Goal: Transaction & Acquisition: Purchase product/service

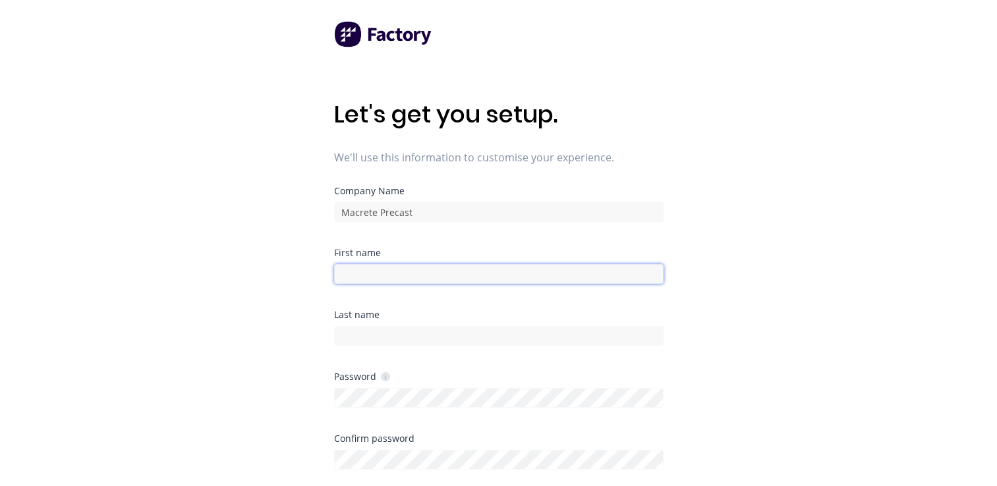
click at [432, 279] on input at bounding box center [499, 274] width 330 height 20
type input "[PERSON_NAME]"
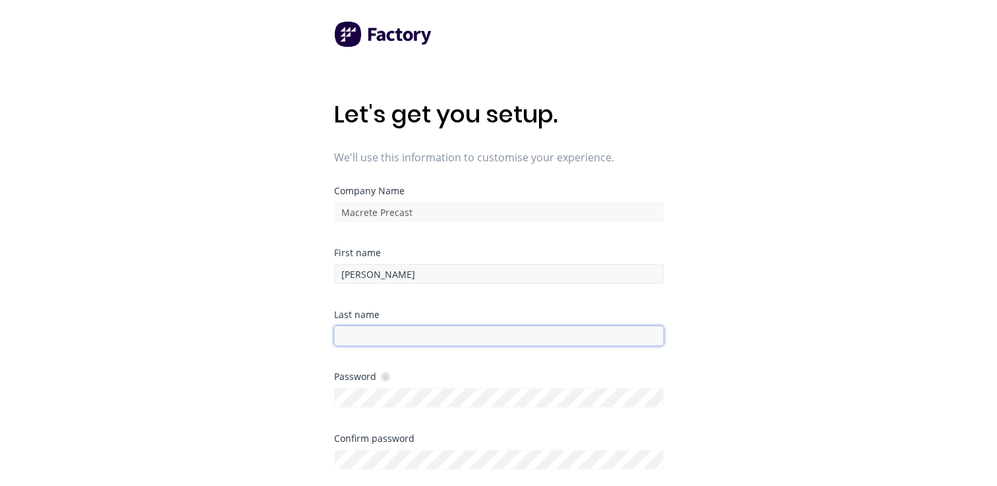
type input "[PERSON_NAME]"
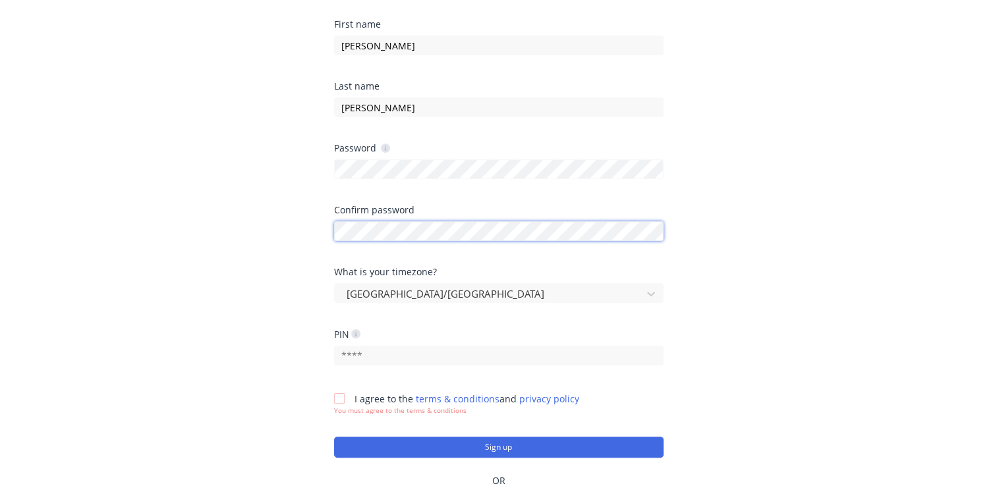
scroll to position [305, 0]
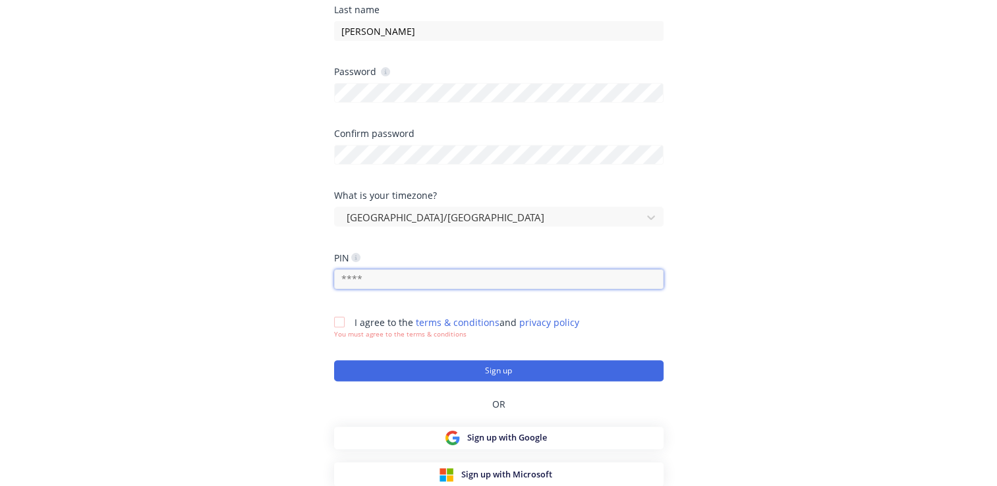
click at [403, 281] on input "text" at bounding box center [499, 280] width 330 height 20
type input "2202"
click at [333, 320] on div at bounding box center [339, 322] width 26 height 26
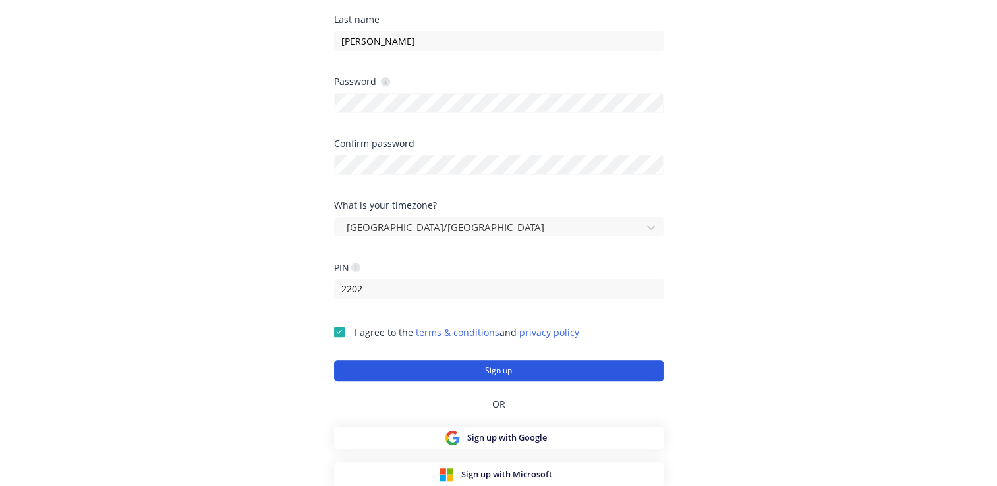
drag, startPoint x: 529, startPoint y: 370, endPoint x: 530, endPoint y: 378, distance: 8.7
click at [529, 370] on button "Sign up" at bounding box center [499, 371] width 330 height 21
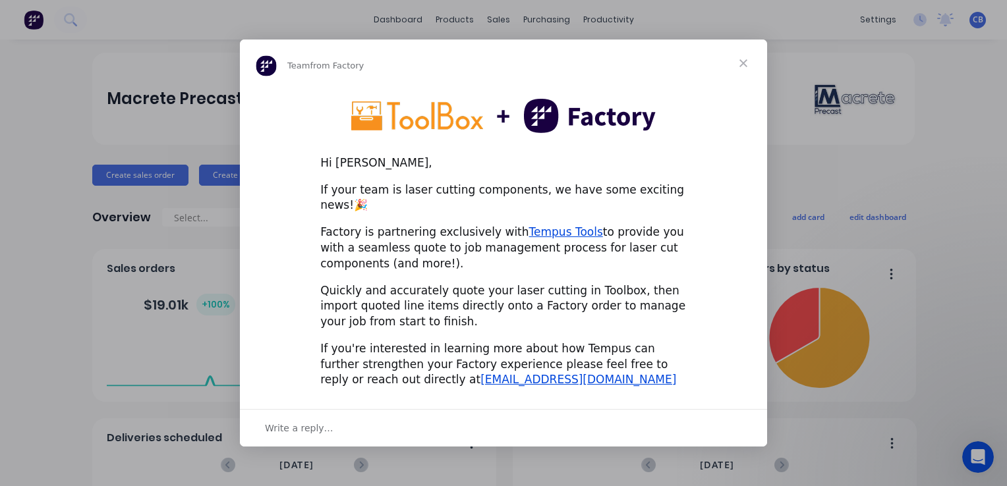
click at [743, 73] on span "Close" at bounding box center [743, 63] width 47 height 47
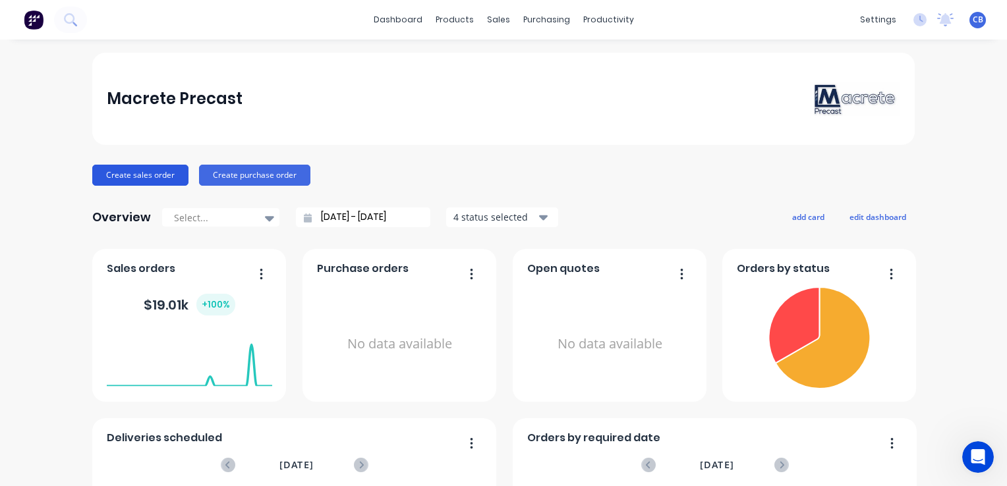
click at [128, 177] on button "Create sales order" at bounding box center [140, 175] width 96 height 21
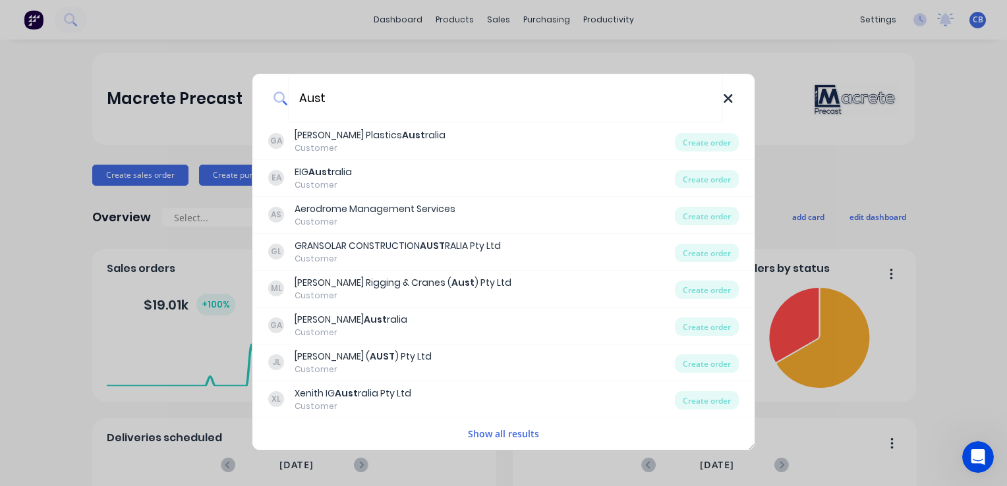
type input "Aust"
click at [729, 96] on icon at bounding box center [728, 99] width 11 height 15
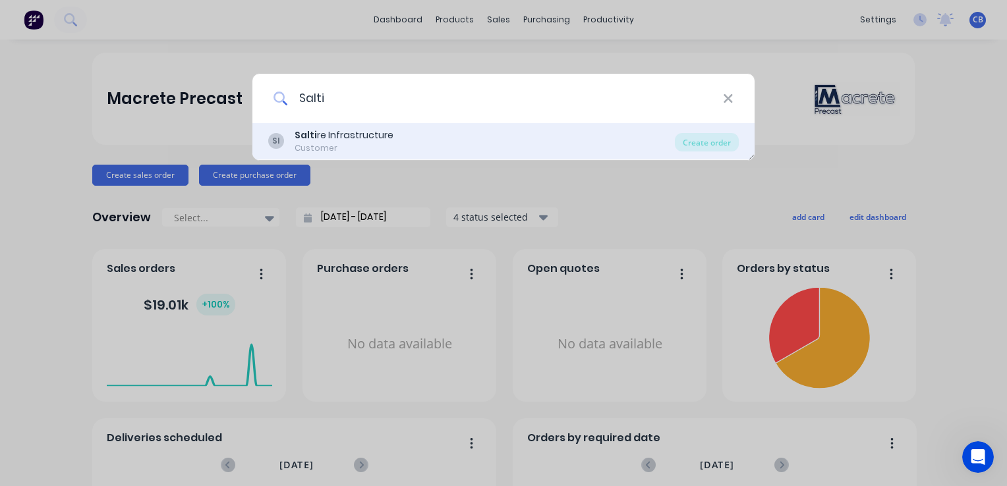
type input "Salti"
click at [351, 127] on div "SI Salti re Infrastructure Customer Create order" at bounding box center [503, 141] width 502 height 37
click at [377, 139] on div "Salti re Infrastructure" at bounding box center [344, 136] width 99 height 14
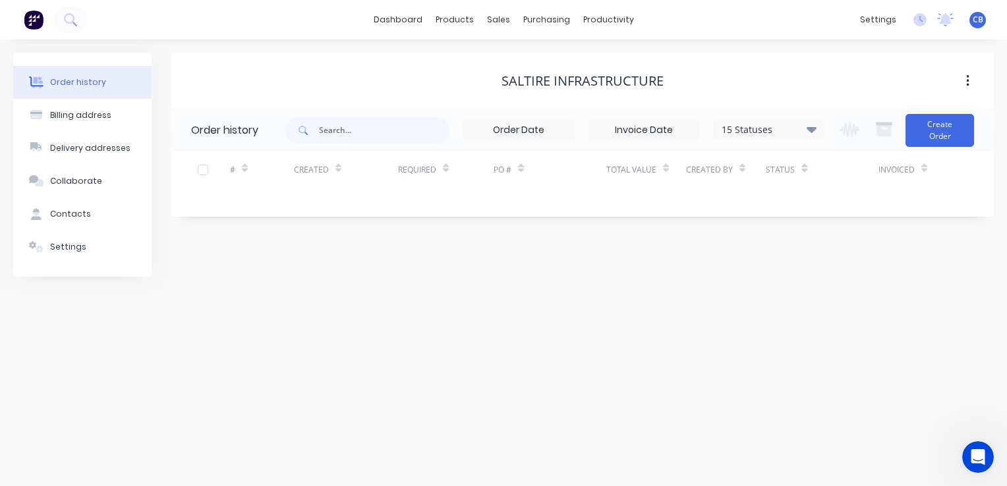
click at [301, 176] on div "Created" at bounding box center [317, 169] width 47 height 23
click at [342, 125] on input "text" at bounding box center [384, 130] width 131 height 26
click at [964, 78] on button "button" at bounding box center [967, 81] width 31 height 24
click at [838, 78] on div "Saltire Infrastructure" at bounding box center [582, 81] width 823 height 16
drag, startPoint x: 407, startPoint y: 174, endPoint x: 321, endPoint y: 177, distance: 86.4
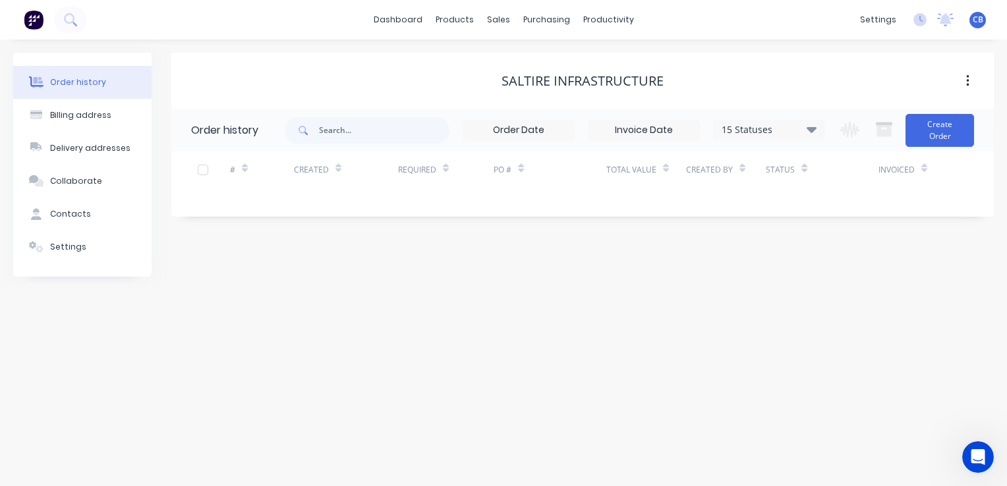
click at [407, 174] on div "Required" at bounding box center [417, 170] width 38 height 12
click at [309, 177] on div "Created" at bounding box center [317, 169] width 47 height 23
click at [341, 137] on input "text" at bounding box center [384, 130] width 131 height 26
type input "m"
click at [32, 22] on img at bounding box center [34, 20] width 20 height 20
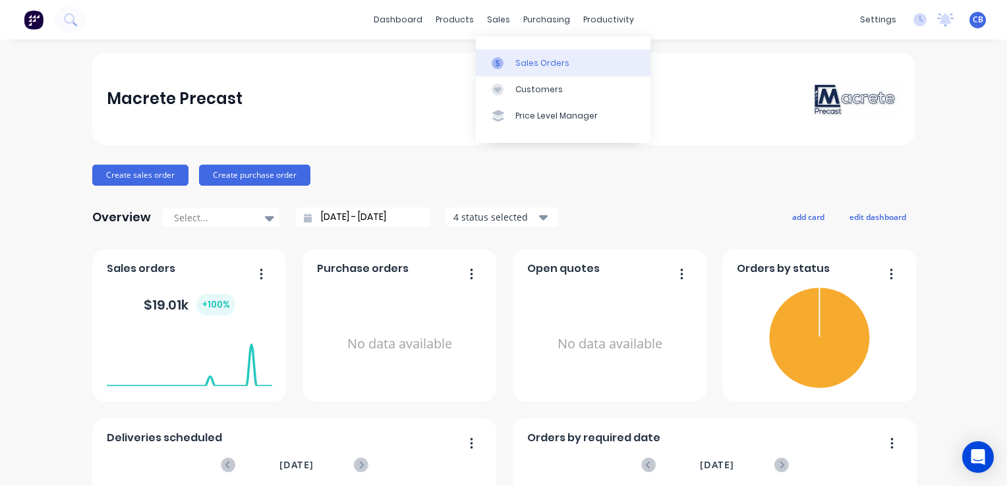
click at [541, 61] on div "Sales Orders" at bounding box center [542, 63] width 54 height 12
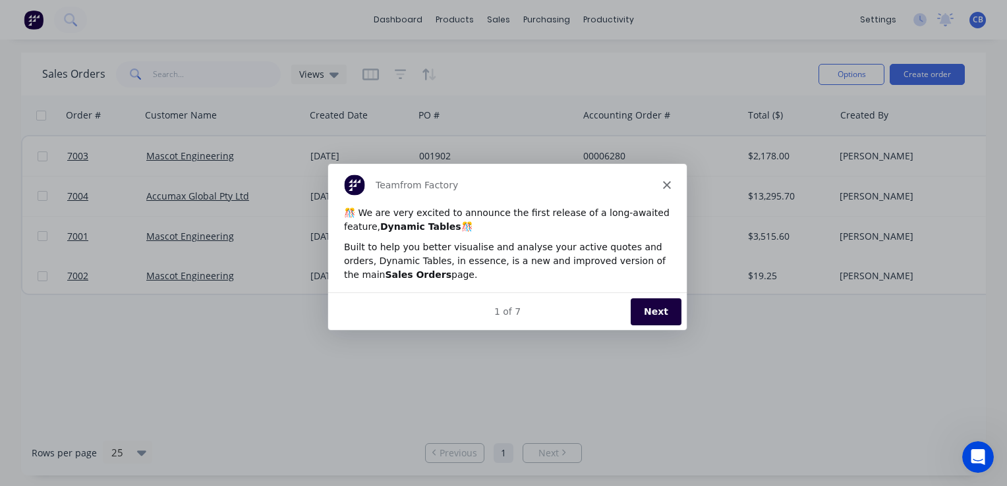
click at [654, 312] on button "Next" at bounding box center [655, 310] width 51 height 27
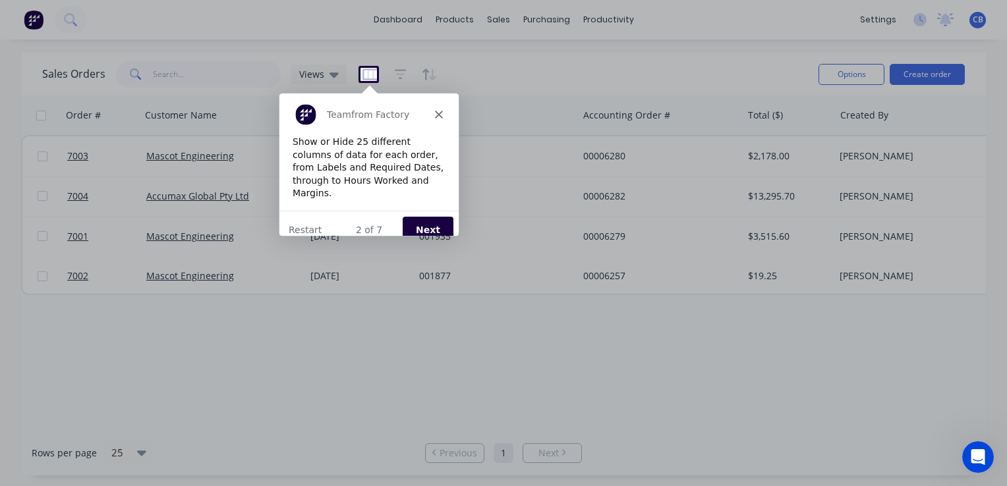
click at [426, 216] on button "Next" at bounding box center [426, 229] width 51 height 27
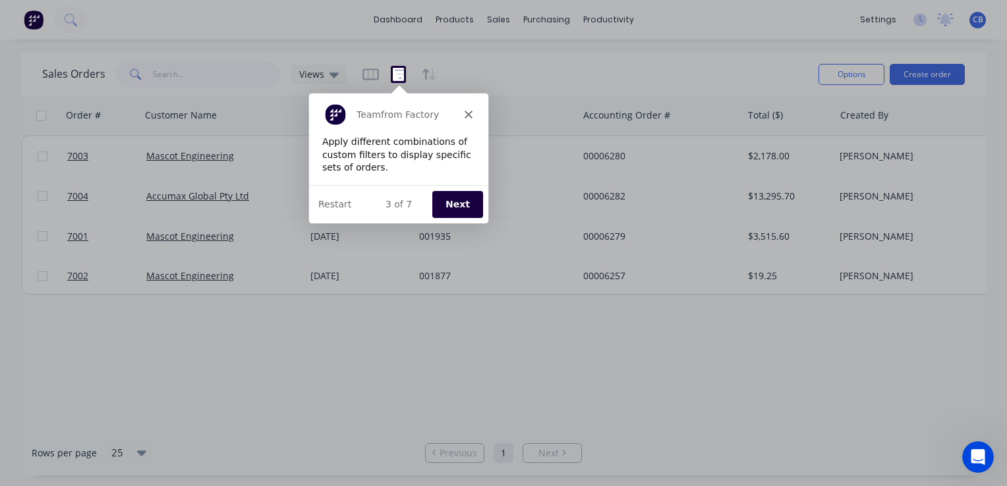
click at [459, 205] on button "Next" at bounding box center [456, 203] width 51 height 27
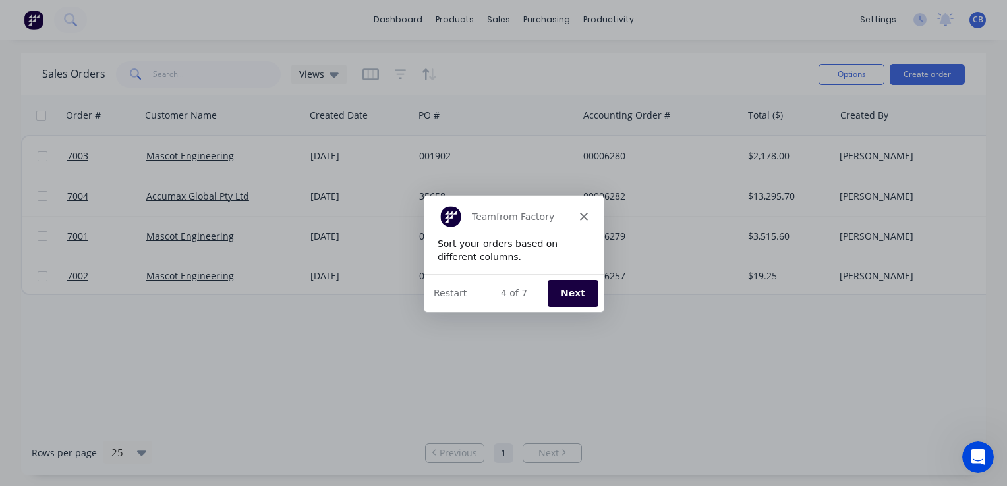
click at [562, 291] on button "Next" at bounding box center [572, 292] width 51 height 27
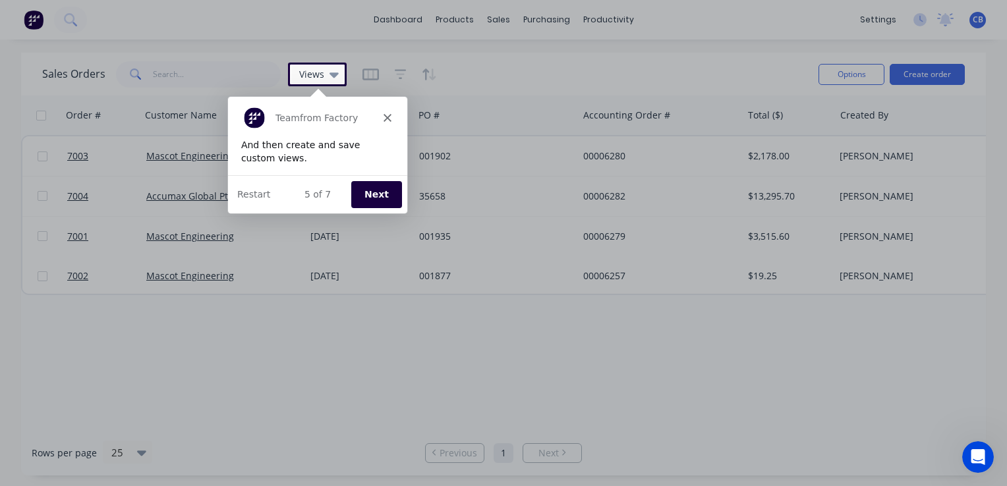
click at [382, 192] on button "Next" at bounding box center [375, 193] width 51 height 27
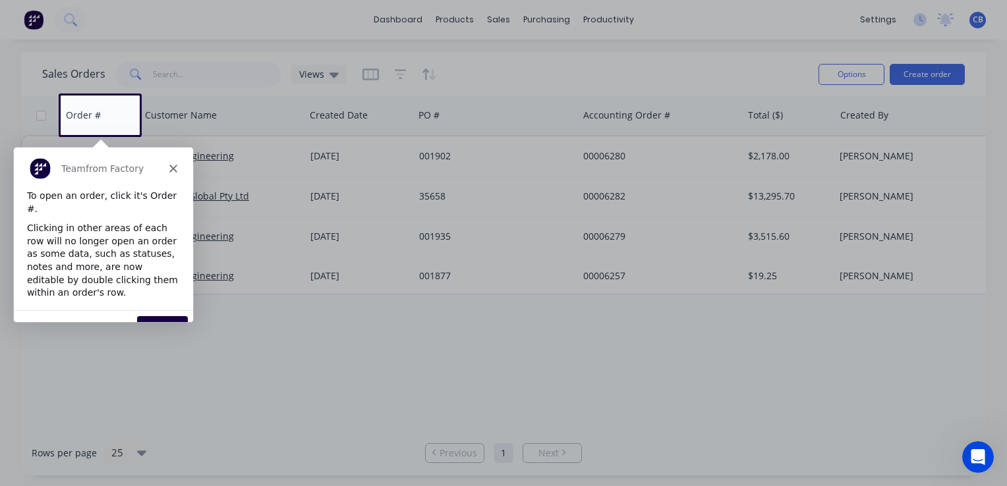
click at [168, 316] on button "Next" at bounding box center [161, 329] width 51 height 27
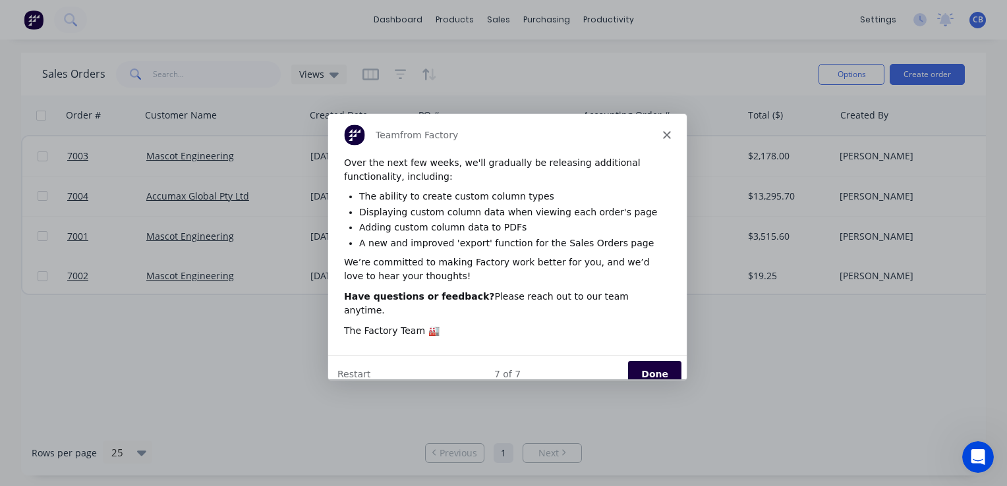
click at [650, 365] on button "Done" at bounding box center [654, 374] width 53 height 27
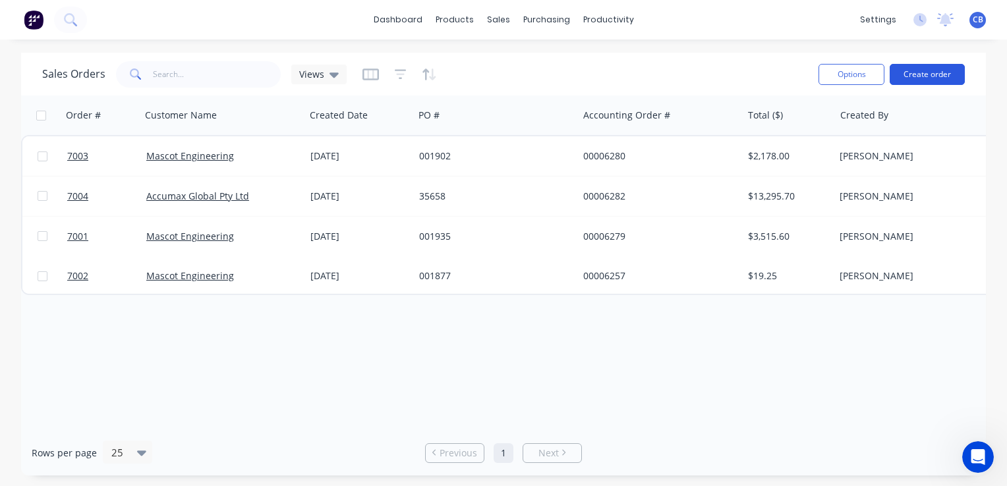
click at [921, 75] on button "Create order" at bounding box center [927, 74] width 75 height 21
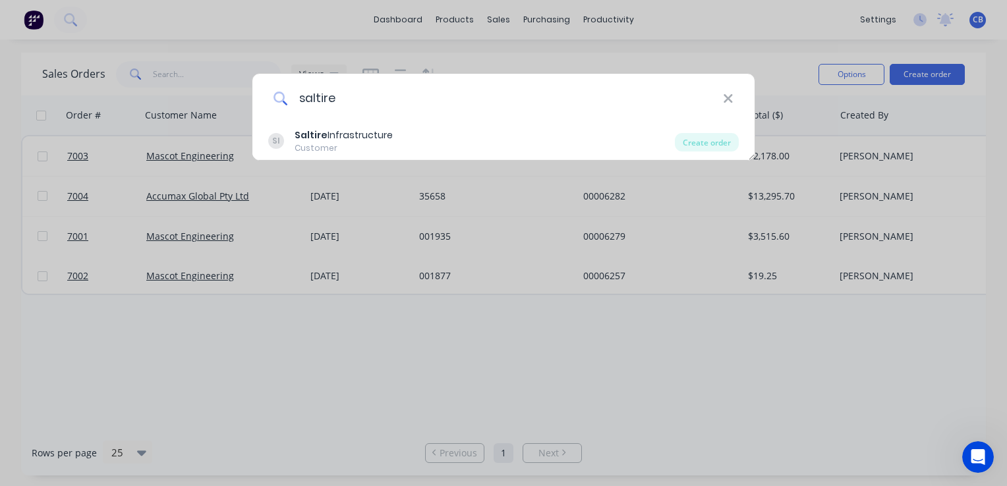
drag, startPoint x: 308, startPoint y: 98, endPoint x: 204, endPoint y: 80, distance: 105.7
click at [204, 80] on div "saltire SI Saltire Infrastructure Customer Create order" at bounding box center [503, 243] width 1007 height 486
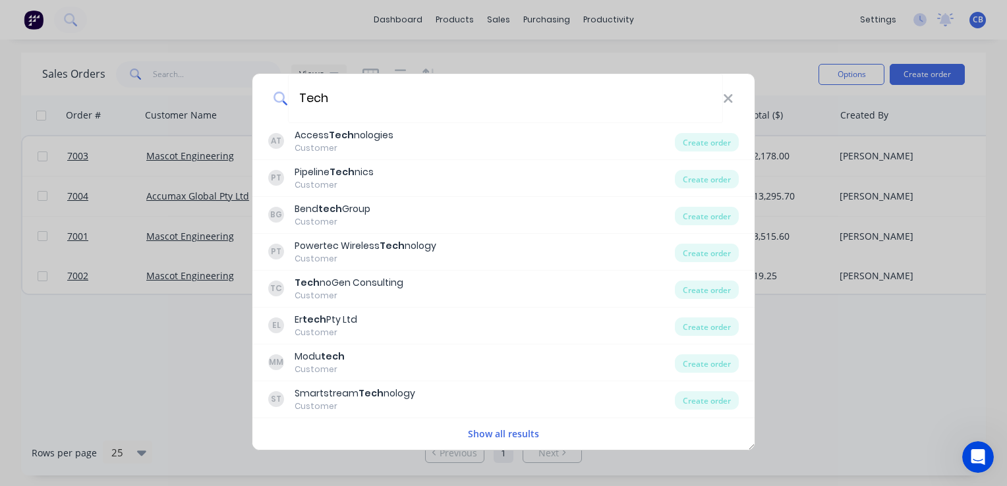
click at [490, 438] on button "Show all results" at bounding box center [503, 433] width 79 height 15
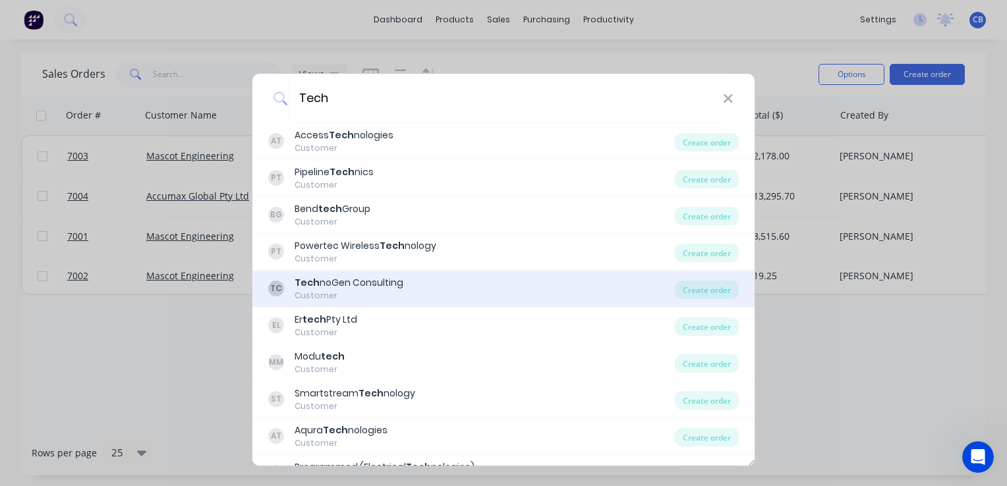
scroll to position [63, 0]
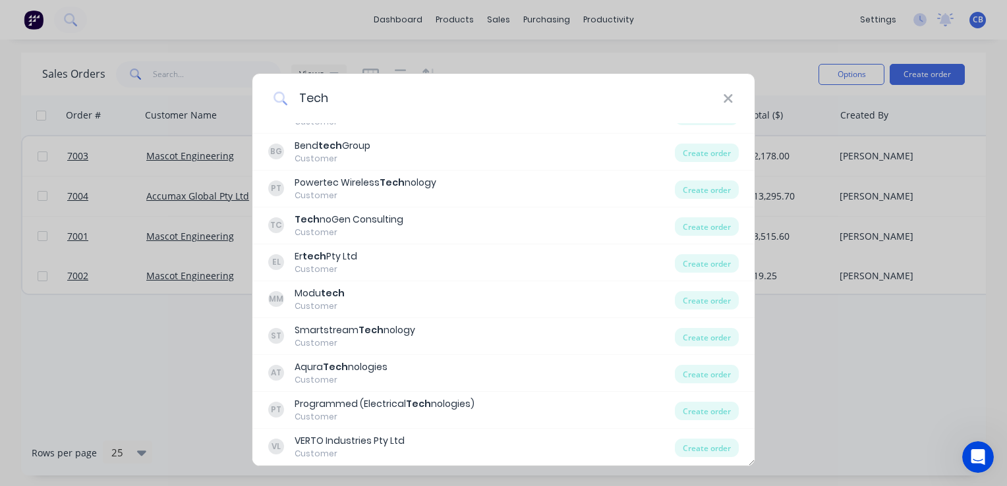
click at [337, 100] on input "Tech" at bounding box center [505, 98] width 435 height 49
drag, startPoint x: 337, startPoint y: 100, endPoint x: 299, endPoint y: 94, distance: 38.0
click at [299, 94] on input "Tech" at bounding box center [505, 98] width 435 height 49
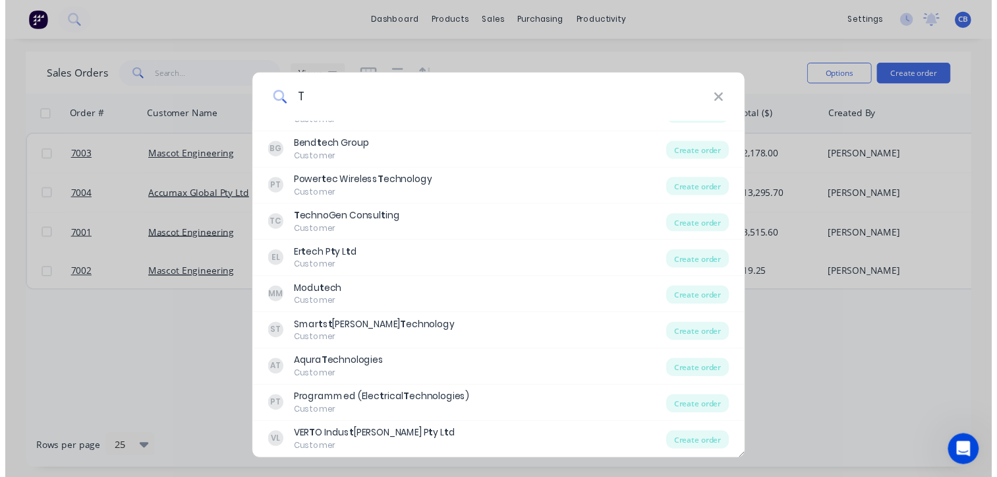
scroll to position [0, 0]
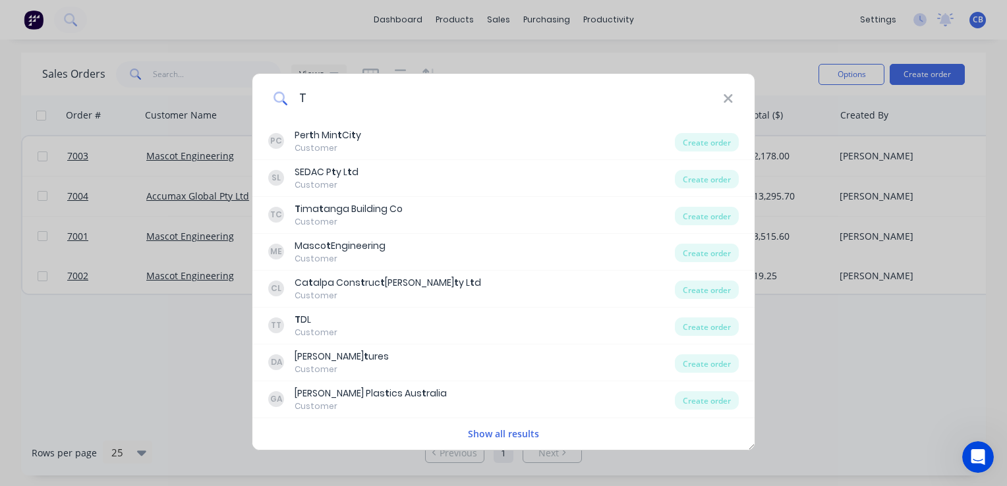
drag, startPoint x: 367, startPoint y: 94, endPoint x: 368, endPoint y: 103, distance: 9.3
click at [366, 94] on input "T" at bounding box center [505, 98] width 435 height 49
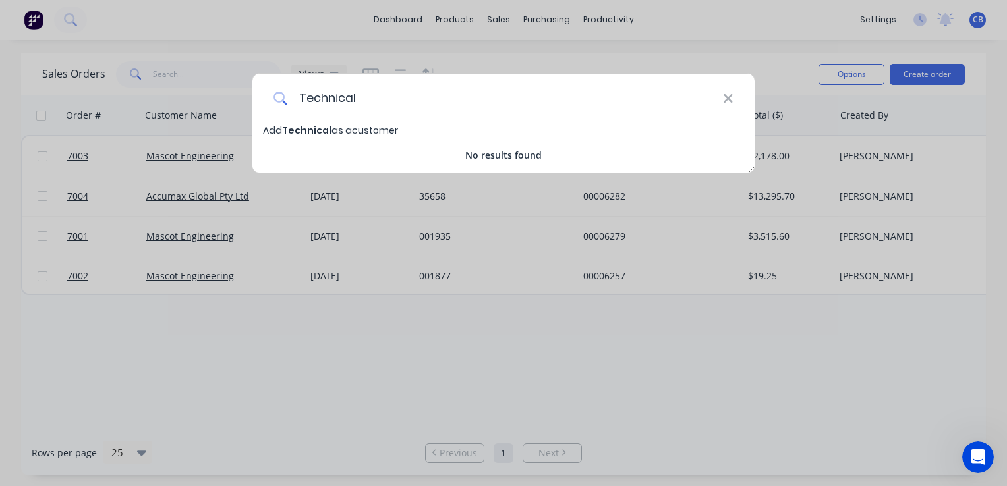
type input "Technical"
click at [728, 98] on icon at bounding box center [728, 98] width 9 height 9
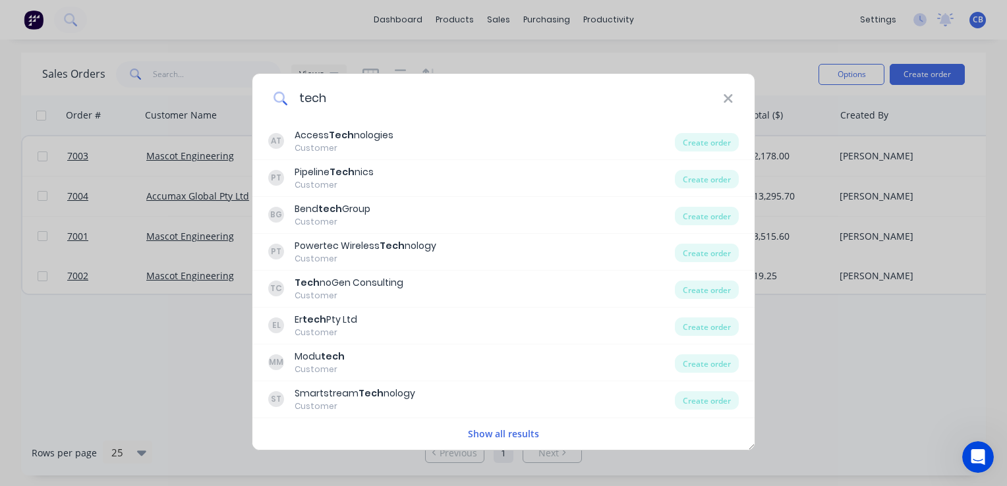
type input "tech"
click at [893, 347] on div "tech AT Access Tech nologies Customer Create order PT Pipeline Tech nics Custom…" at bounding box center [503, 243] width 1007 height 486
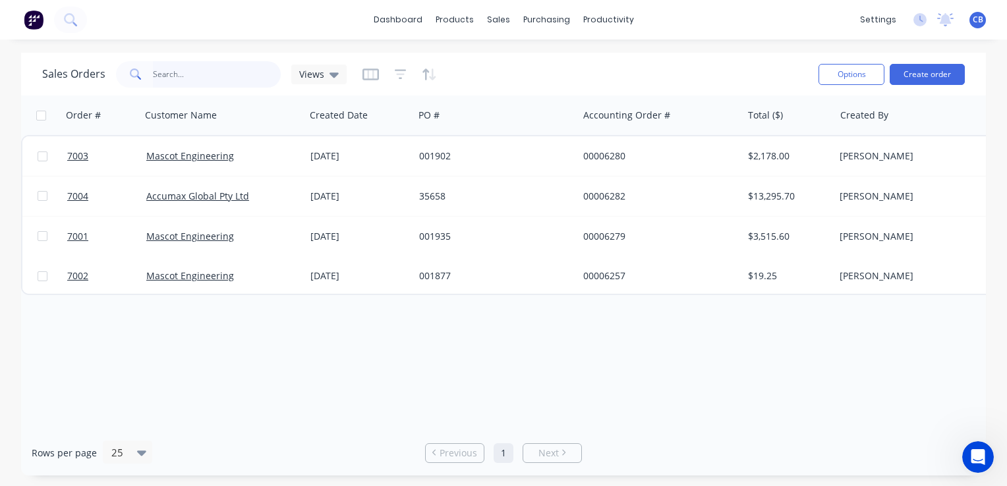
click at [195, 65] on input "text" at bounding box center [217, 74] width 129 height 26
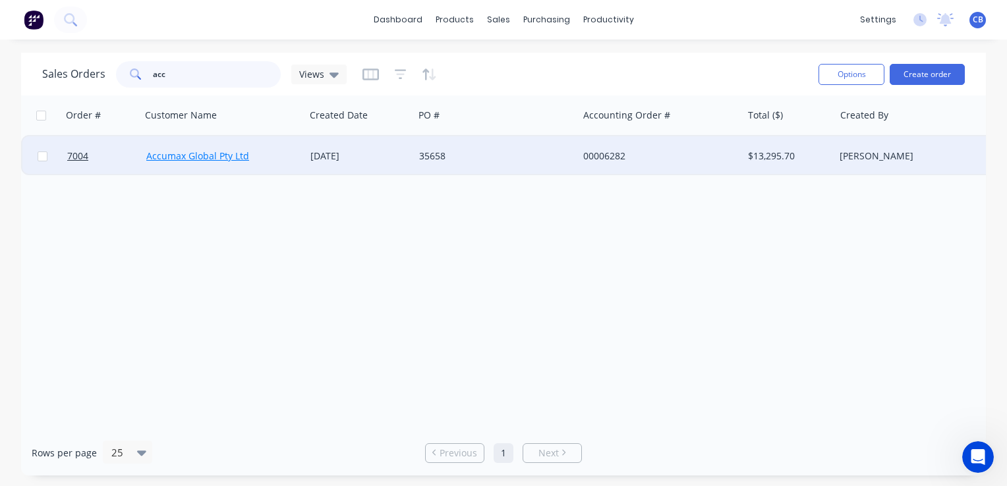
type input "acc"
click at [219, 151] on link "Accumax Global Pty Ltd" at bounding box center [197, 156] width 103 height 13
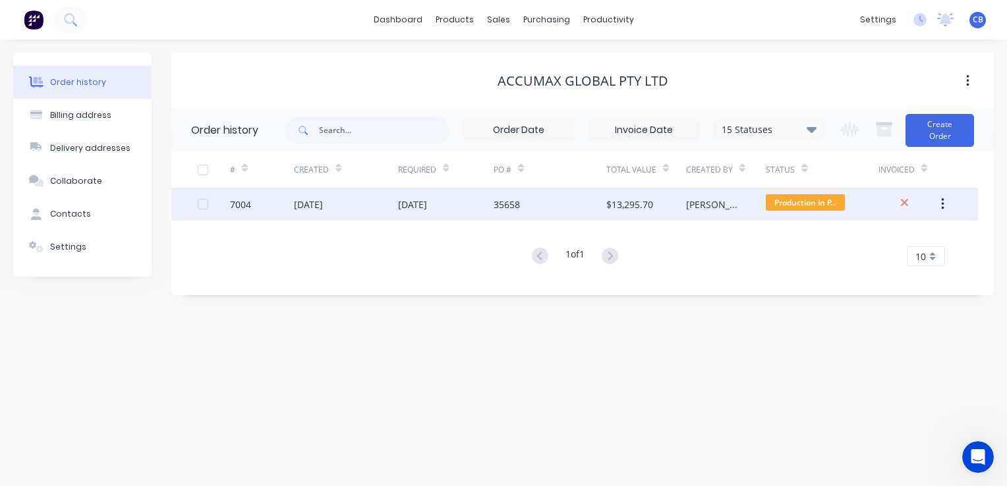
click at [425, 205] on div "03 Oct 2025" at bounding box center [412, 205] width 29 height 14
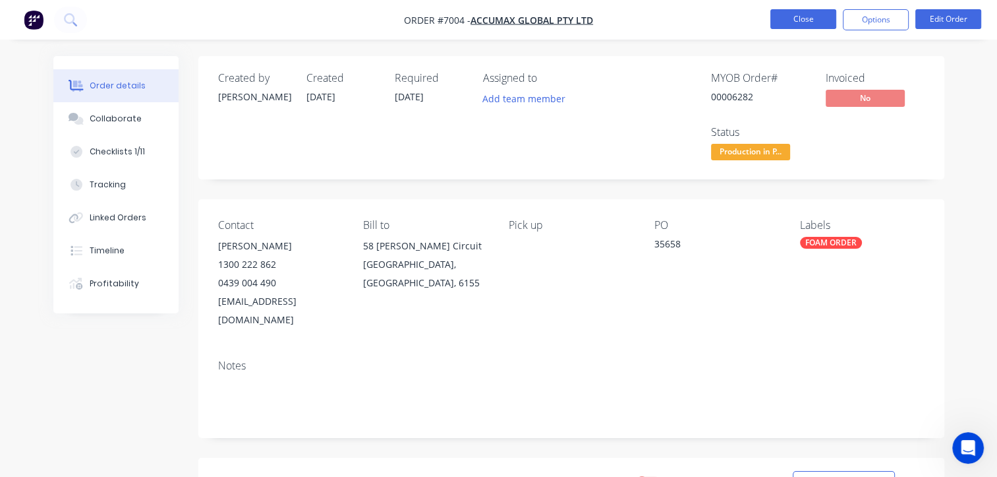
click at [796, 19] on button "Close" at bounding box center [804, 19] width 66 height 20
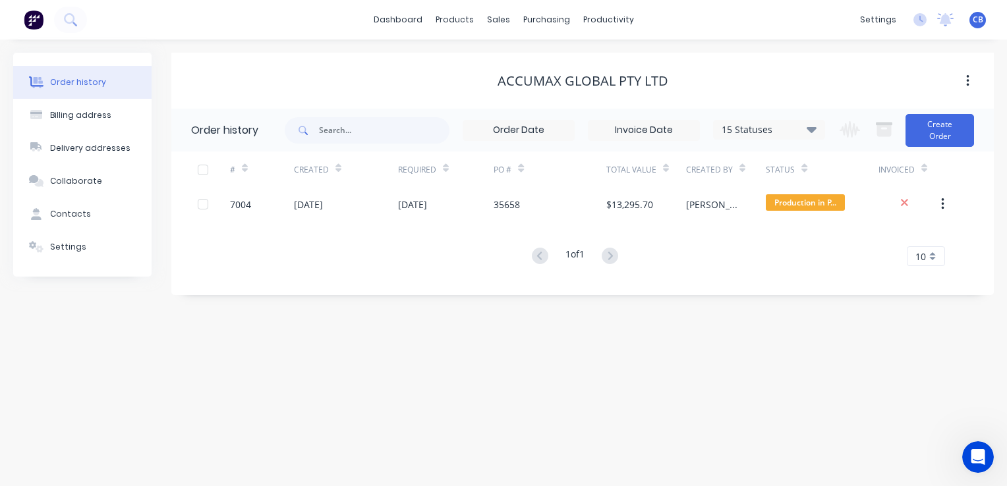
click at [32, 22] on img at bounding box center [34, 20] width 20 height 20
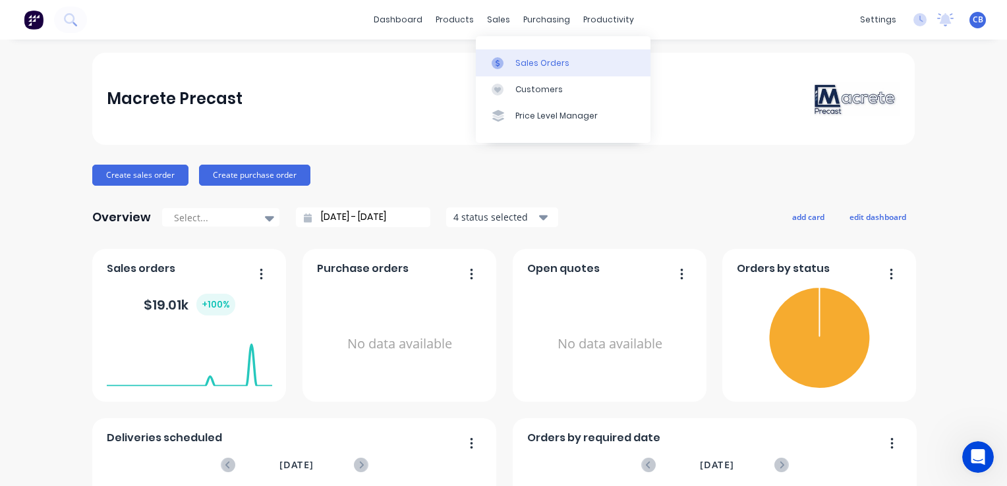
click at [543, 59] on div "Sales Orders" at bounding box center [542, 63] width 54 height 12
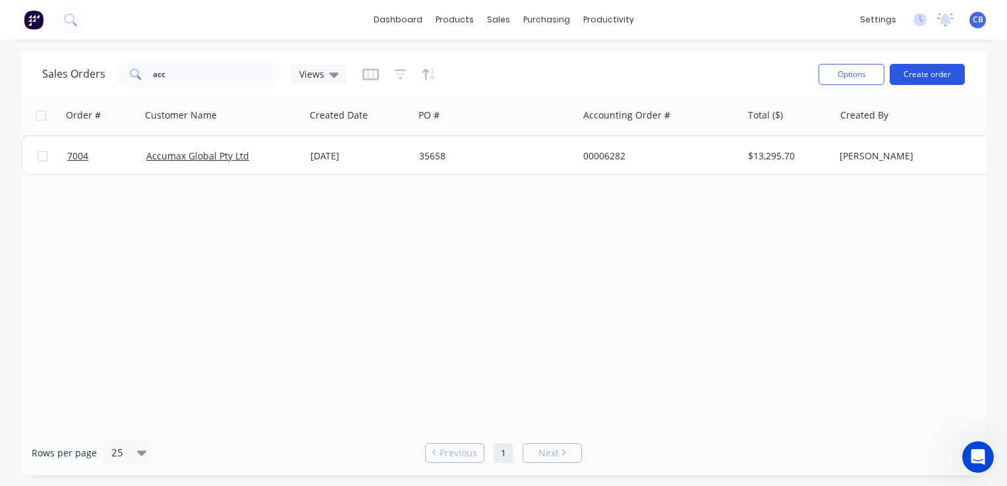
click at [916, 74] on button "Create order" at bounding box center [927, 74] width 75 height 21
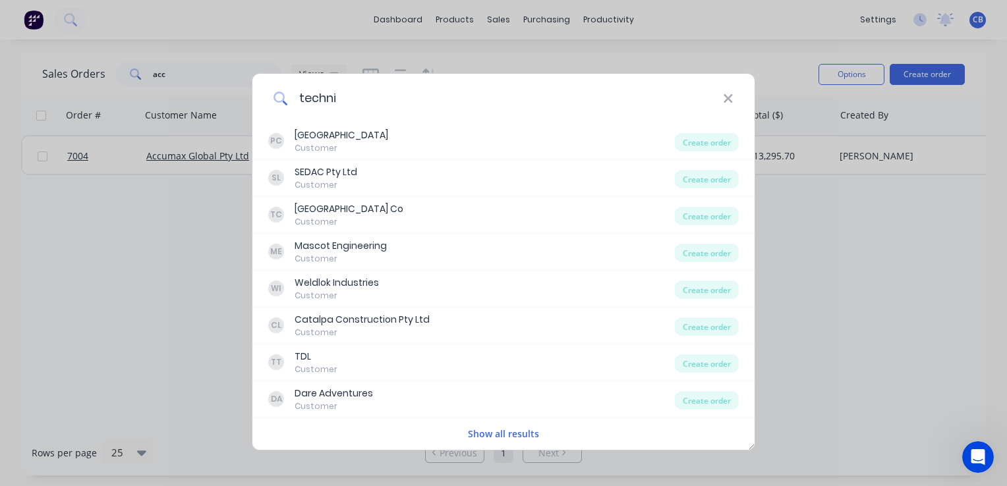
type input "technic"
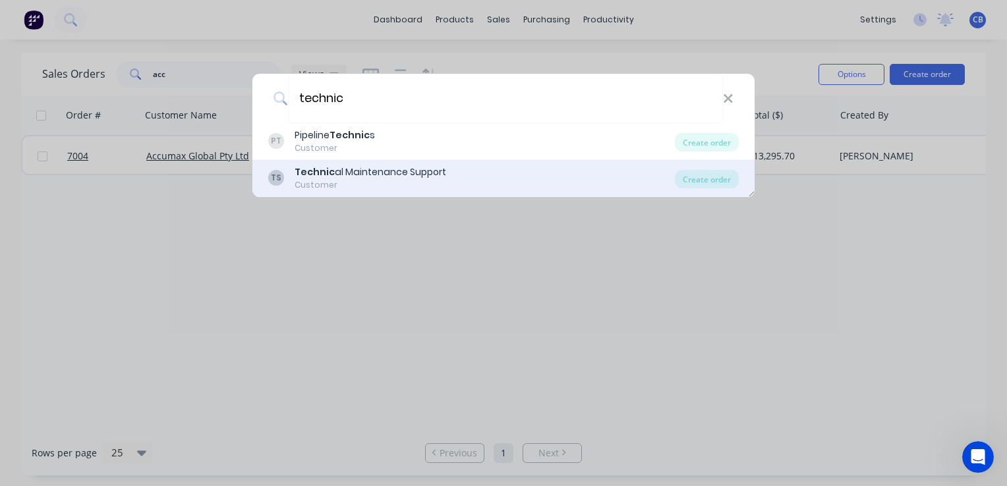
click at [386, 173] on div "Technic al Maintenance Support" at bounding box center [371, 172] width 152 height 14
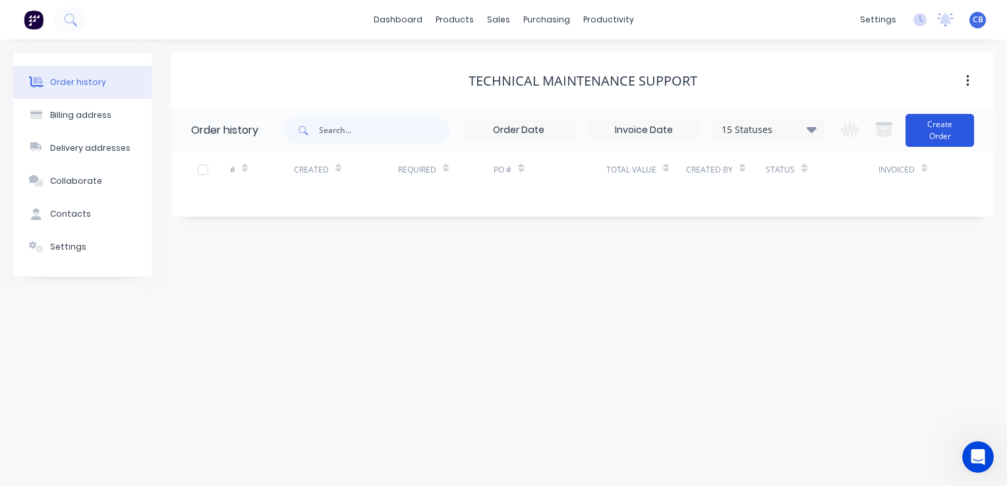
click at [946, 140] on button "Create Order" at bounding box center [940, 130] width 69 height 33
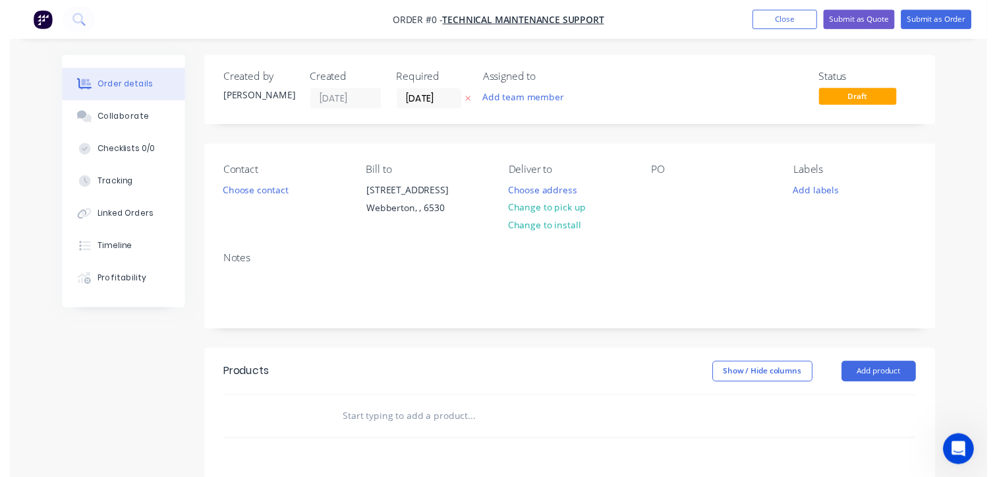
scroll to position [66, 0]
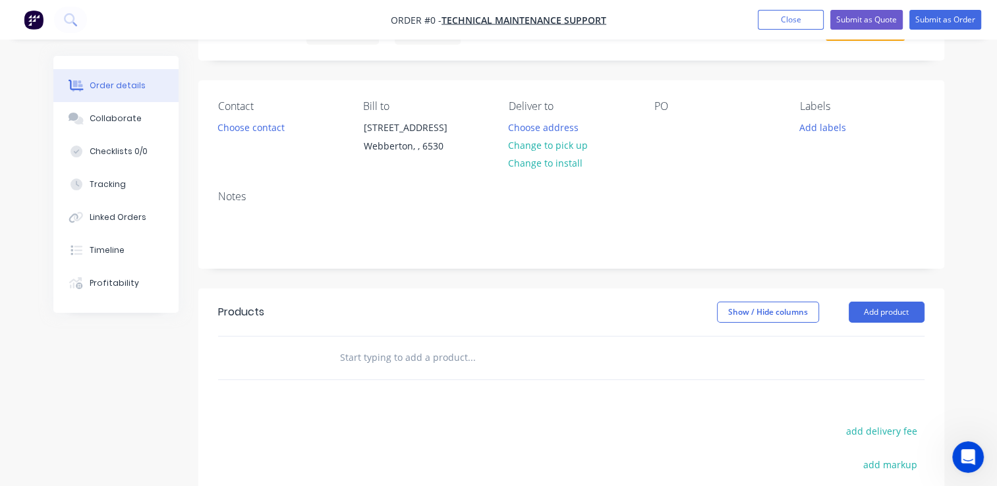
click at [330, 359] on div at bounding box center [526, 358] width 395 height 26
click at [305, 351] on div at bounding box center [284, 358] width 79 height 43
click at [386, 363] on input "text" at bounding box center [471, 358] width 264 height 26
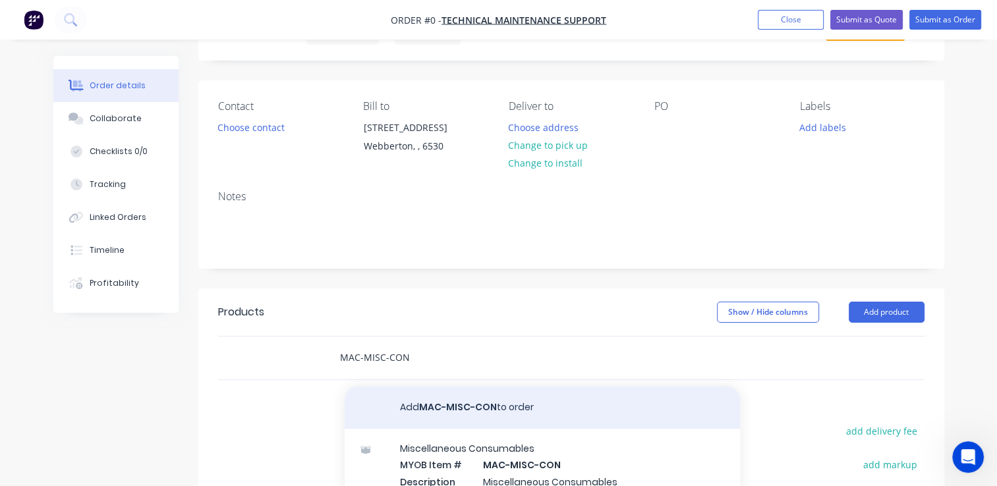
type input "MAC-MISC-CON"
click at [498, 409] on button "Add MAC-MISC-CON to order" at bounding box center [542, 408] width 395 height 42
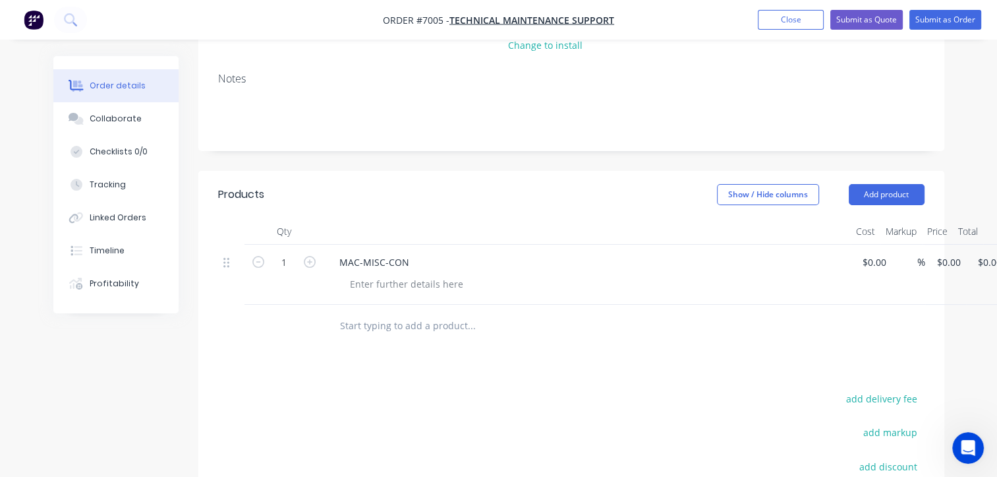
scroll to position [198, 0]
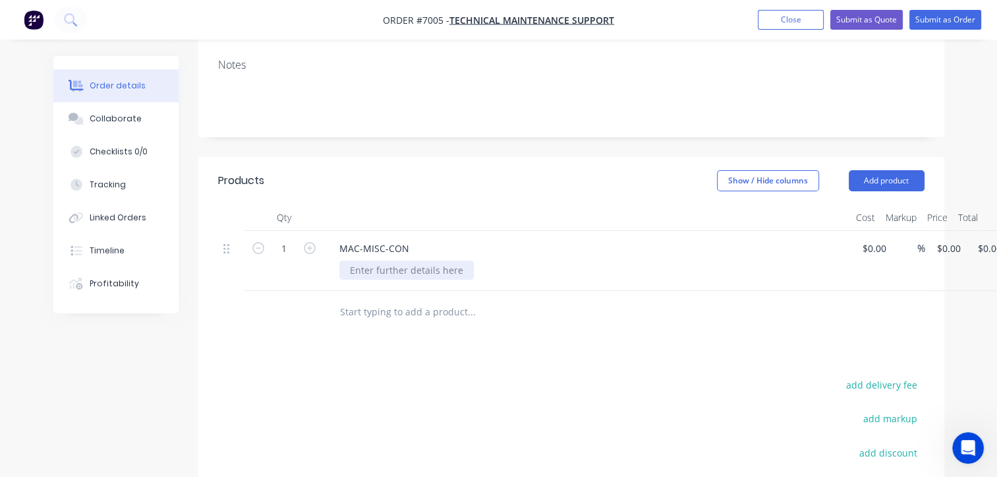
click at [426, 272] on div at bounding box center [406, 269] width 134 height 19
paste div
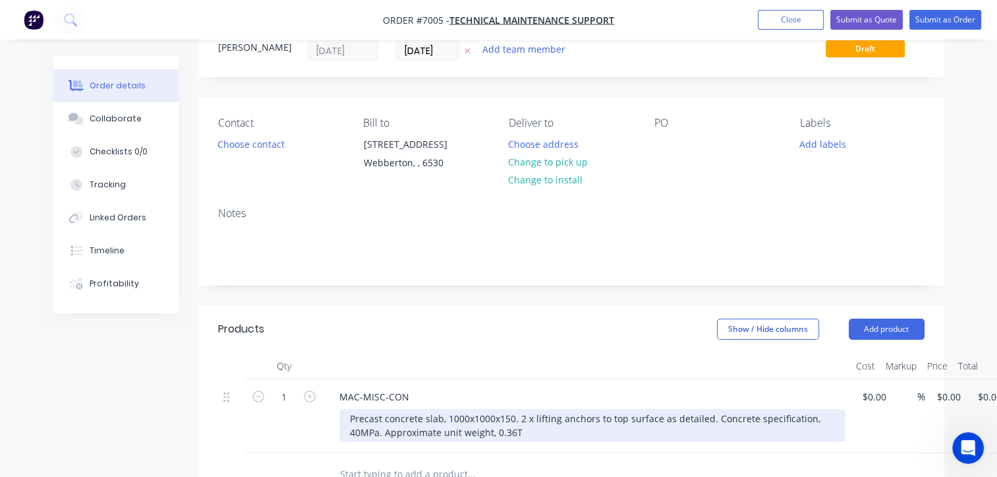
scroll to position [264, 0]
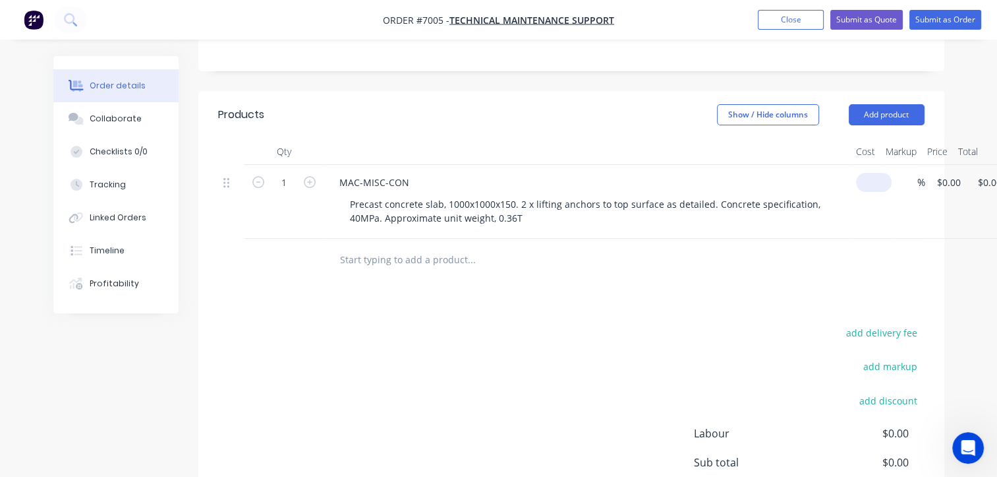
click at [872, 181] on input at bounding box center [877, 182] width 30 height 19
type input "$216.00"
click at [954, 183] on input "216" at bounding box center [958, 182] width 22 height 19
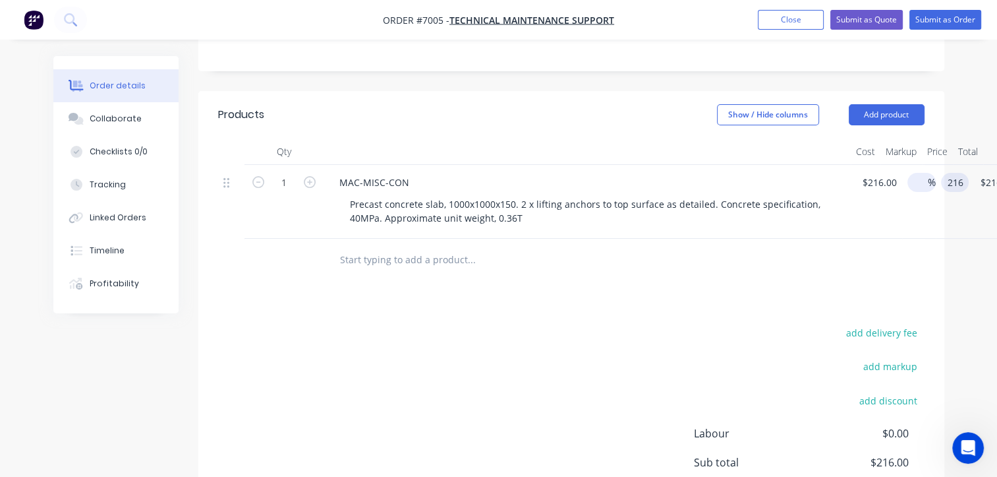
type input "$216.00"
click at [912, 177] on div "%" at bounding box center [922, 182] width 28 height 19
type input "65"
type input "356.4"
type input "$356.40"
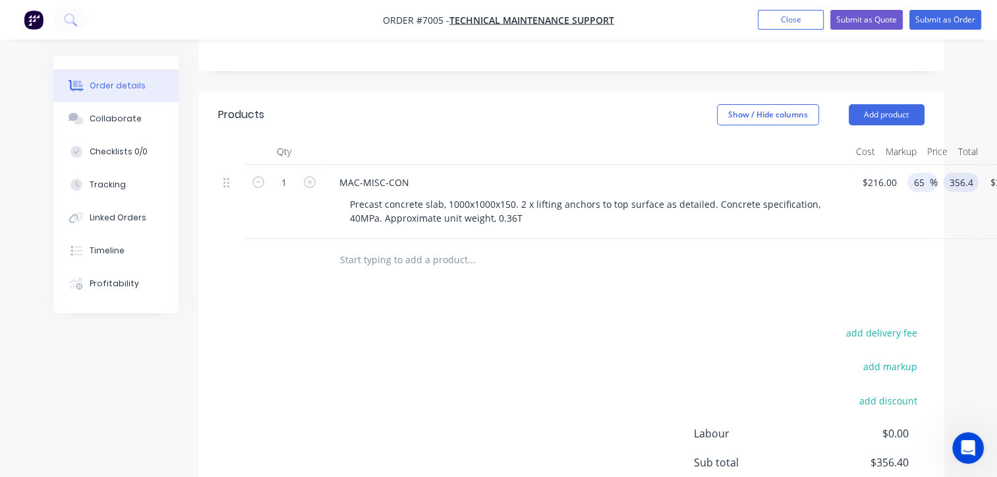
type input "$356.40"
click at [920, 187] on input "65" at bounding box center [921, 182] width 17 height 19
type input "6"
type input "2165"
type input "$228.96"
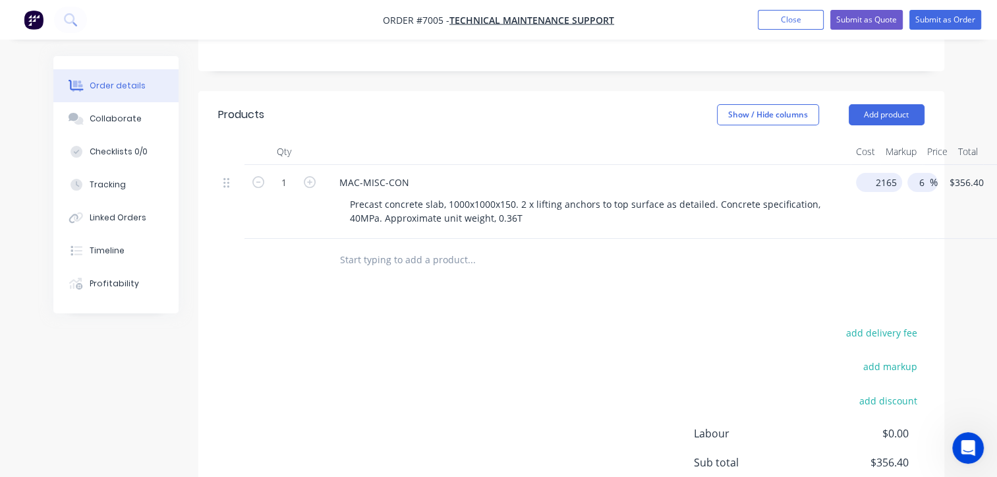
type input "$228.96"
type input "$2,165.00"
type input "2294.9"
type input "$2,294.90"
click at [945, 183] on div "2294.9 $228.96" at bounding box center [948, 202] width 51 height 74
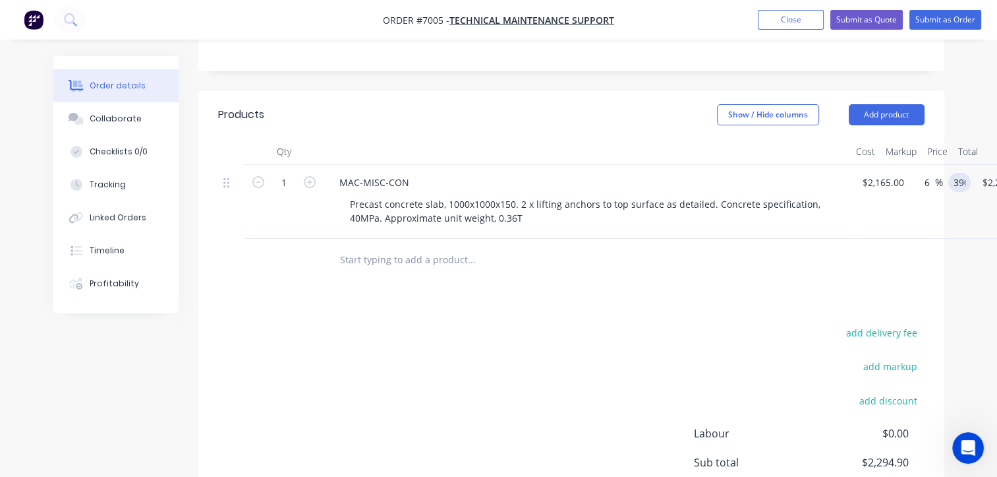
type input "390"
type input "-81.99"
type input "$390.00"
type input "390.00"
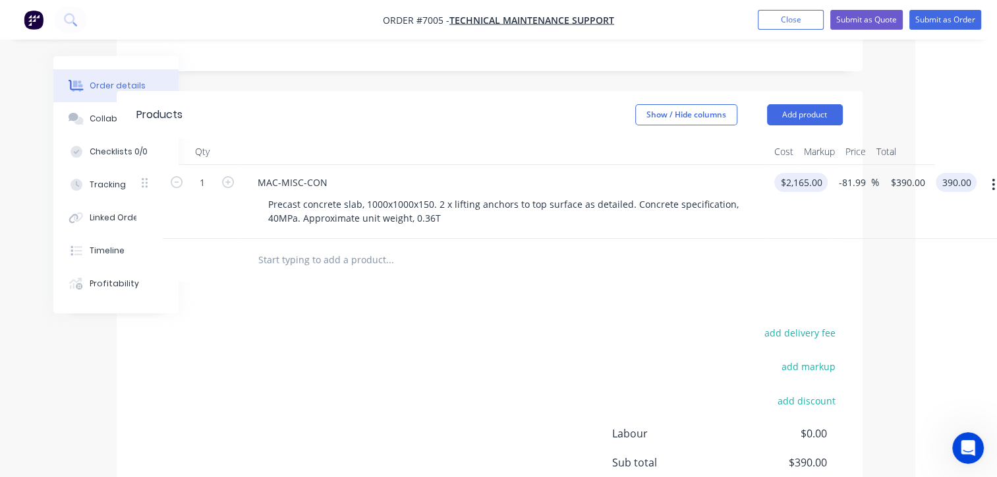
type input "2165"
type input "$390.00"
click at [798, 177] on input "2165" at bounding box center [804, 182] width 48 height 19
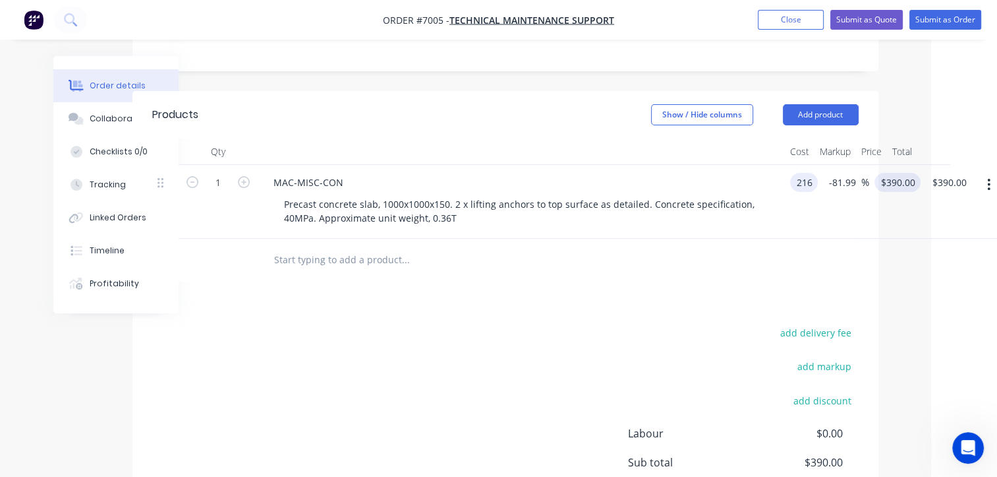
type input "$216.00"
type input "38.9099"
type input "$38.91"
click at [904, 183] on input "38.9099" at bounding box center [918, 182] width 41 height 19
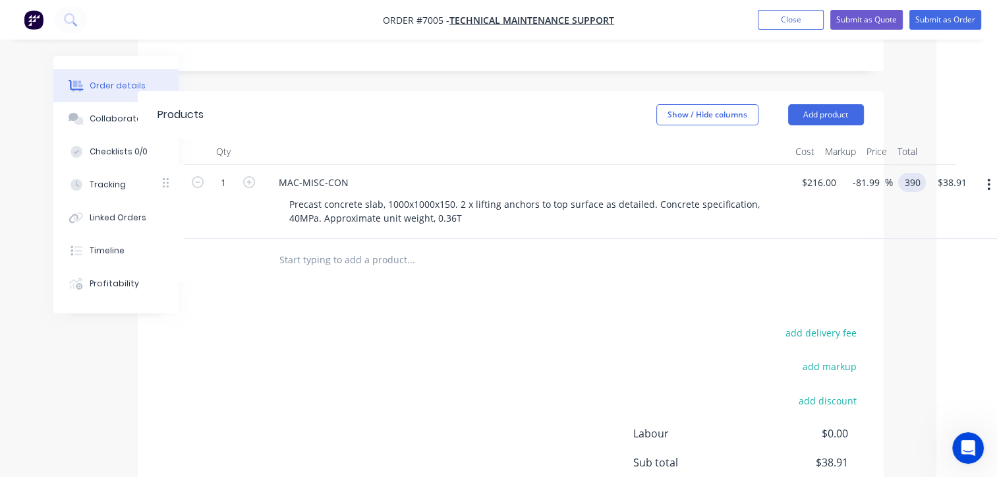
type input "390"
type input "80.56"
type input "$390.00"
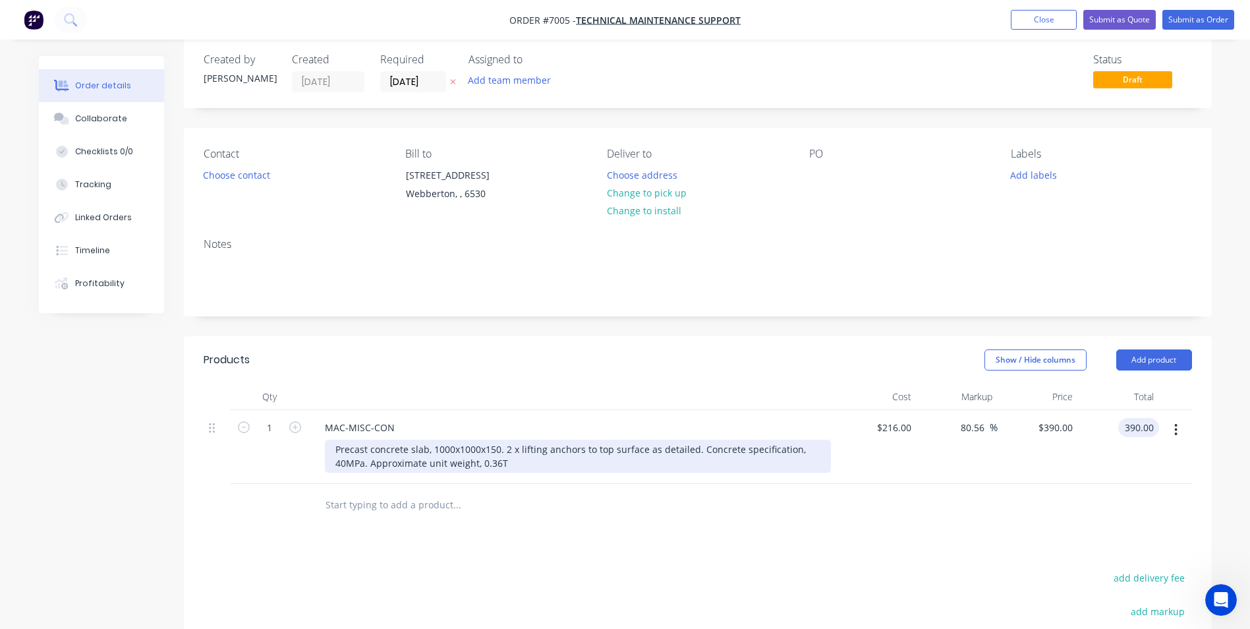
scroll to position [0, 0]
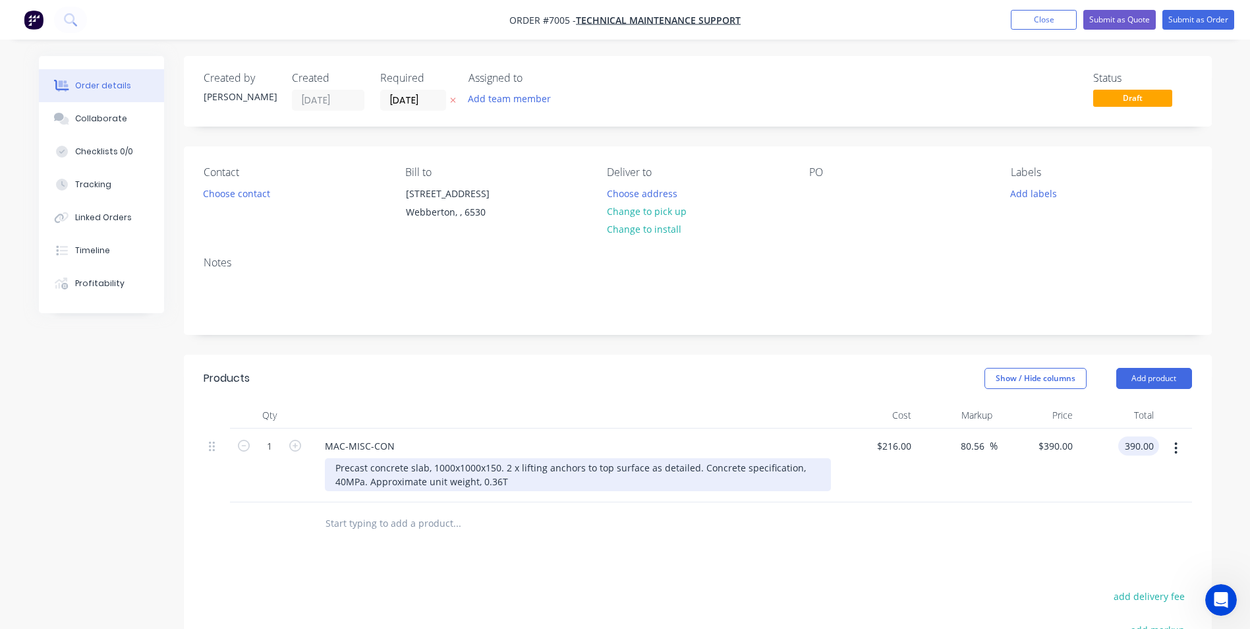
type input "$390.00"
click at [508, 481] on div "Precast concrete slab, 1000x1000x150. 2 x lifting anchors to top surface as det…" at bounding box center [578, 474] width 506 height 33
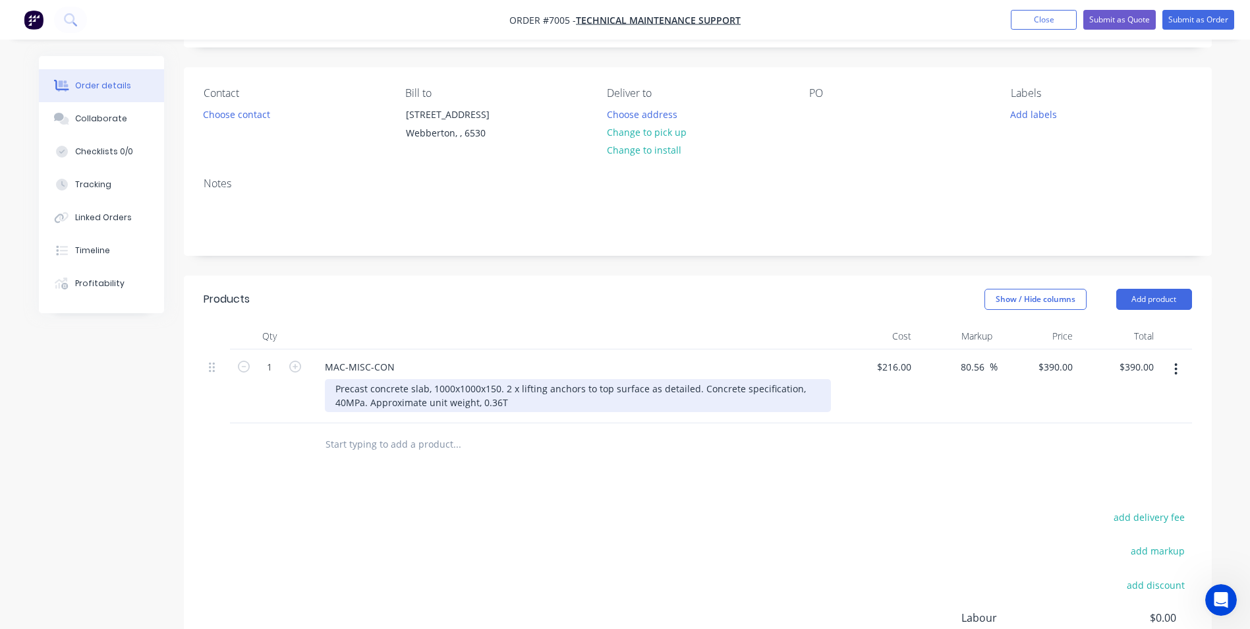
scroll to position [132, 0]
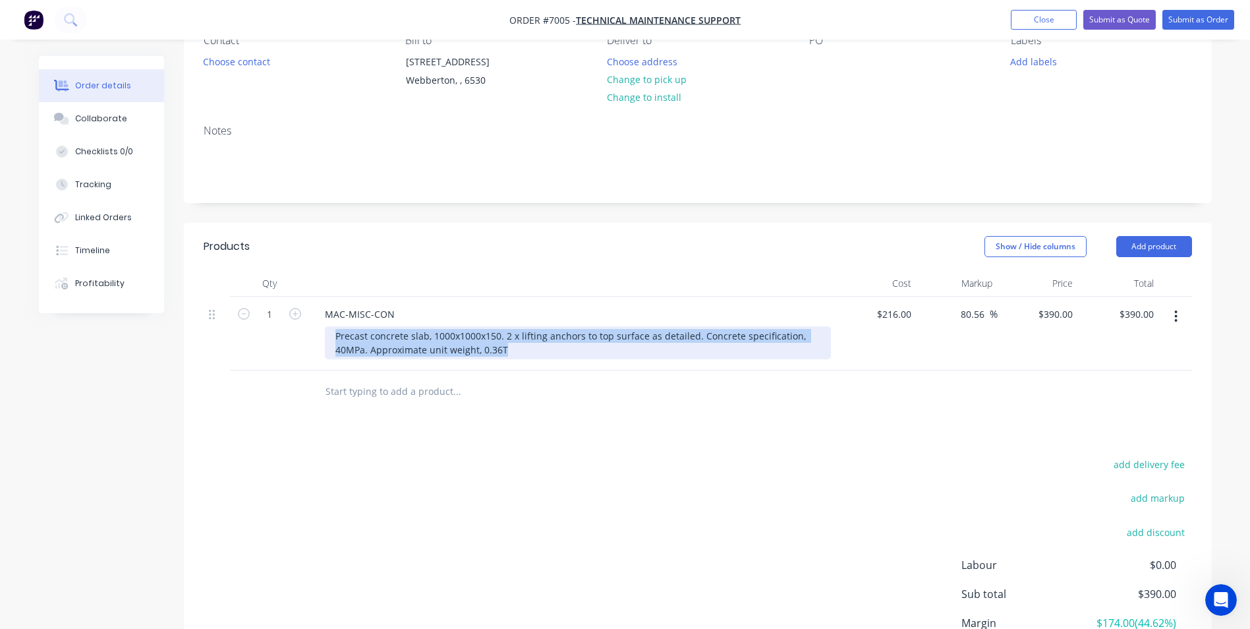
drag, startPoint x: 507, startPoint y: 352, endPoint x: 322, endPoint y: 335, distance: 185.4
click at [322, 335] on div "MAC-MISC-CON Precast concrete slab, 1000x1000x150. 2 x lifting anchors to top s…" at bounding box center [572, 334] width 527 height 74
copy div "Precast concrete slab, 1000x1000x150. 2 x lifting anchors to top surface as det…"
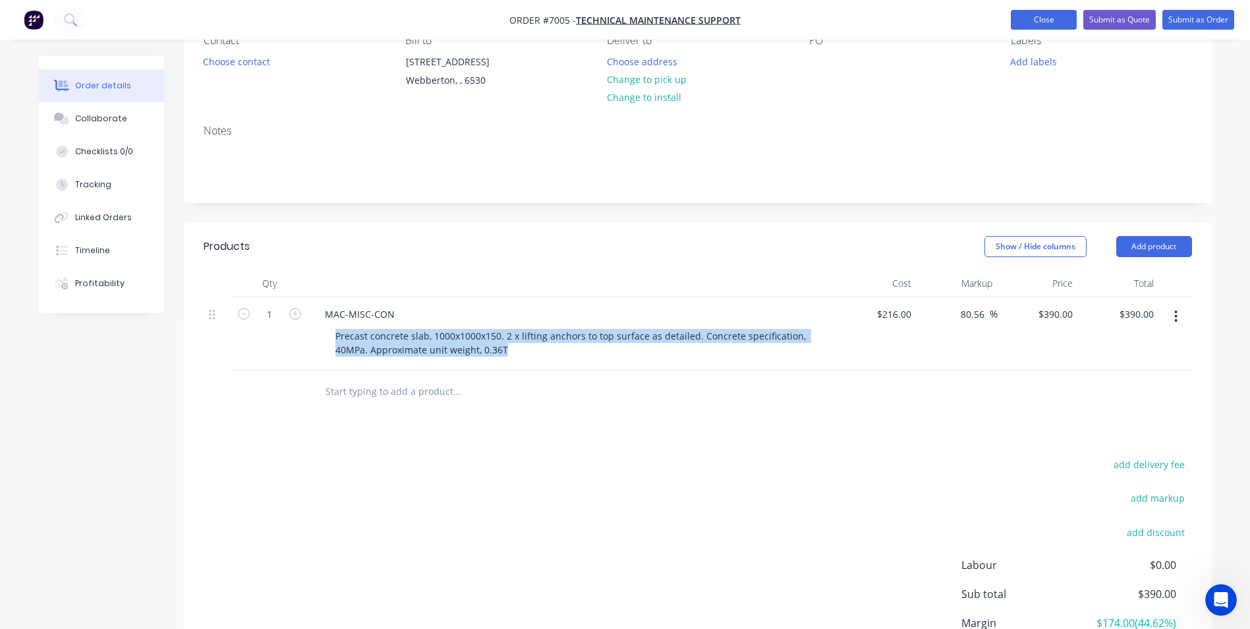
click at [1007, 16] on button "Close" at bounding box center [1044, 20] width 66 height 20
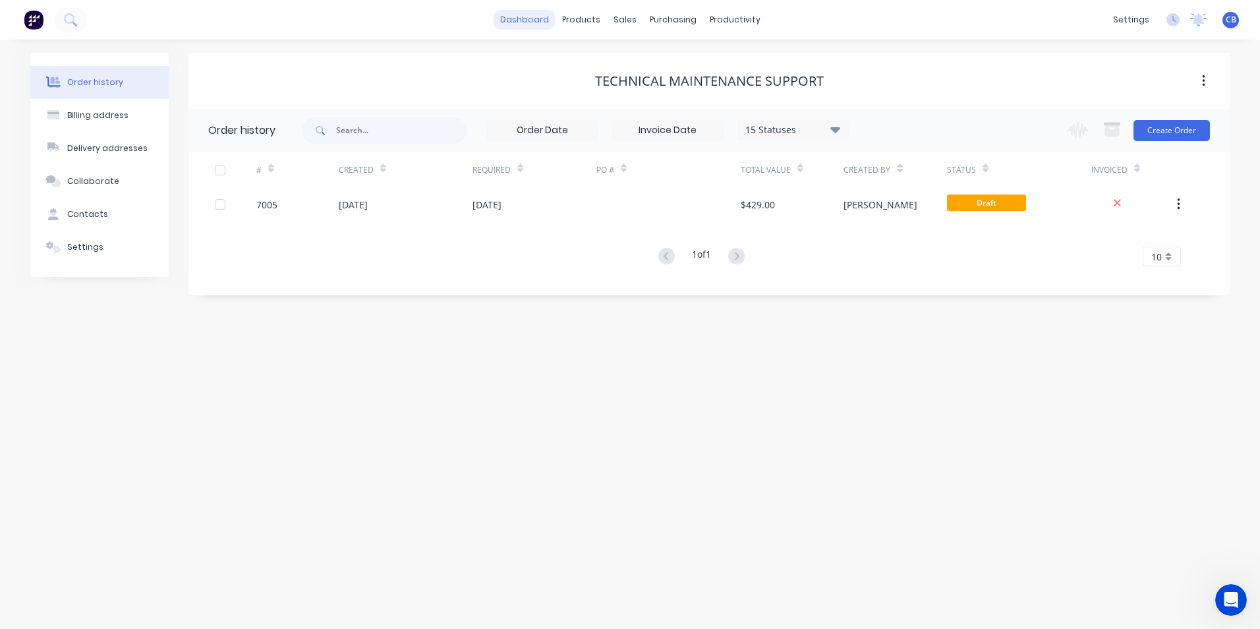
click at [518, 20] on link "dashboard" at bounding box center [525, 20] width 62 height 20
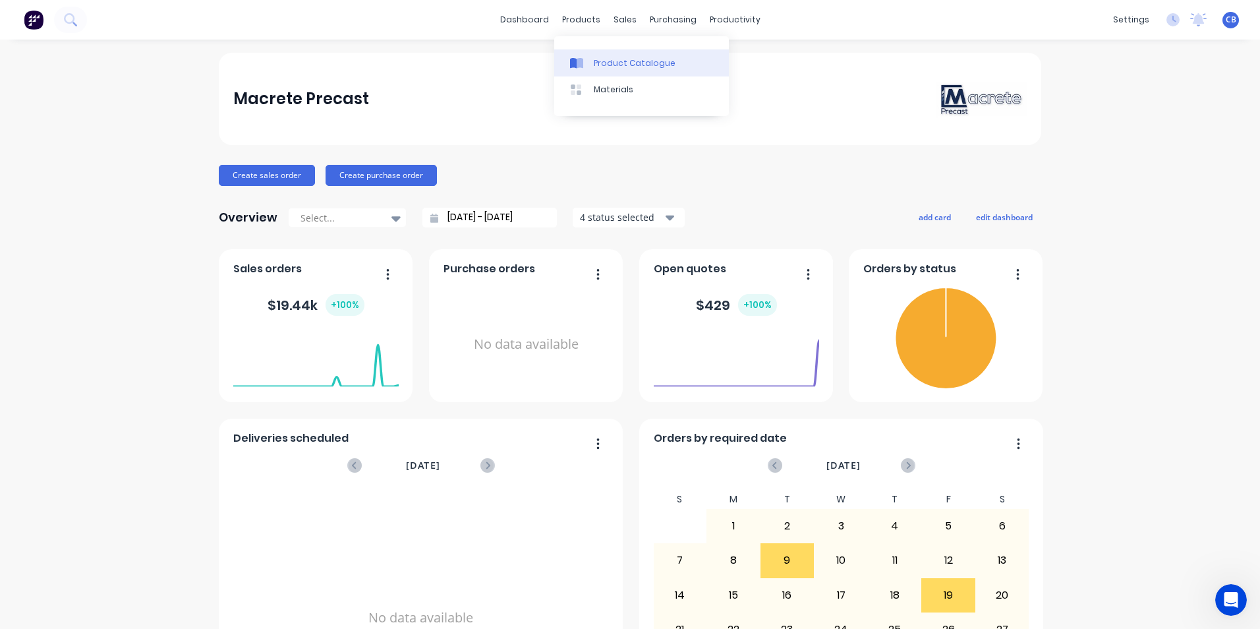
click at [624, 58] on div "Product Catalogue" at bounding box center [635, 63] width 82 height 12
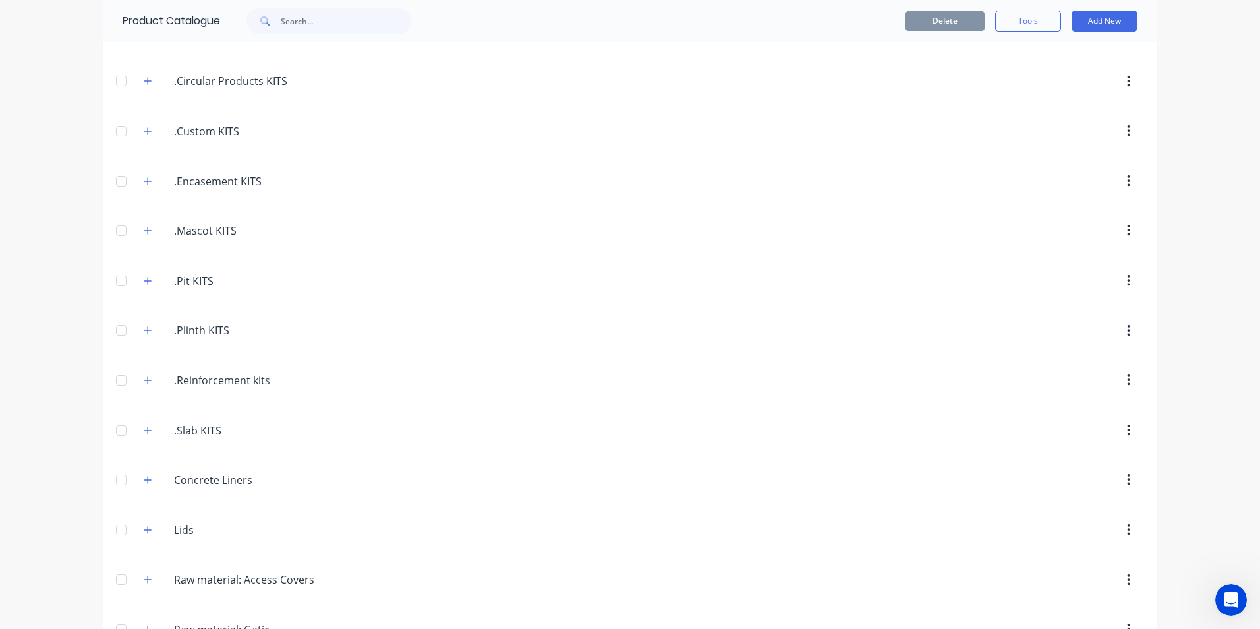
scroll to position [132, 0]
click at [194, 433] on input ".Slab KITS" at bounding box center [252, 430] width 156 height 16
click at [144, 427] on icon "button" at bounding box center [148, 429] width 8 height 9
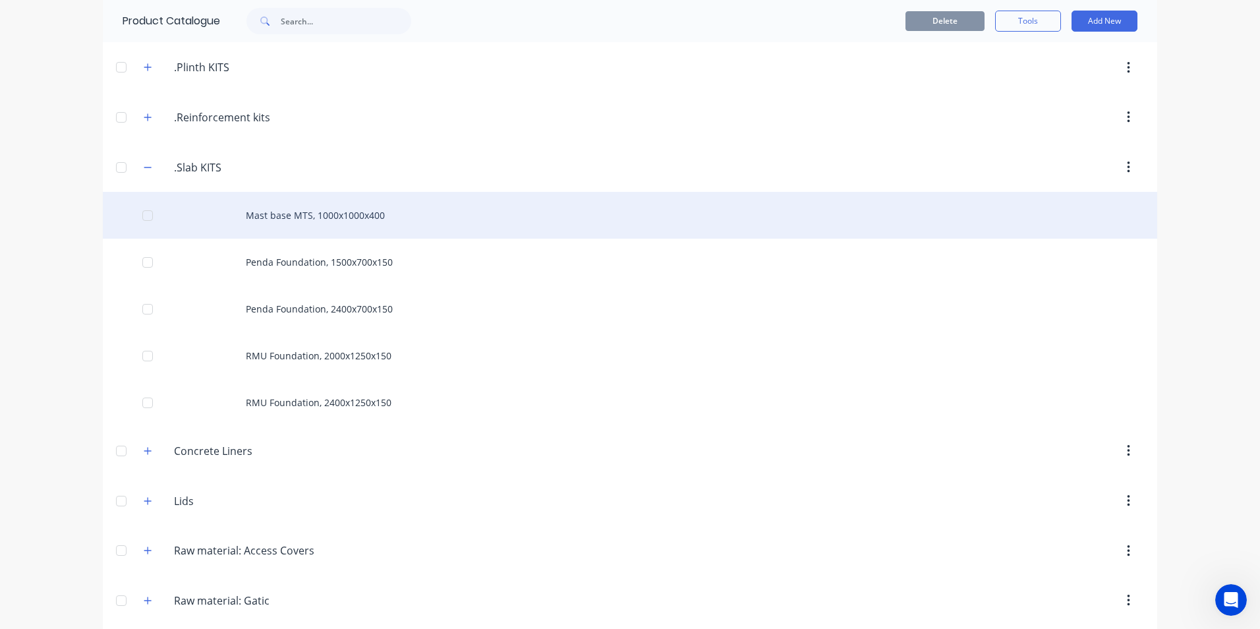
scroll to position [395, 0]
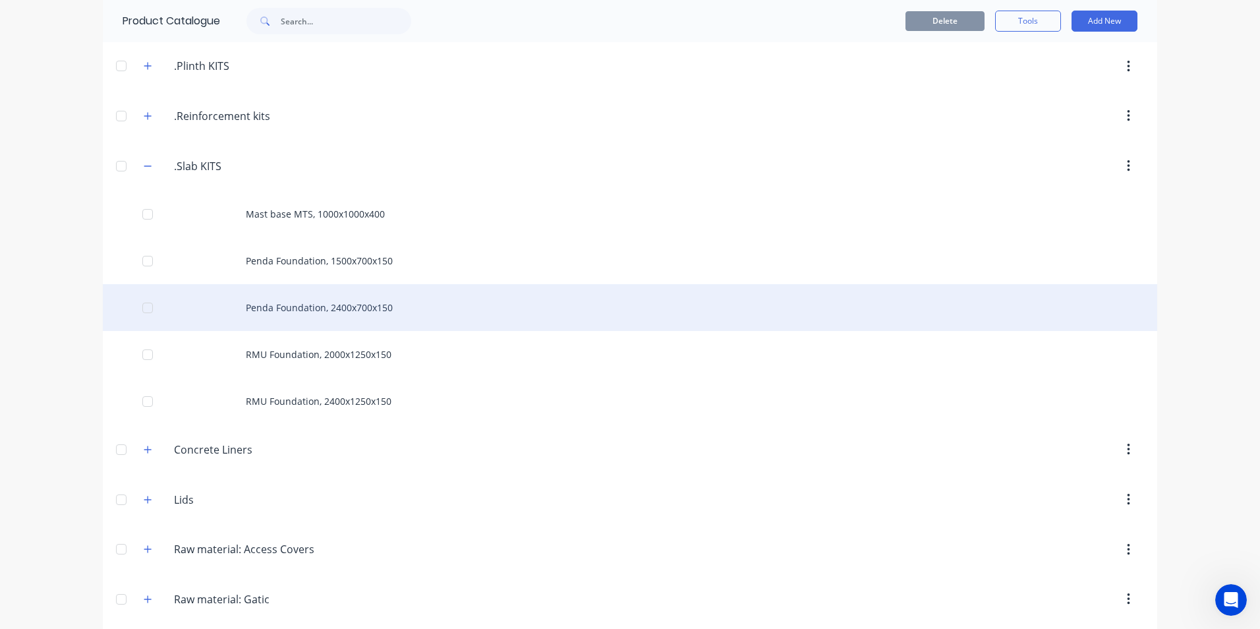
click at [303, 309] on div "Penda Foundation, 2400x700x150" at bounding box center [630, 307] width 1055 height 47
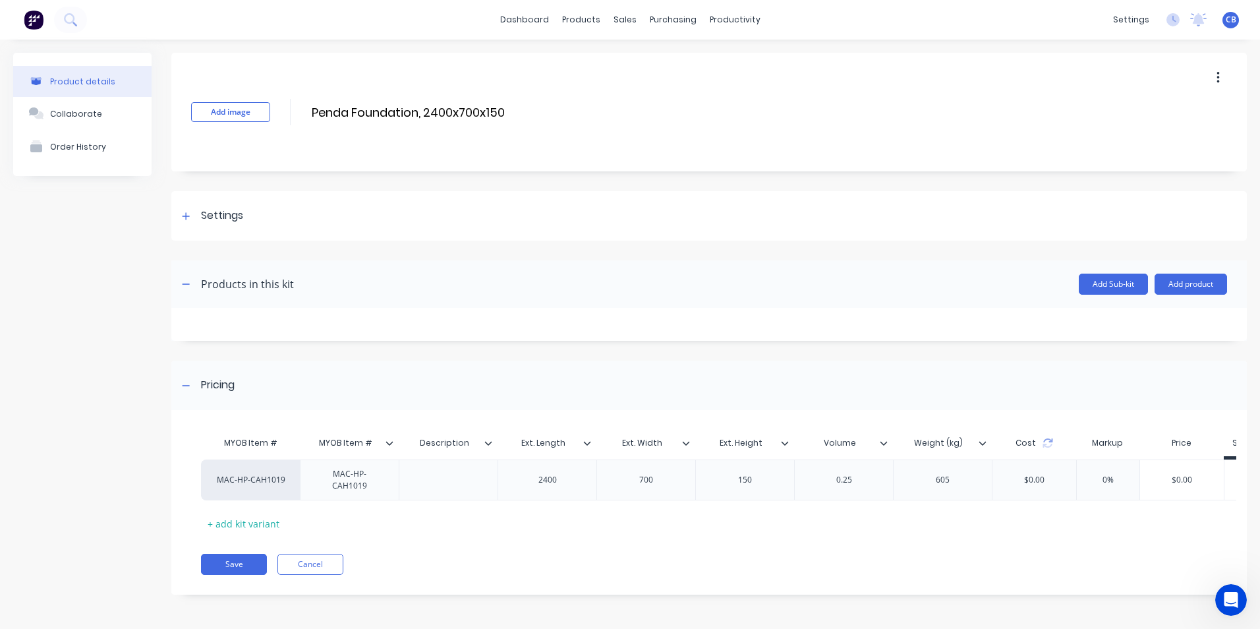
scroll to position [9, 0]
click at [188, 279] on icon "button" at bounding box center [186, 283] width 8 height 9
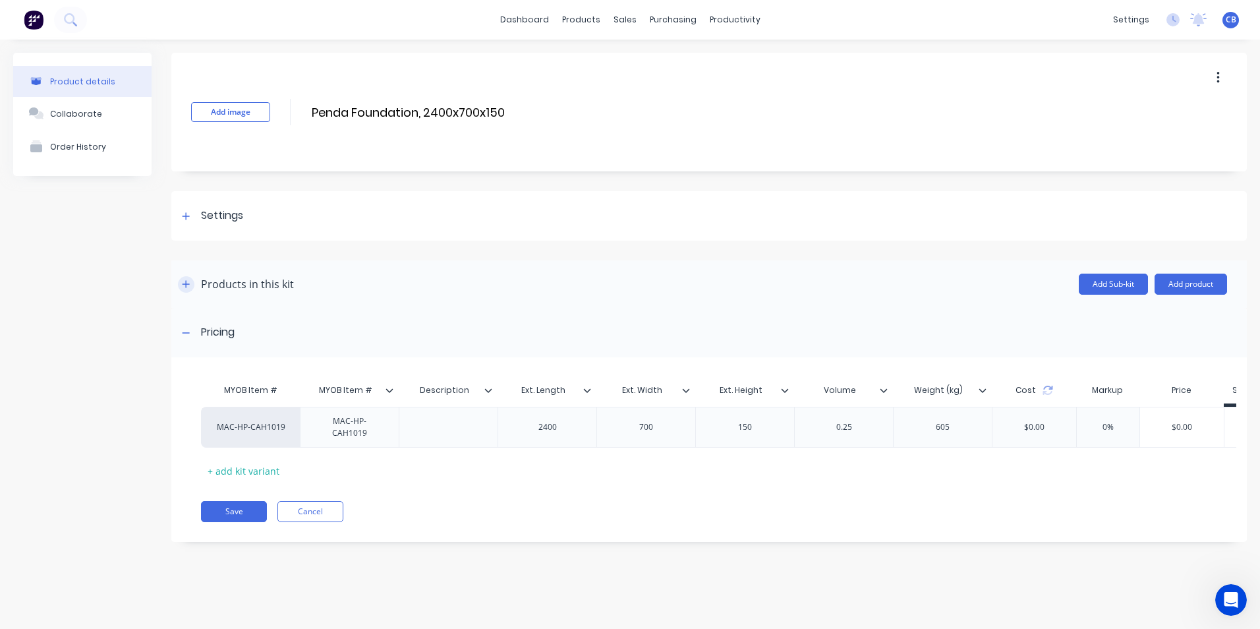
click at [188, 278] on button "button" at bounding box center [186, 284] width 16 height 16
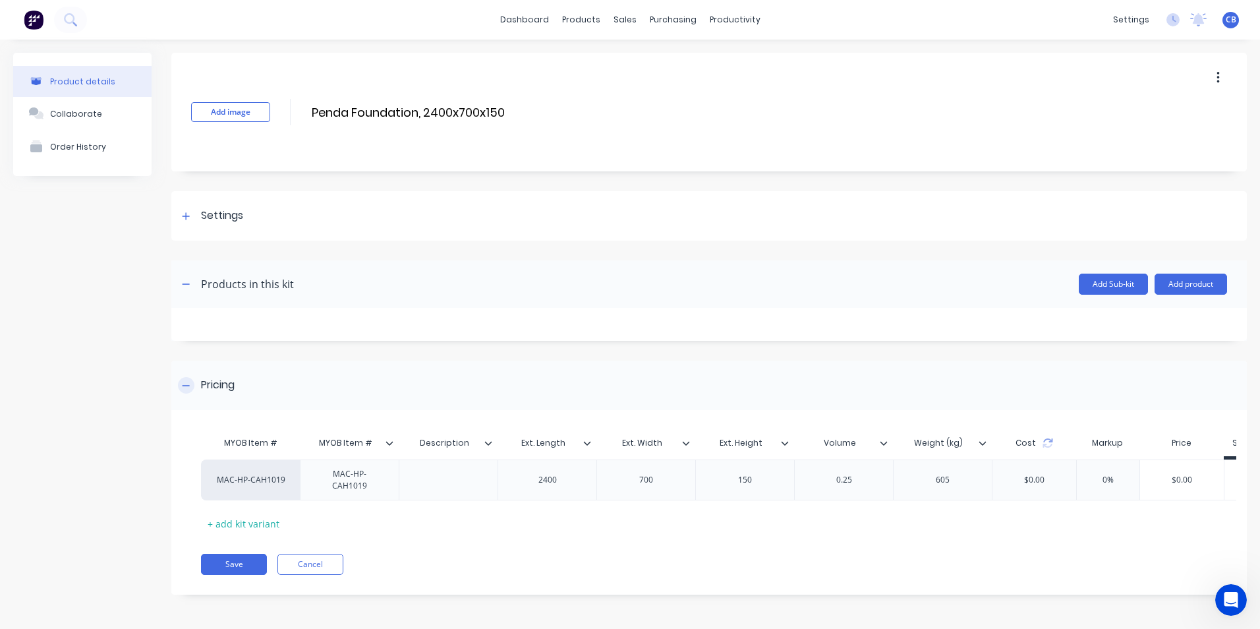
scroll to position [9, 0]
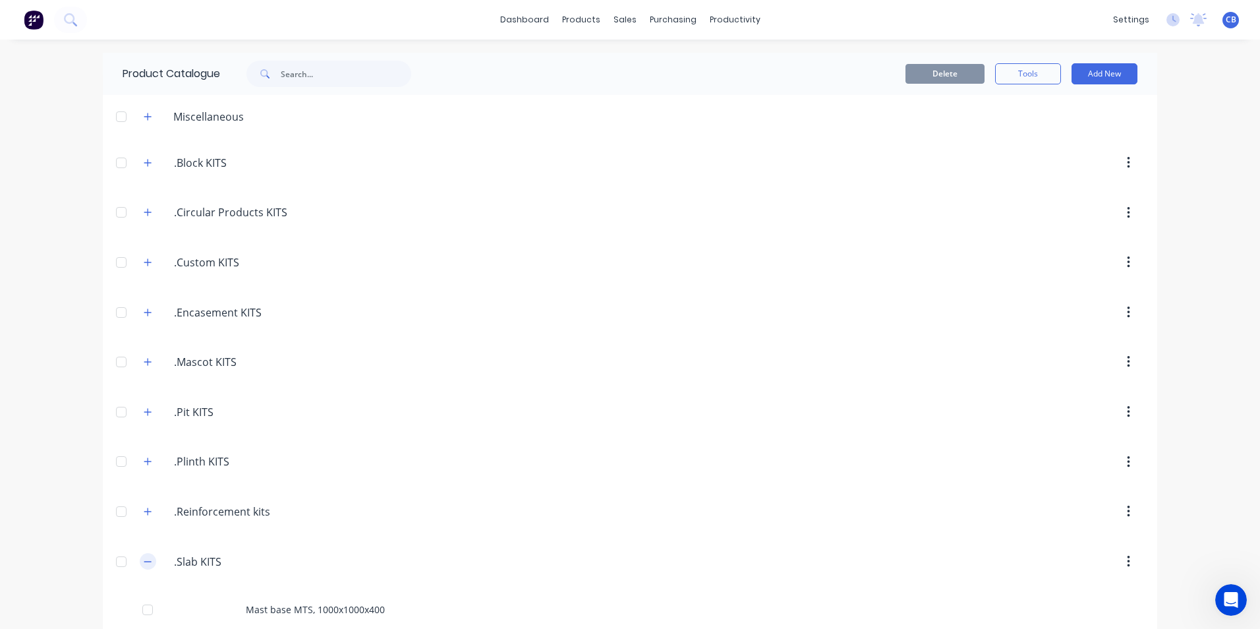
click at [144, 486] on icon "button" at bounding box center [148, 561] width 8 height 9
click at [140, 486] on button "button" at bounding box center [148, 561] width 16 height 16
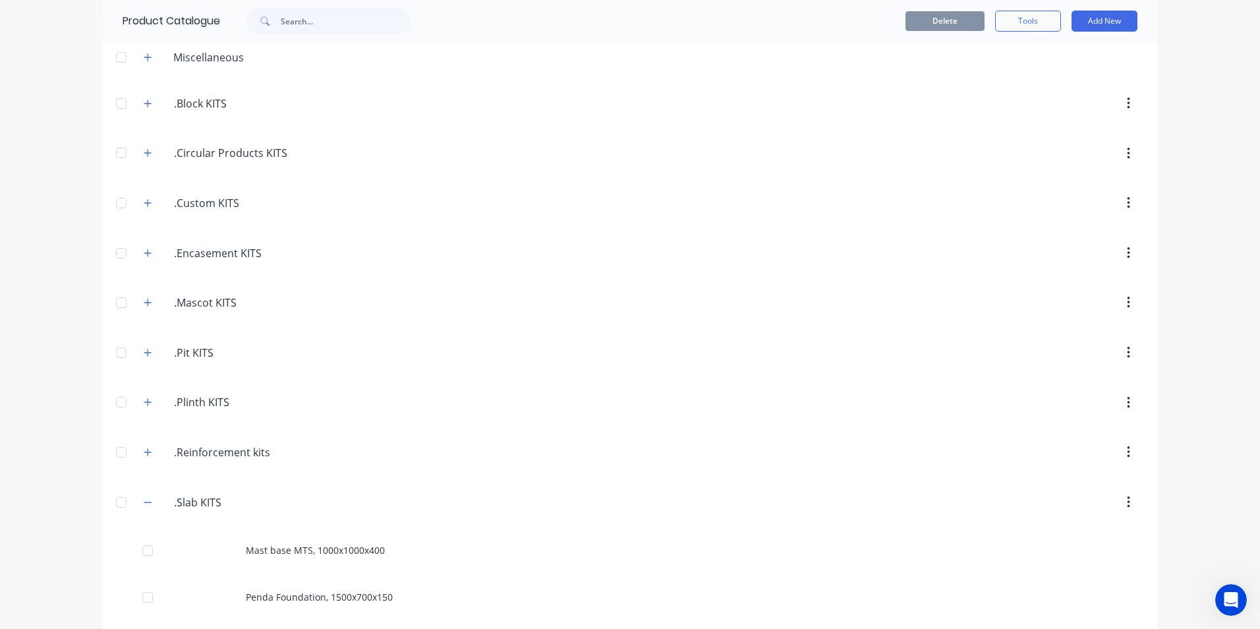
scroll to position [264, 0]
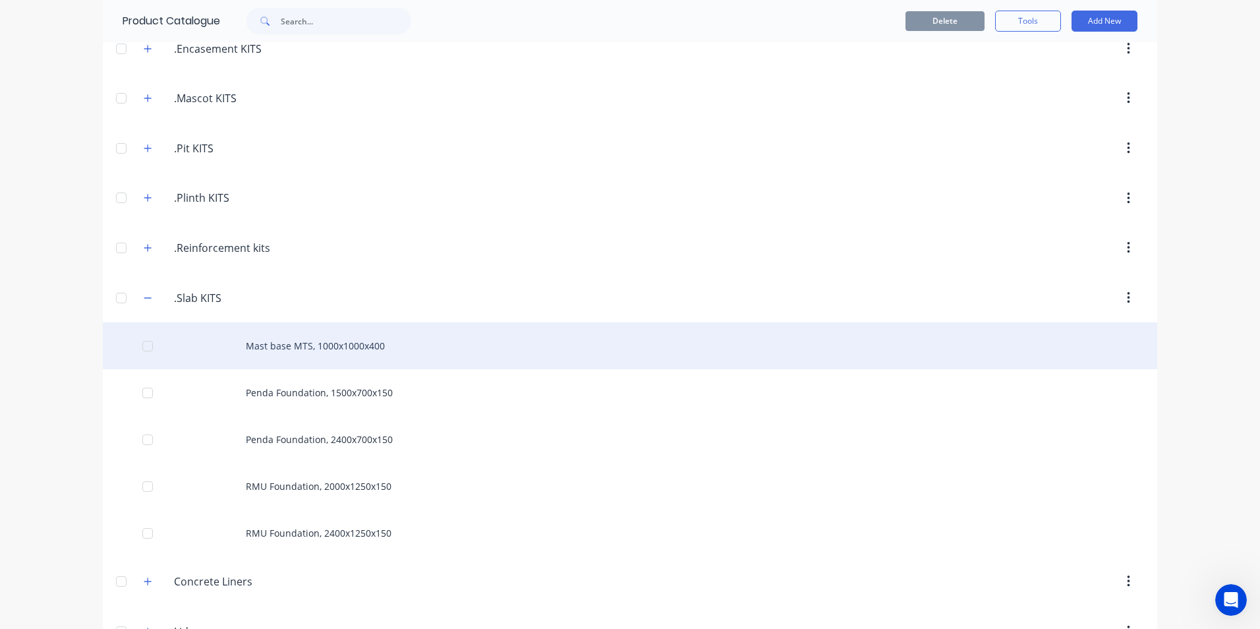
click at [357, 341] on div "Mast base MTS, 1000x1000x400" at bounding box center [630, 345] width 1055 height 47
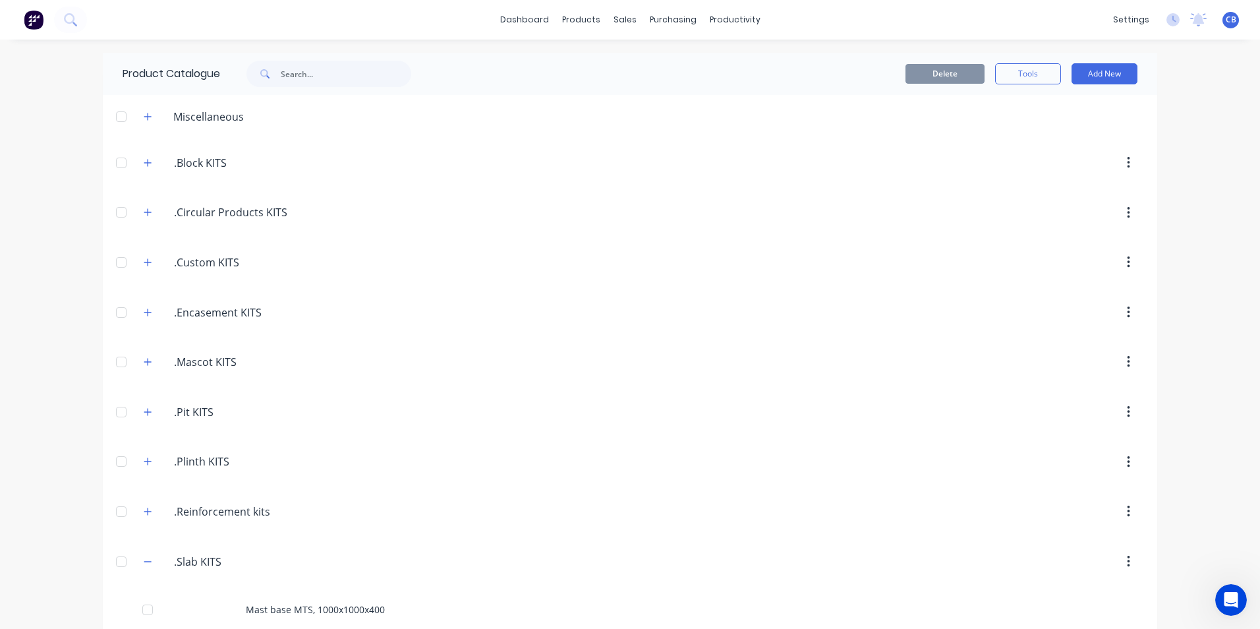
click at [118, 486] on div at bounding box center [121, 561] width 26 height 26
click at [144, 486] on icon "button" at bounding box center [148, 561] width 8 height 9
click at [144, 486] on icon "button" at bounding box center [147, 561] width 7 height 7
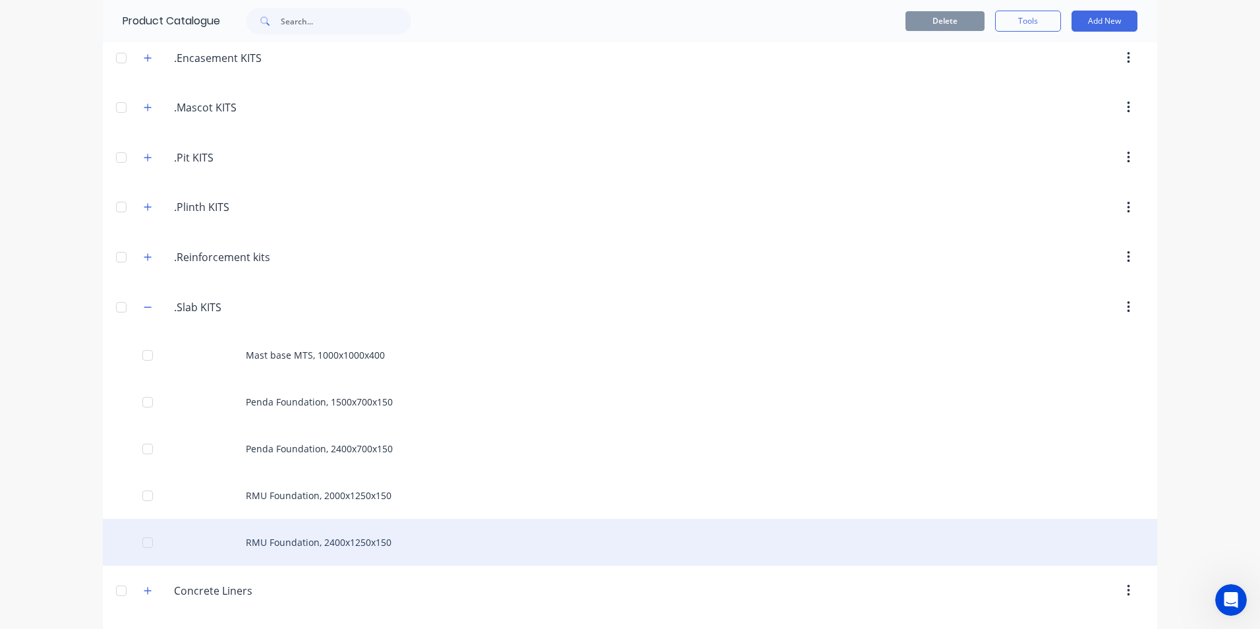
scroll to position [264, 0]
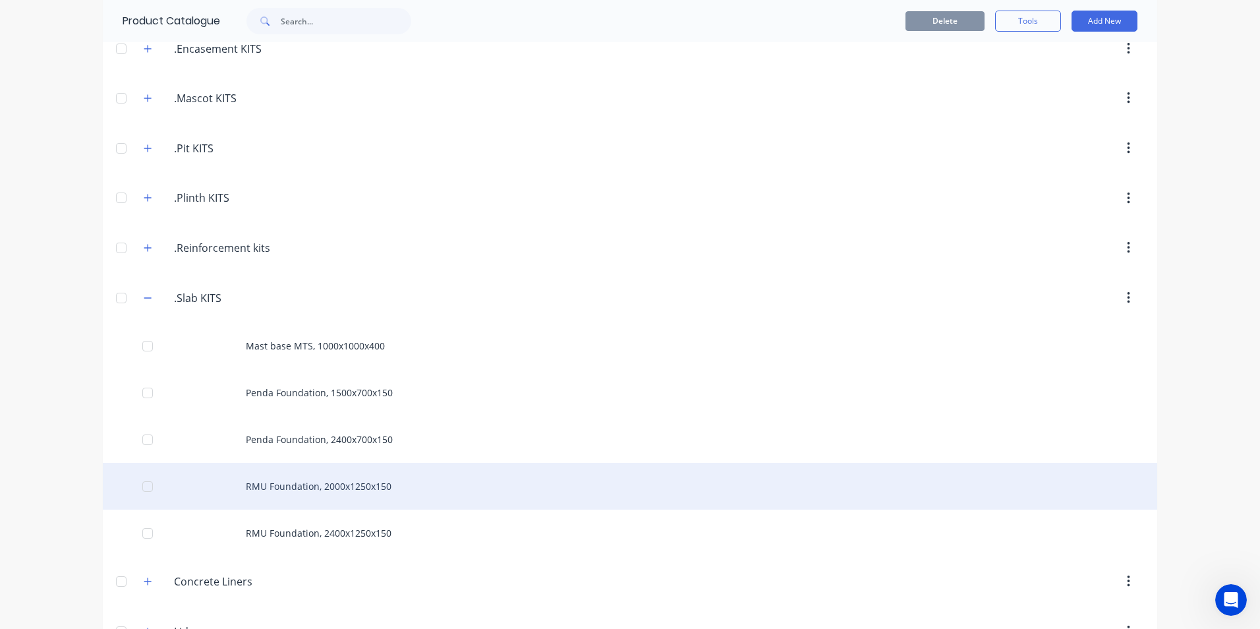
click at [341, 486] on div "RMU Foundation, 2000x1250x150" at bounding box center [630, 486] width 1055 height 47
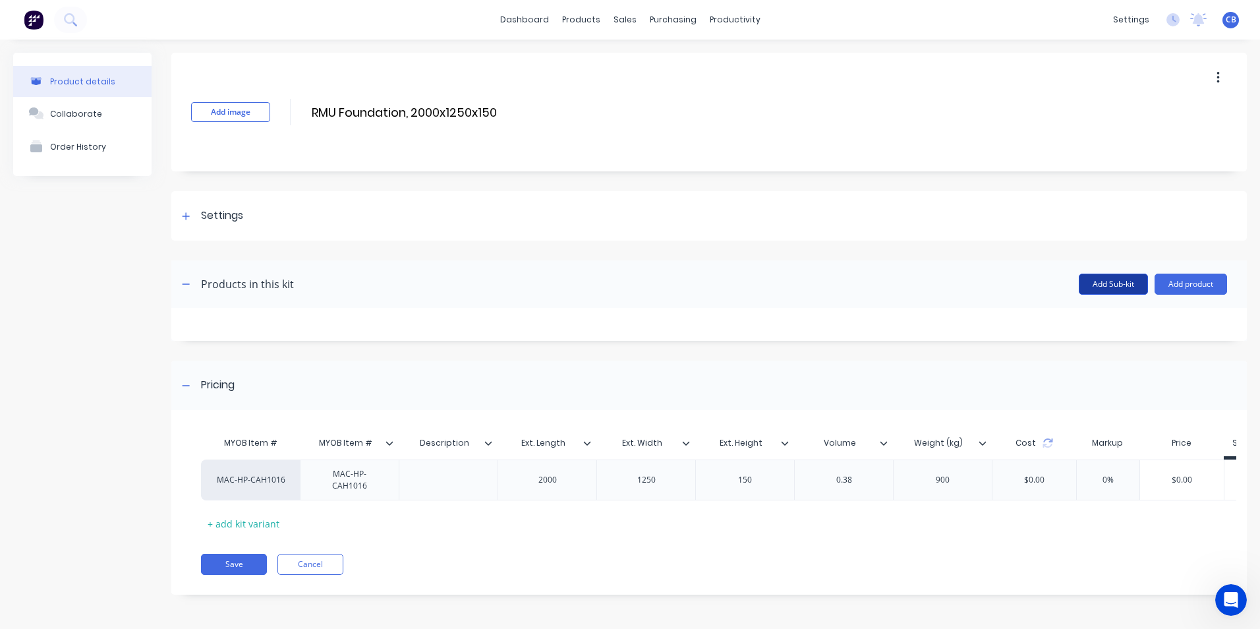
click at [1007, 282] on button "Add Sub-kit" at bounding box center [1113, 284] width 69 height 21
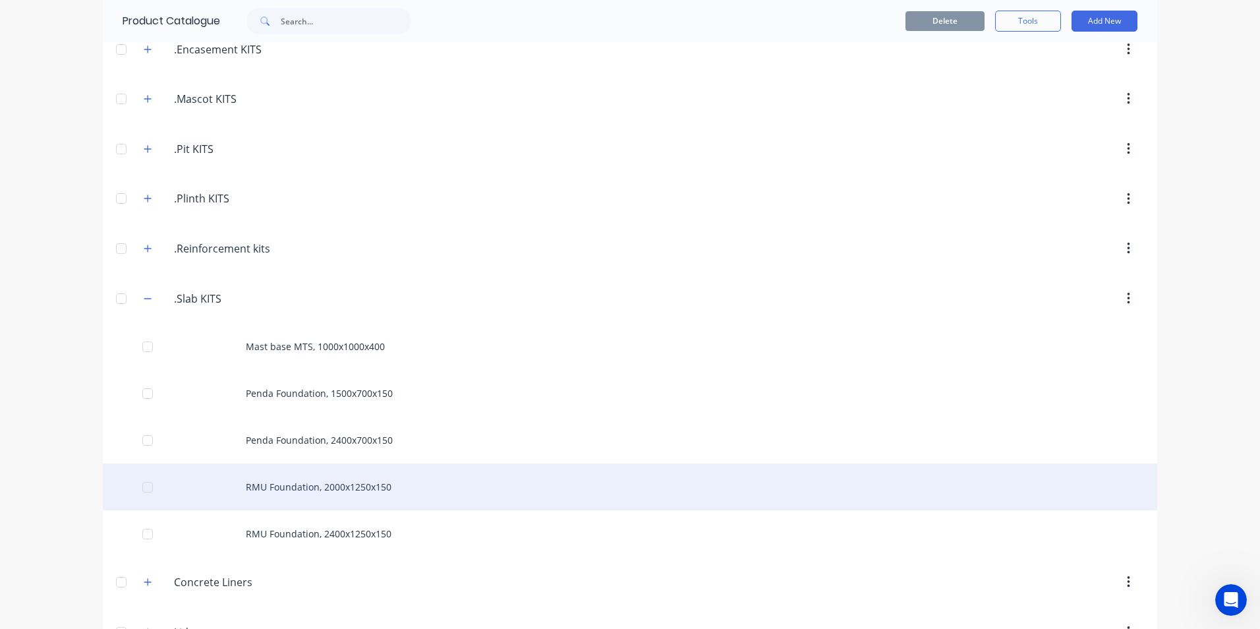
scroll to position [264, 0]
click at [303, 486] on div "RMU Foundation, 2000x1250x150" at bounding box center [630, 486] width 1055 height 47
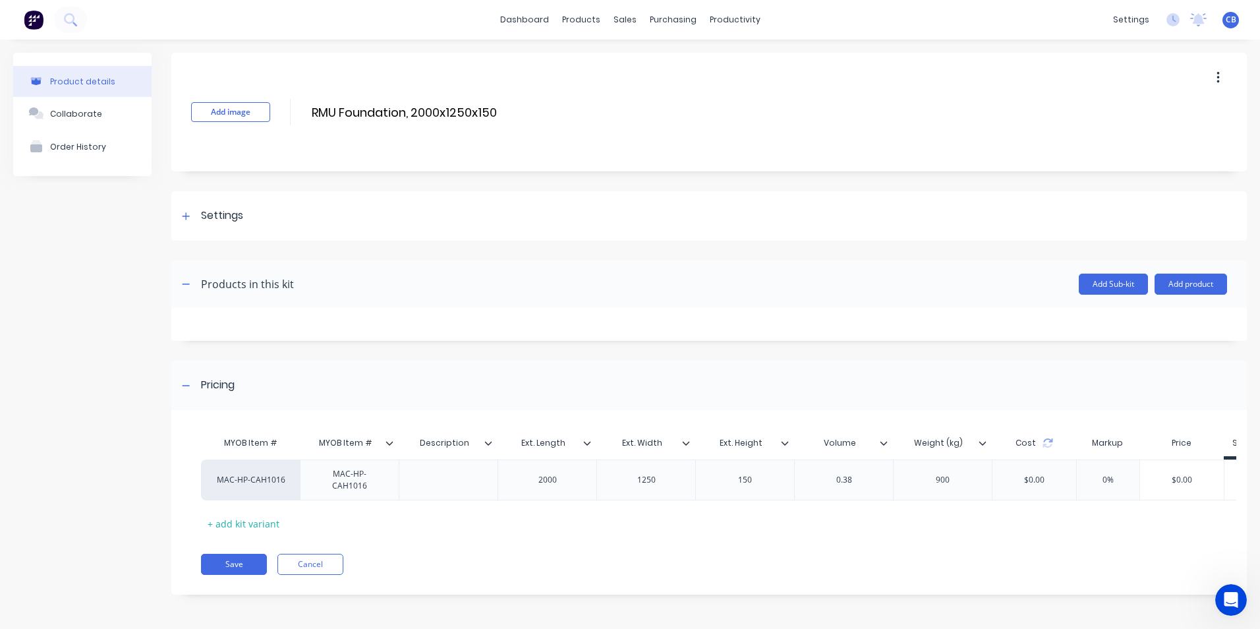
scroll to position [9, 0]
click at [1007, 436] on div "Cost" at bounding box center [1034, 443] width 84 height 26
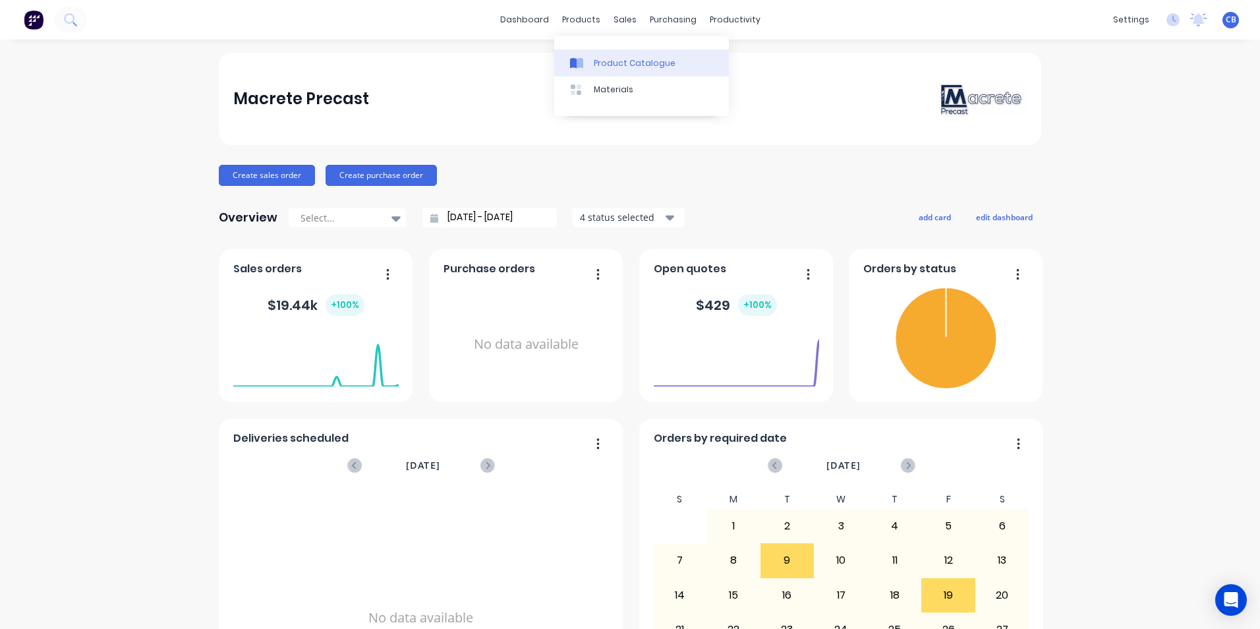
click at [635, 68] on div "Product Catalogue" at bounding box center [635, 63] width 82 height 12
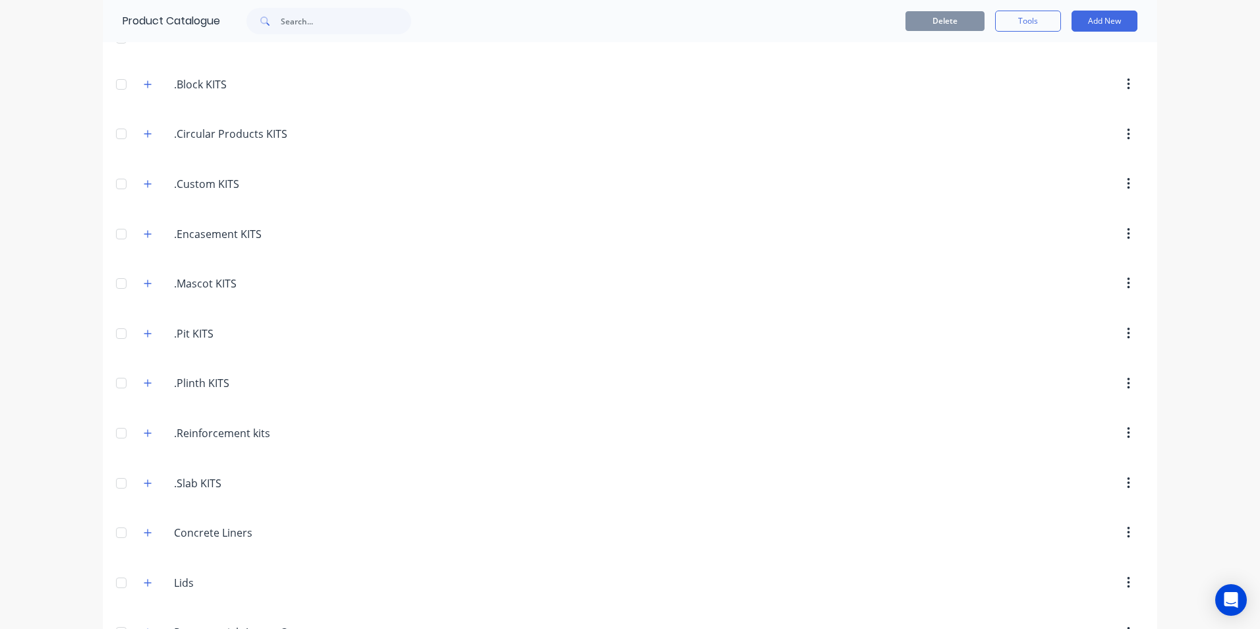
scroll to position [264, 0]
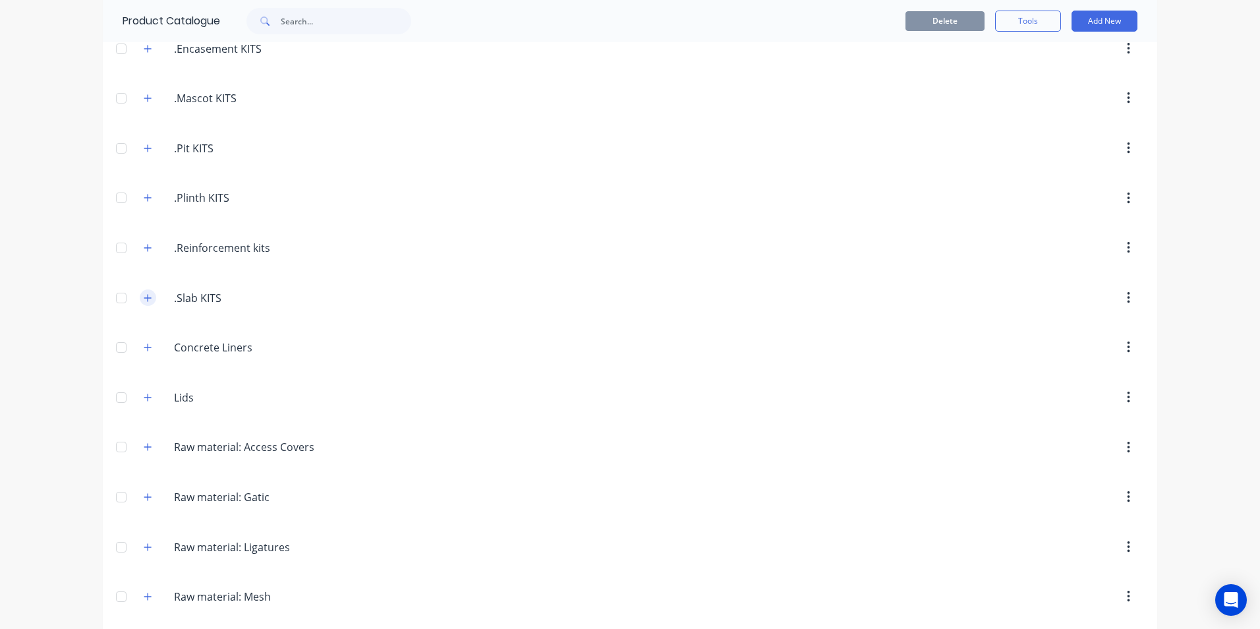
click at [149, 300] on button "button" at bounding box center [148, 297] width 16 height 16
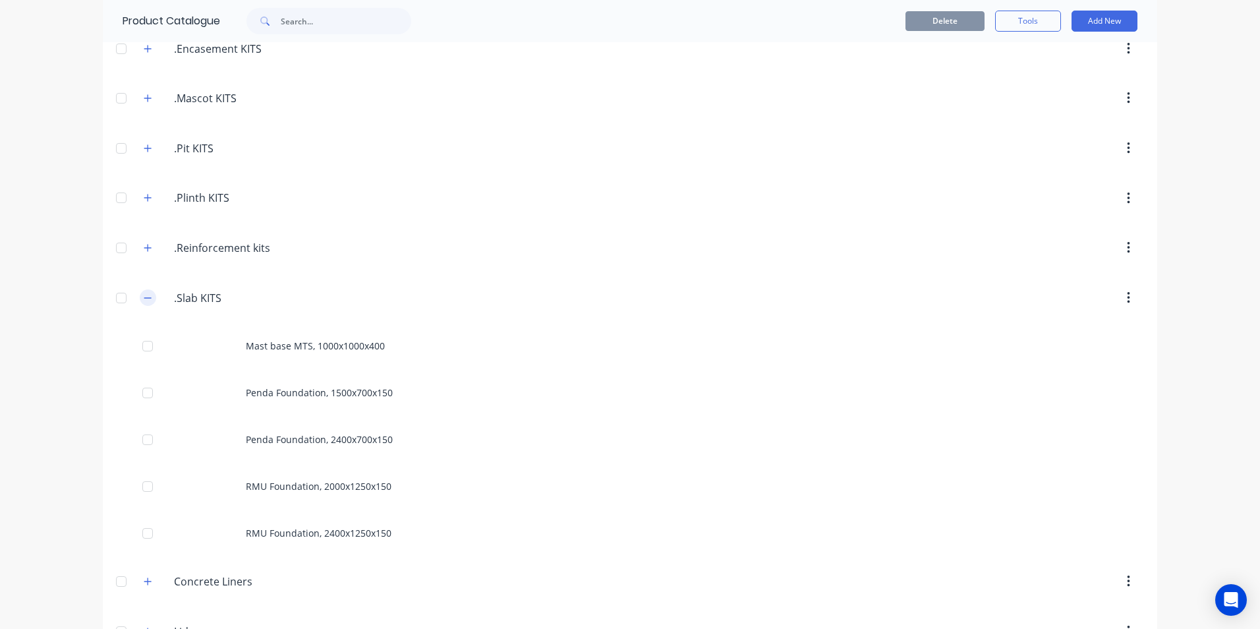
click at [149, 300] on button "button" at bounding box center [148, 297] width 16 height 16
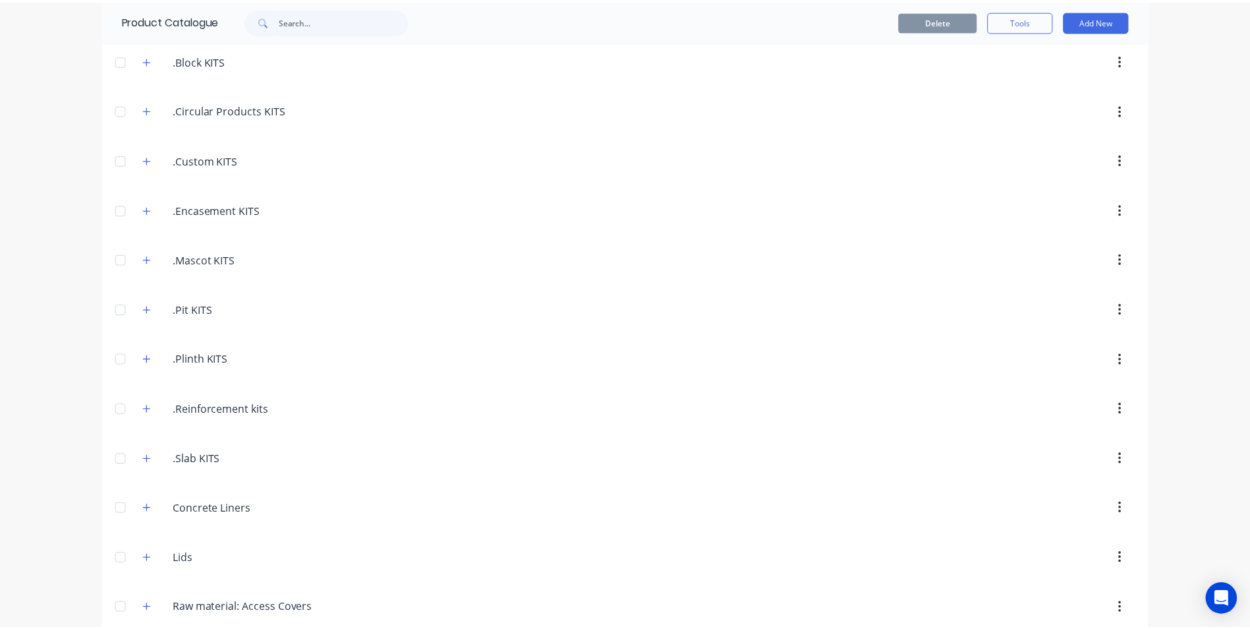
scroll to position [0, 0]
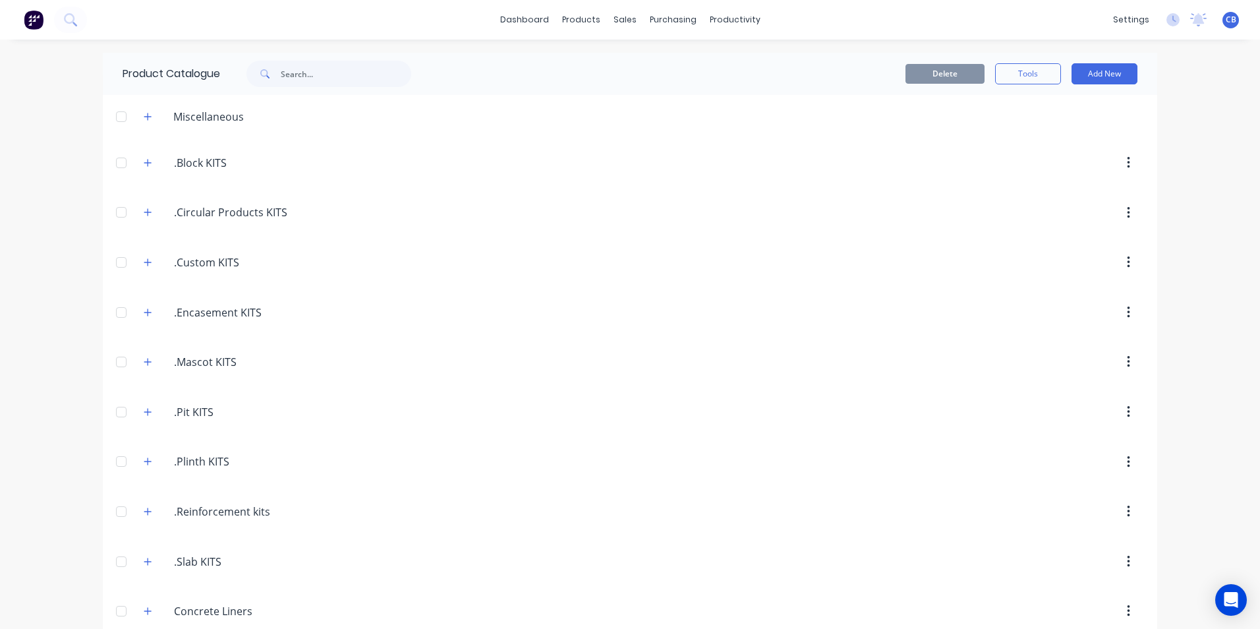
click at [49, 22] on div at bounding box center [43, 20] width 87 height 26
click at [31, 23] on img at bounding box center [34, 20] width 20 height 20
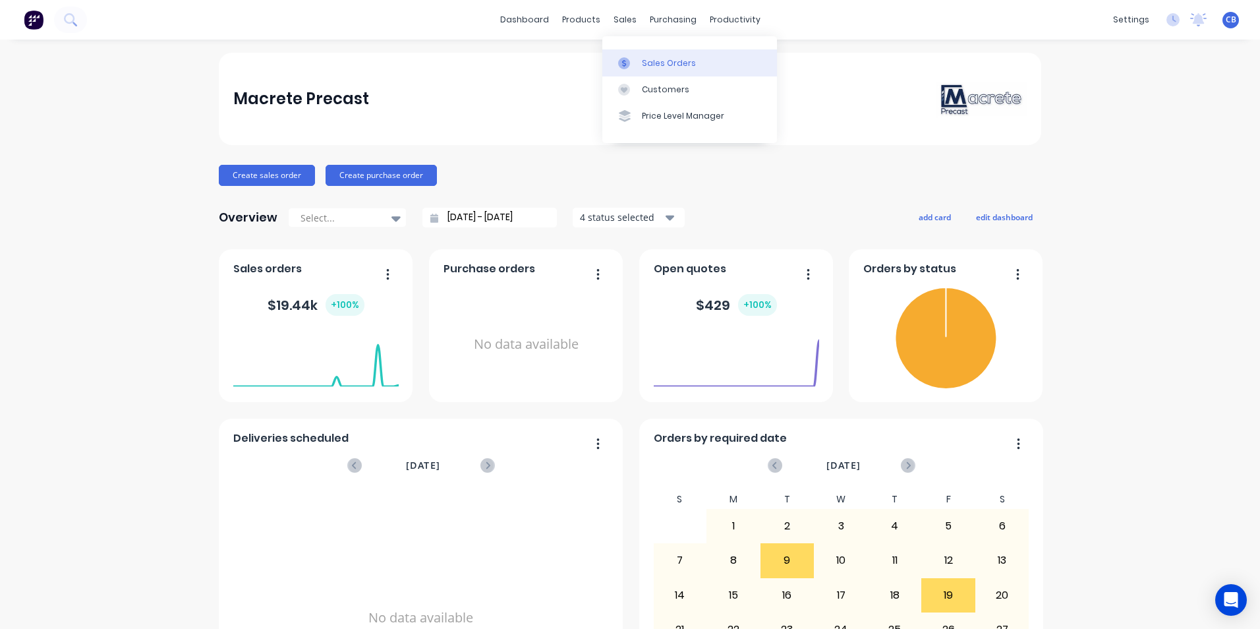
click at [675, 60] on div "Sales Orders" at bounding box center [669, 63] width 54 height 12
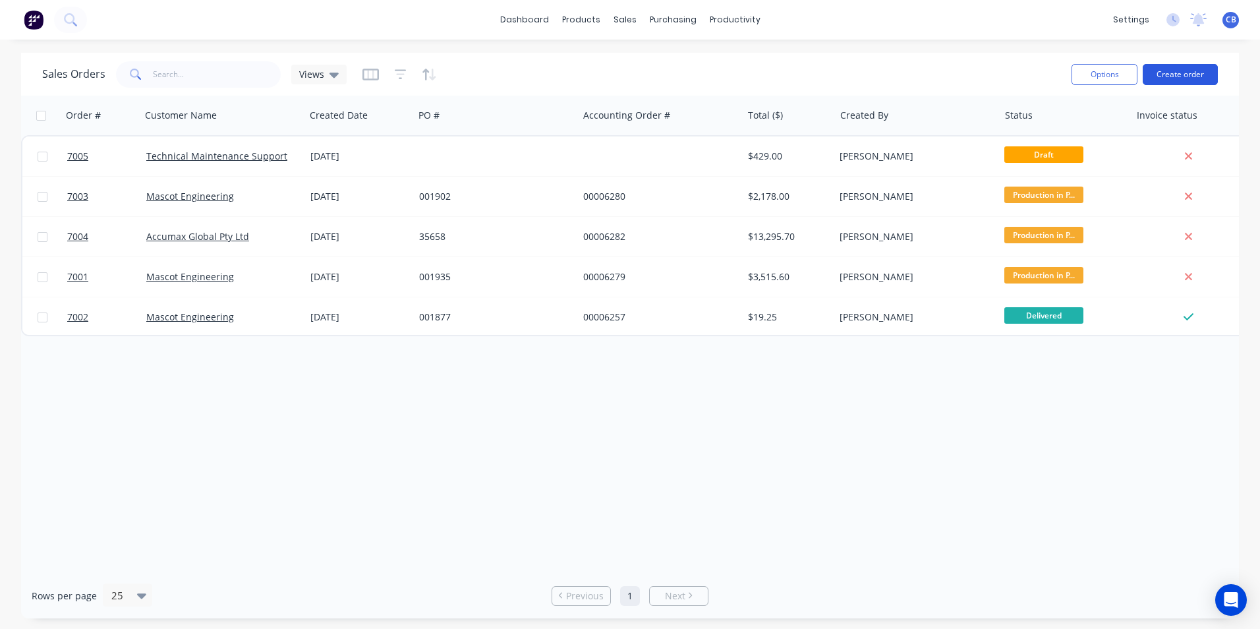
click at [1187, 70] on button "Create order" at bounding box center [1180, 74] width 75 height 21
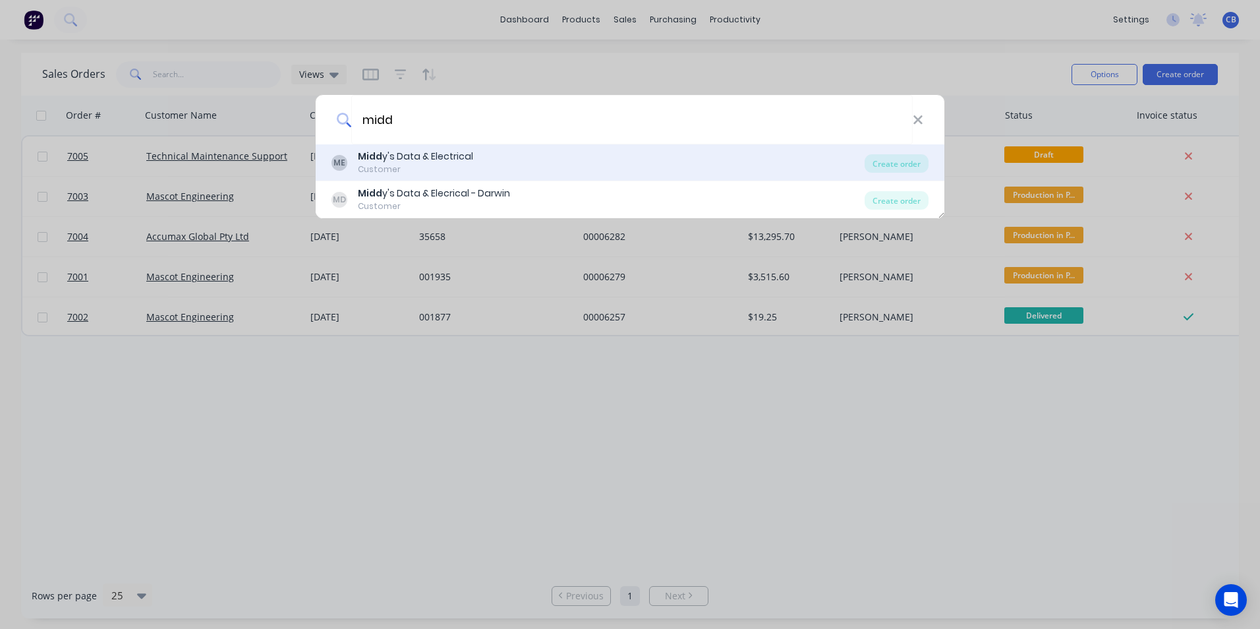
type input "midd"
click at [488, 160] on div "ME Midd y's Data & Electrical Customer" at bounding box center [598, 163] width 533 height 26
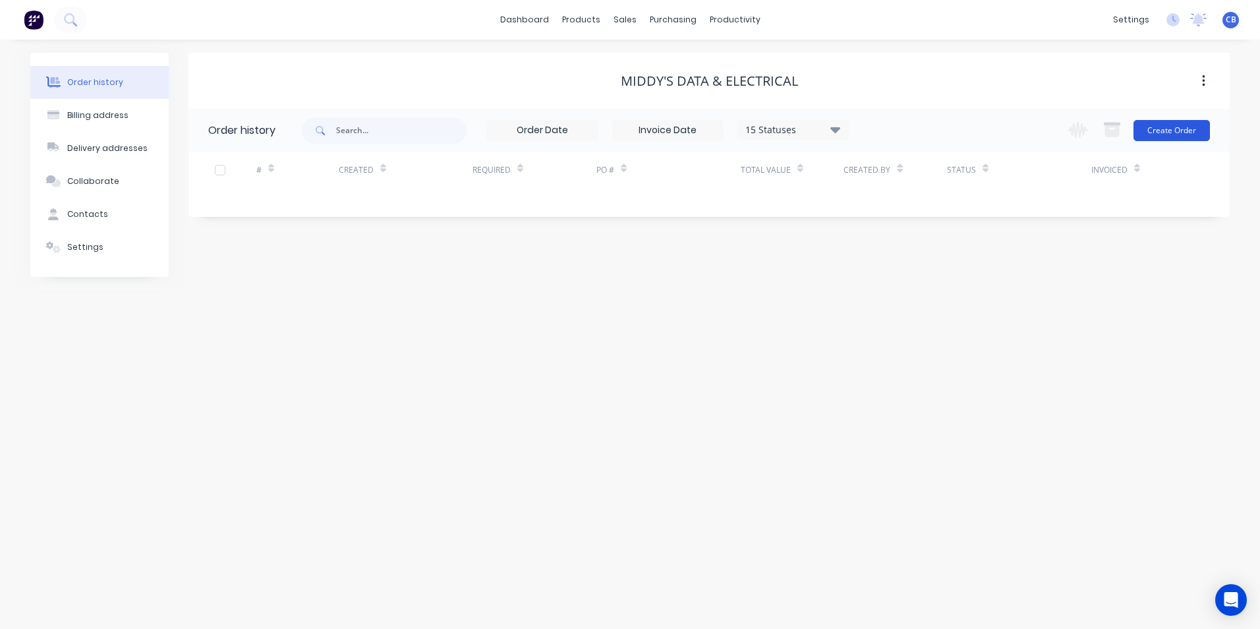
click at [1181, 126] on button "Create Order" at bounding box center [1172, 130] width 76 height 21
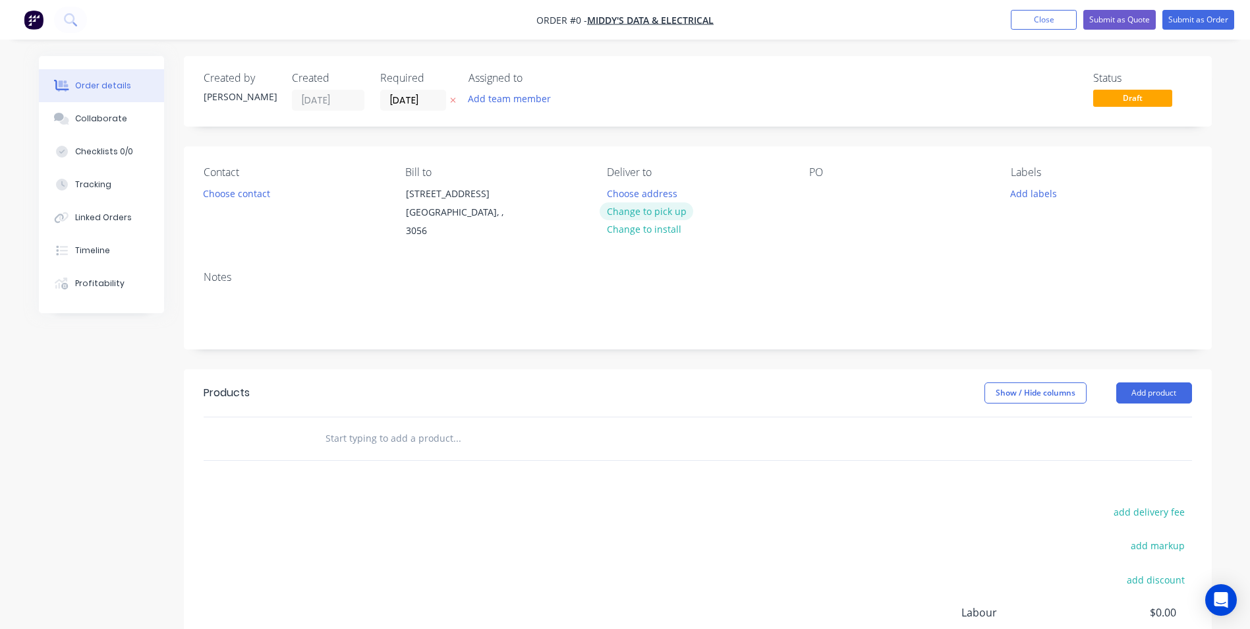
click at [661, 207] on button "Change to pick up" at bounding box center [647, 211] width 94 height 18
click at [661, 207] on button "Change to delivery" at bounding box center [648, 212] width 96 height 18
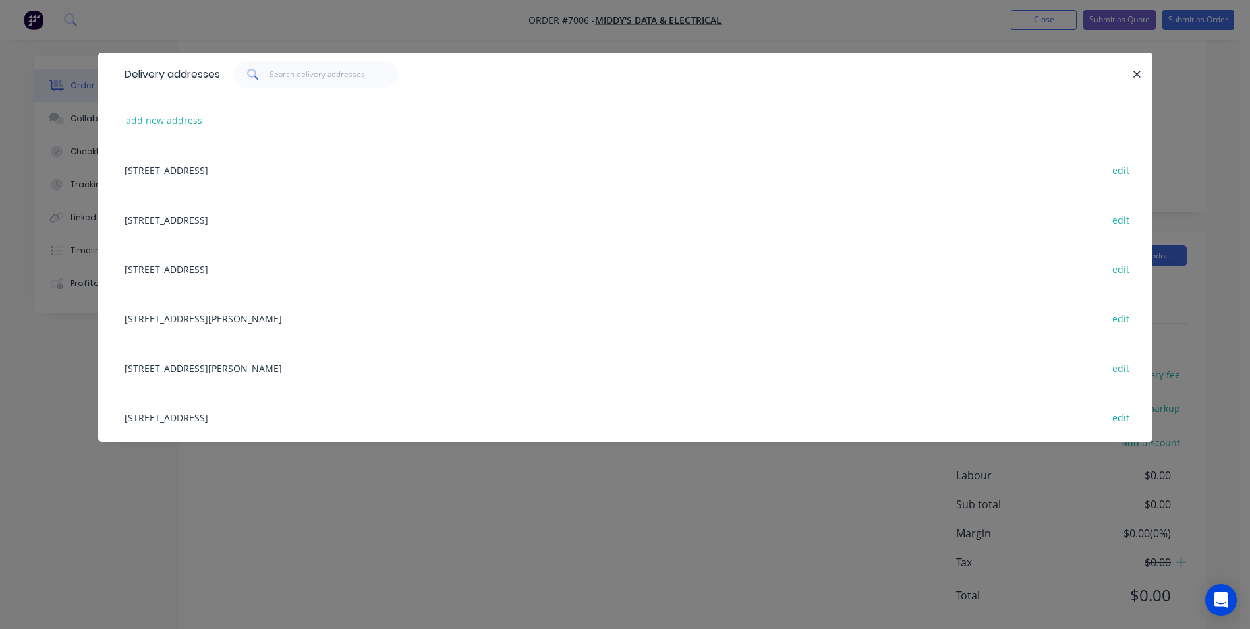
scroll to position [154, 0]
click at [429, 353] on div "Unit 1/30 Salpietro Road, Bibra Lake, undefined, 6163 edit" at bounding box center [625, 367] width 1015 height 49
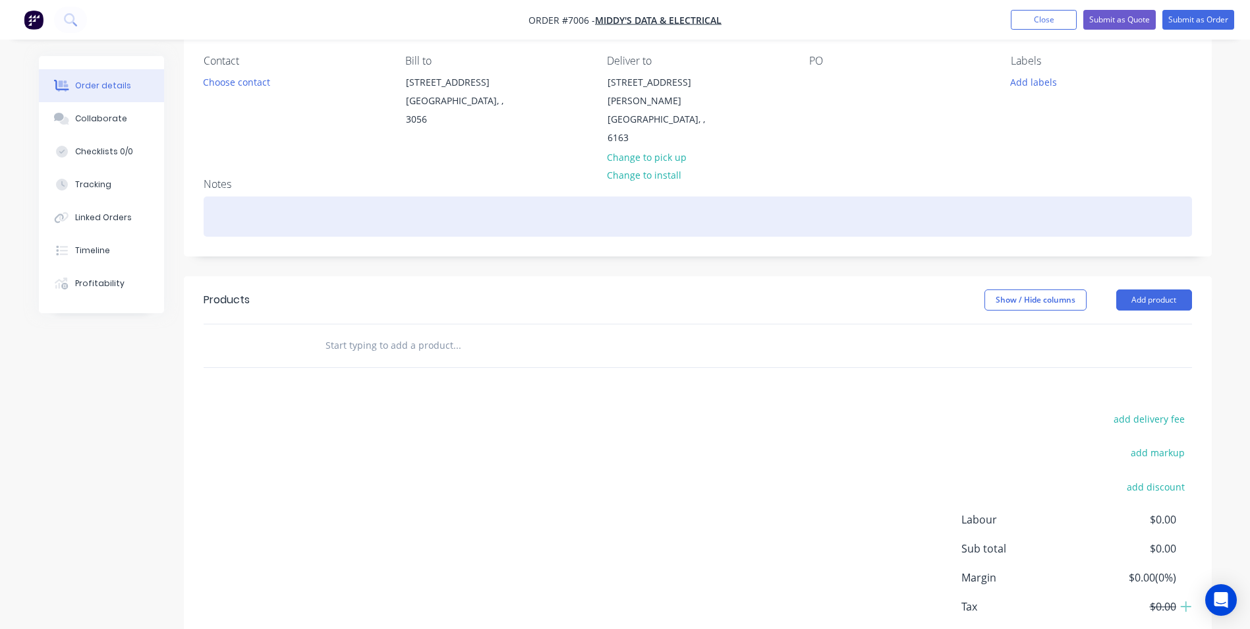
scroll to position [22, 0]
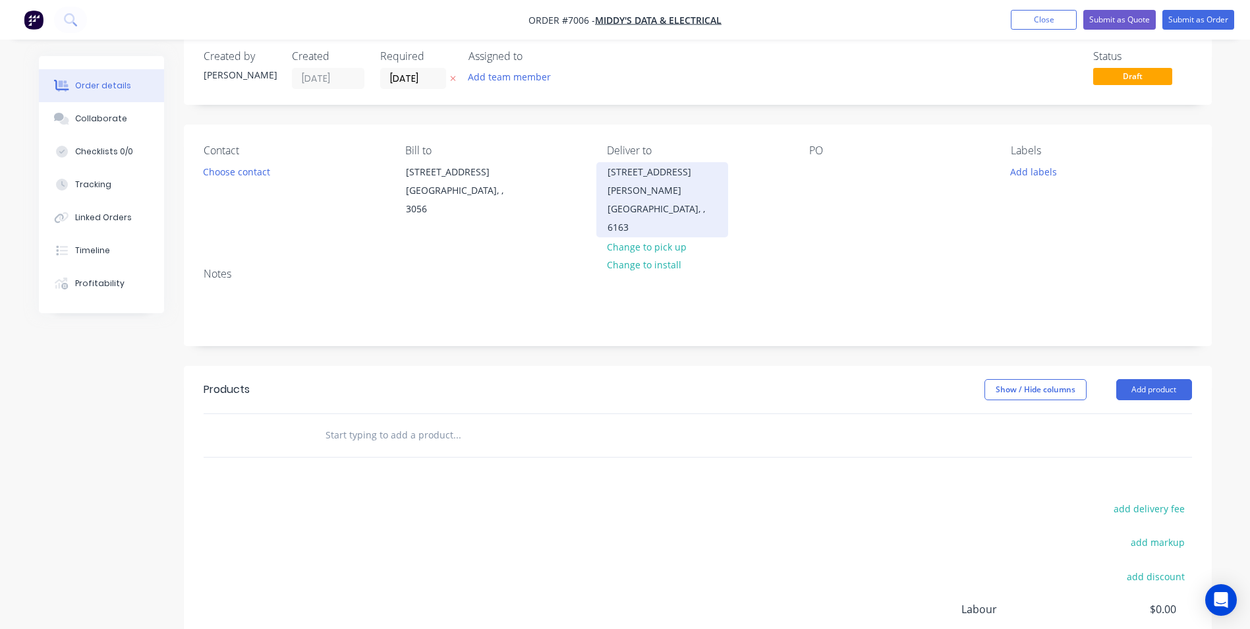
click at [664, 181] on div "Unit 1/30 Salpietro Road" at bounding box center [662, 181] width 109 height 37
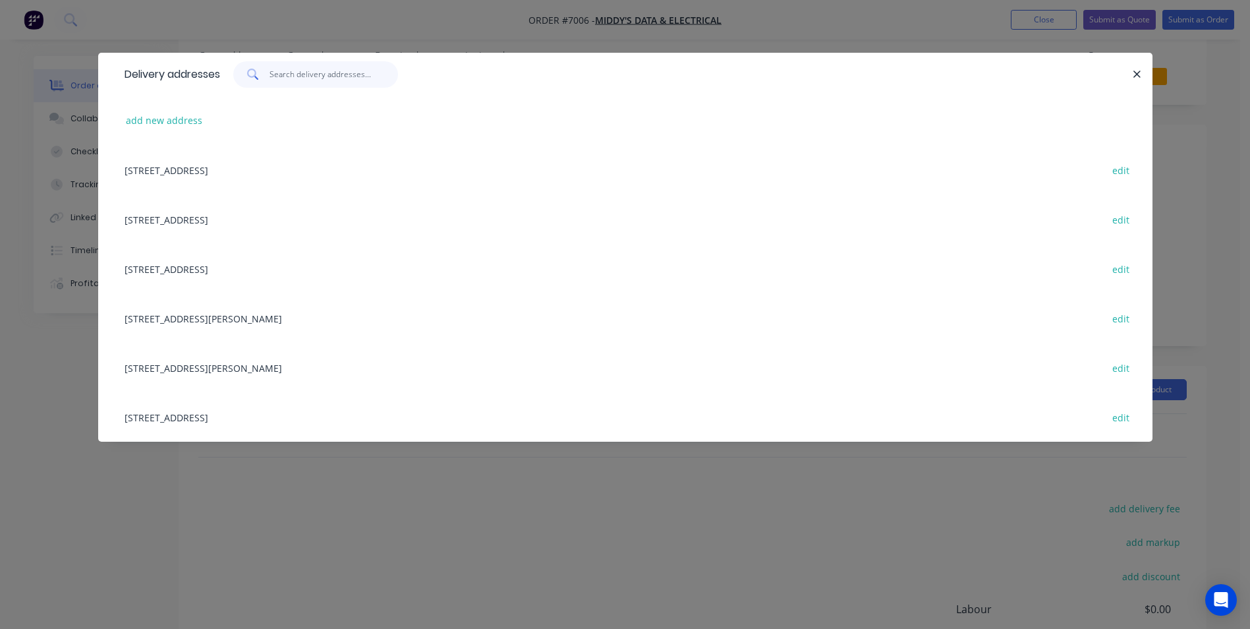
click at [297, 73] on input "text" at bounding box center [334, 74] width 129 height 26
click at [140, 121] on button "add new address" at bounding box center [164, 120] width 90 height 18
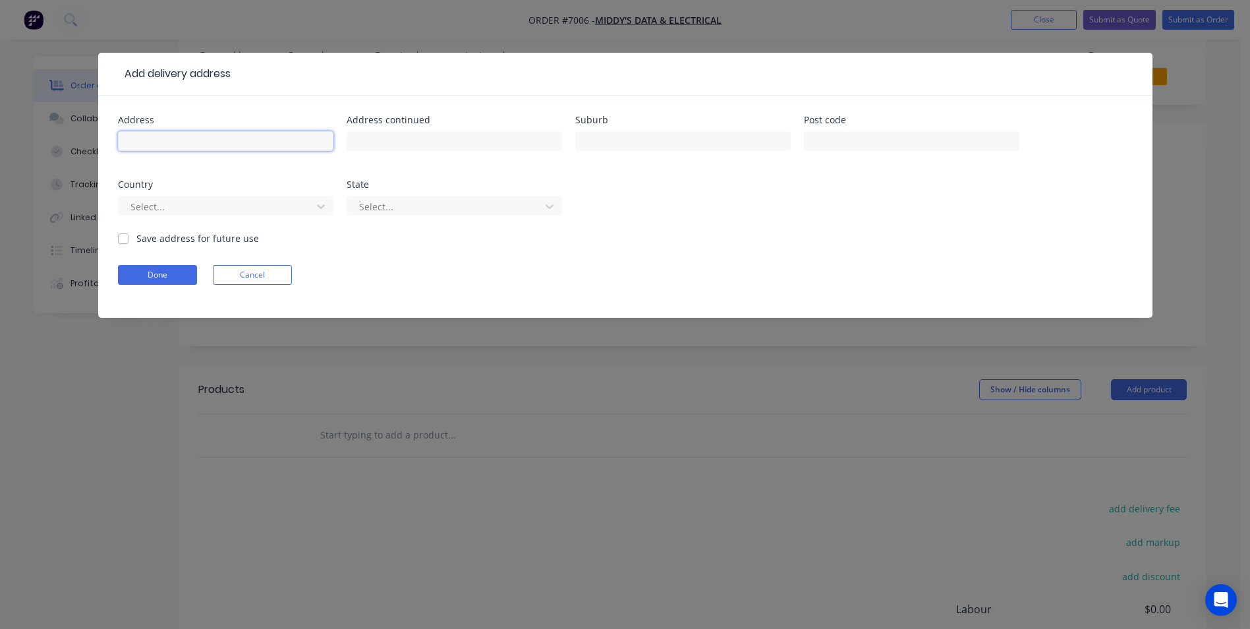
click at [202, 135] on input "text" at bounding box center [226, 141] width 216 height 20
paste input "11 Wandeara Crescent, Mundaring Western Australia 6073 · 33 km"
type input "11 Wandeara Crescent, Mundaring Western Australia 6073 · 33 km"
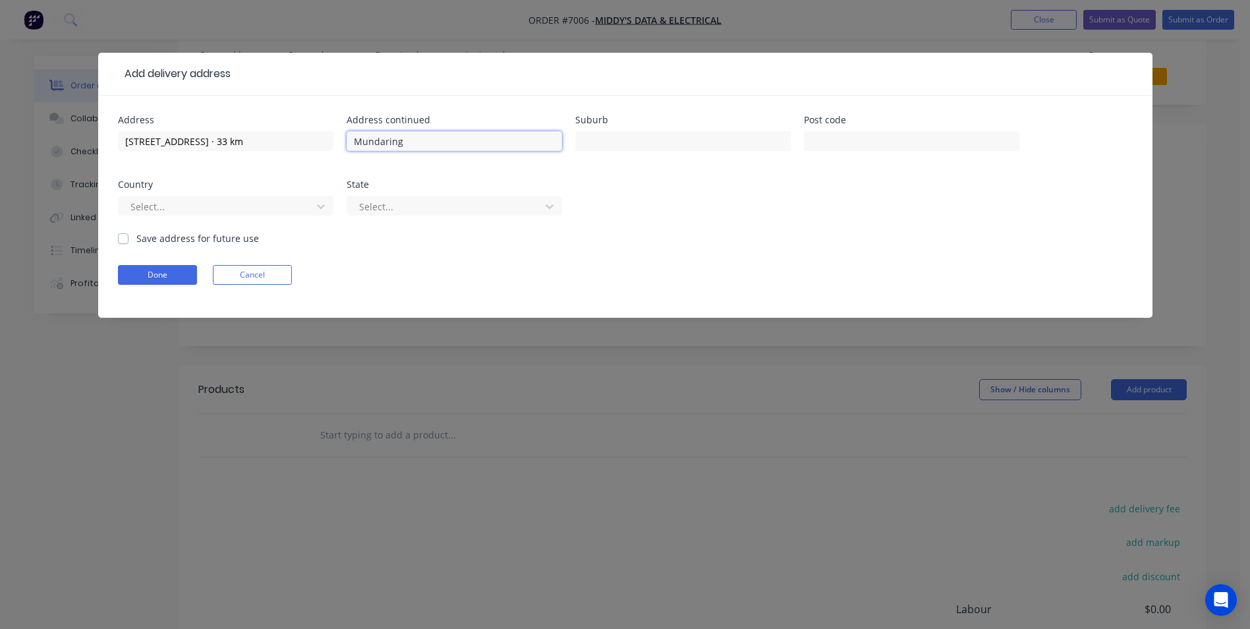
type input "Mundaring"
type input "W"
drag, startPoint x: 415, startPoint y: 138, endPoint x: 314, endPoint y: 141, distance: 100.2
click at [314, 141] on div "Address 11 Wandeara Crescent, Mundaring Western Australia 6073 · 33 km Address …" at bounding box center [625, 173] width 1015 height 116
click at [611, 137] on input "text" at bounding box center [683, 141] width 216 height 20
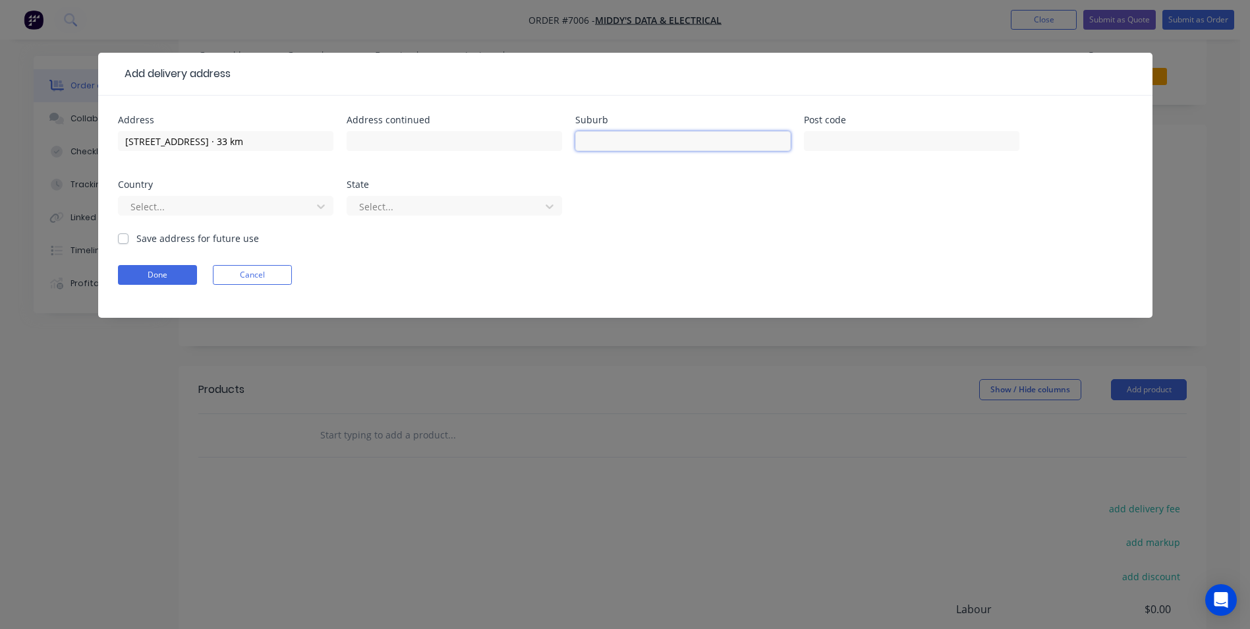
paste input "Mundaring"
type input "Mundaring"
drag, startPoint x: 221, startPoint y: 140, endPoint x: 103, endPoint y: 138, distance: 118.7
click at [103, 138] on div "Address 11 Wandeara Crescent, Mundaring Western Australia 6073 · 33 km Address …" at bounding box center [625, 207] width 1055 height 222
click at [387, 140] on input "text" at bounding box center [455, 141] width 216 height 20
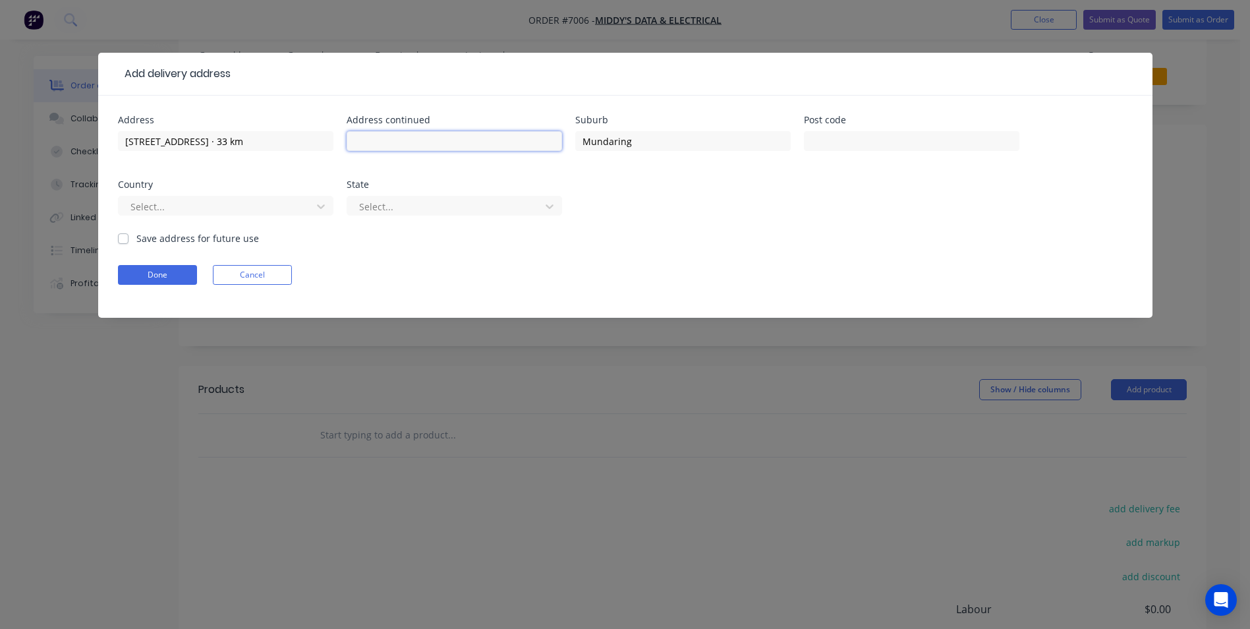
paste input "11 Wandeara Crescent"
type input "11 Wandeara Crescent"
drag, startPoint x: 222, startPoint y: 138, endPoint x: 449, endPoint y: 148, distance: 226.9
click at [449, 148] on div "Address 11 Wandeara Crescent, Mundaring Western Australia 6073 · 33 km Address …" at bounding box center [625, 173] width 1015 height 116
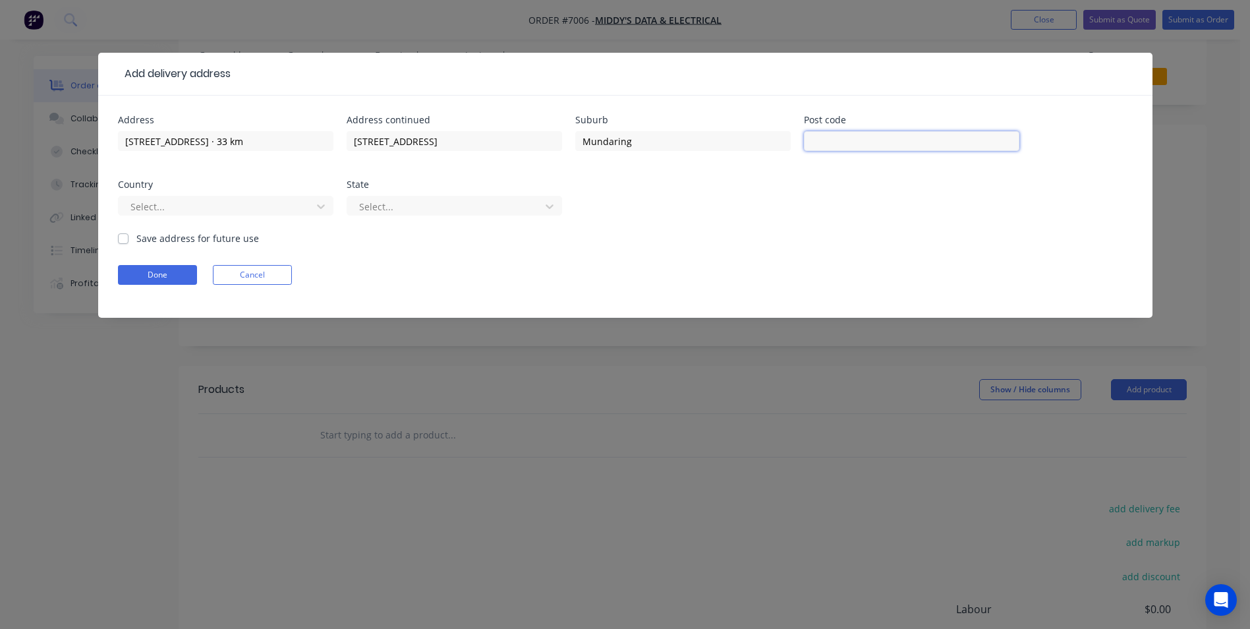
click at [873, 135] on input "text" at bounding box center [912, 141] width 216 height 20
type input "6073"
click at [203, 207] on div at bounding box center [217, 206] width 176 height 16
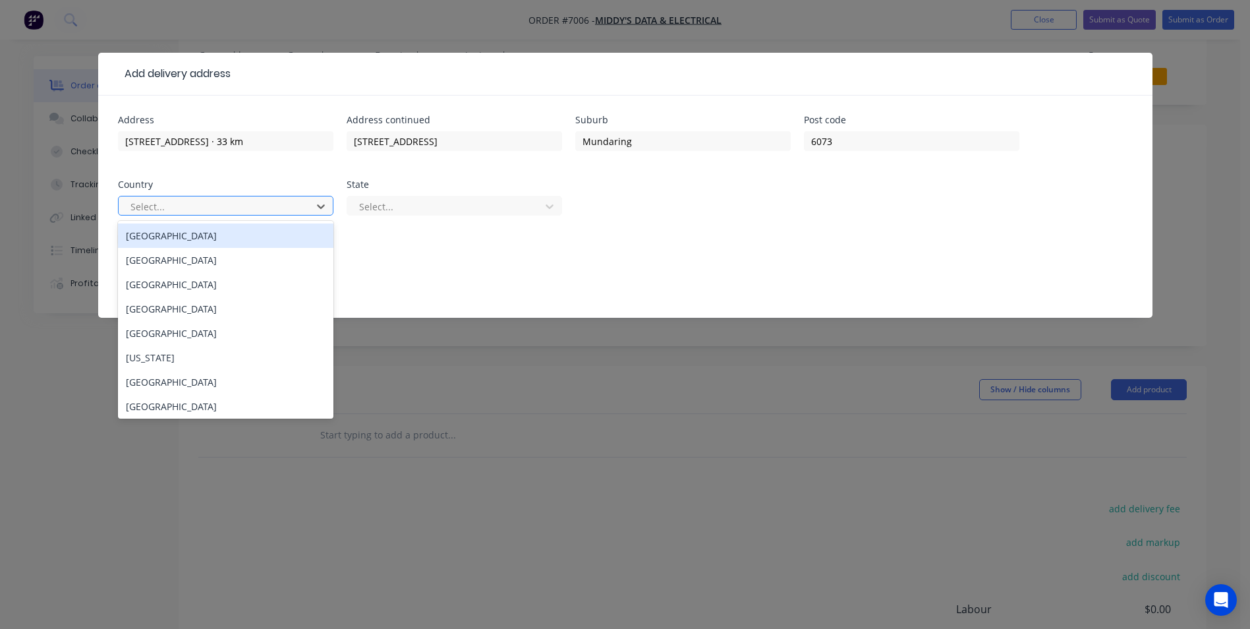
type input "A"
click at [202, 231] on div "Australia" at bounding box center [226, 235] width 216 height 24
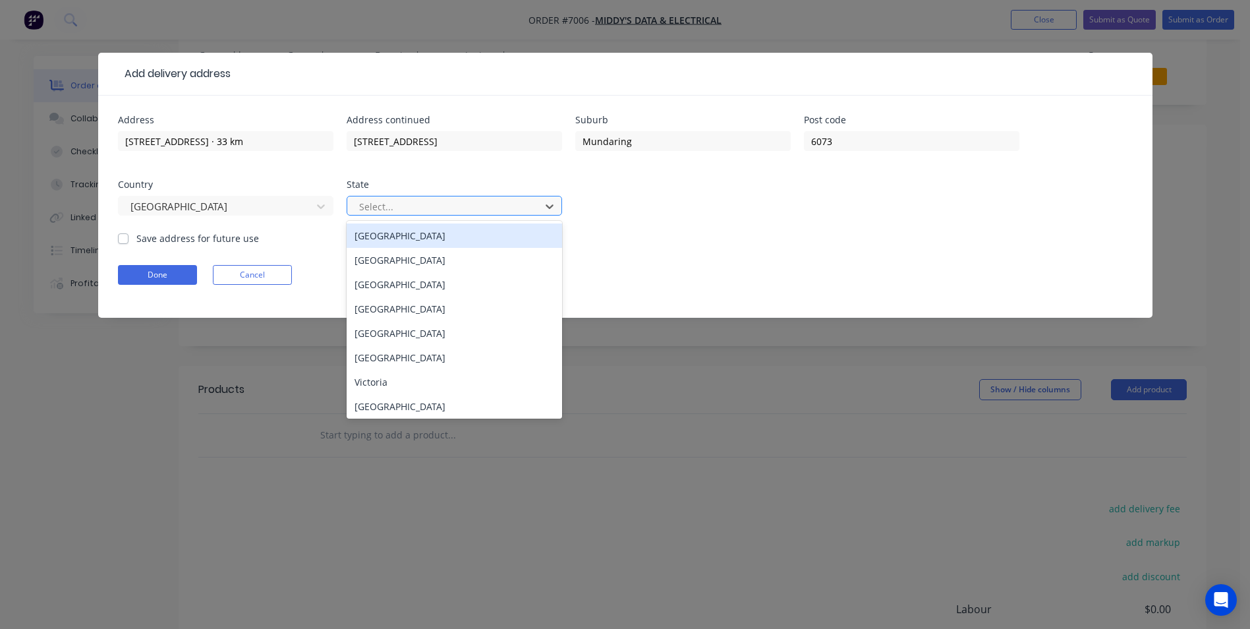
click at [469, 206] on div at bounding box center [446, 206] width 176 height 16
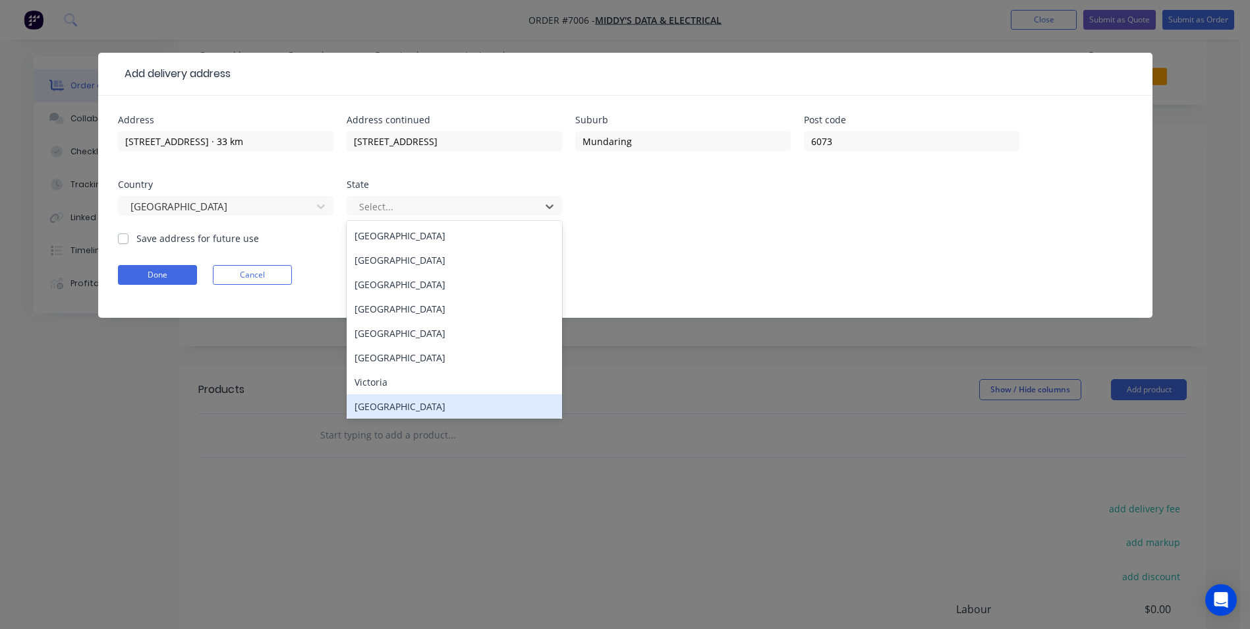
click at [428, 406] on div "Western Australia" at bounding box center [455, 406] width 216 height 24
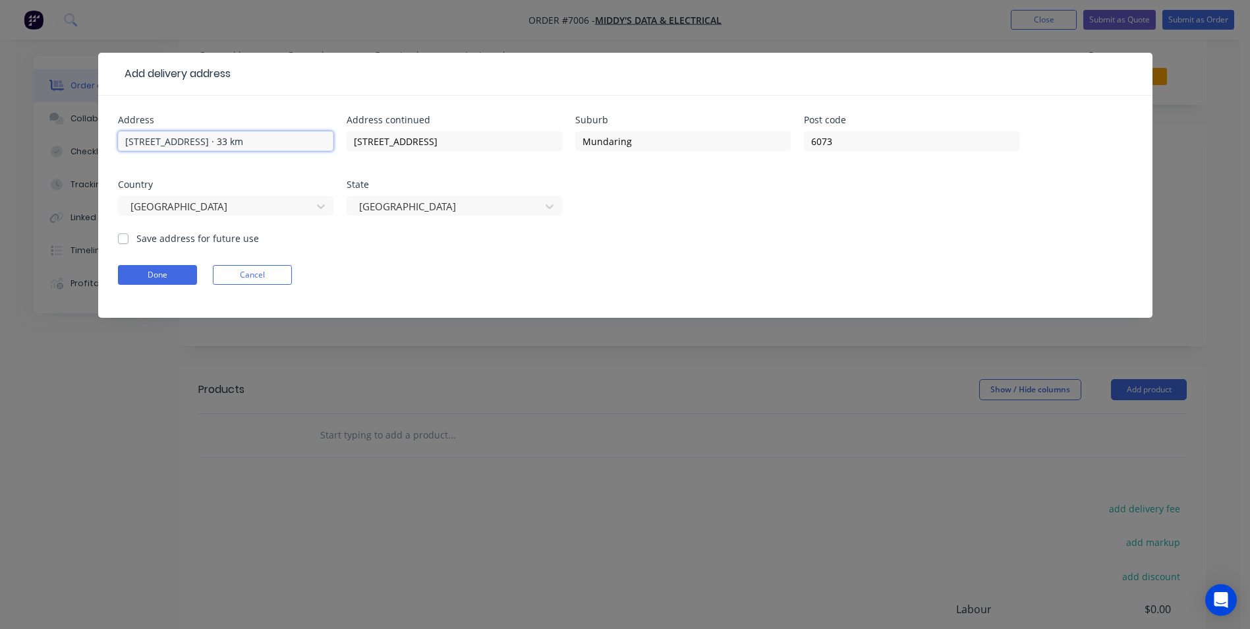
click at [227, 140] on input "11 Wandeara Crescent, Mundaring Western Australia 6073 · 33 km" at bounding box center [226, 141] width 216 height 20
drag, startPoint x: 222, startPoint y: 137, endPoint x: 480, endPoint y: 148, distance: 257.9
click at [480, 148] on div "Address 11 Wandeara Crescent, Mundaring Western Australia 6073 · 33 km Address …" at bounding box center [625, 173] width 1015 height 116
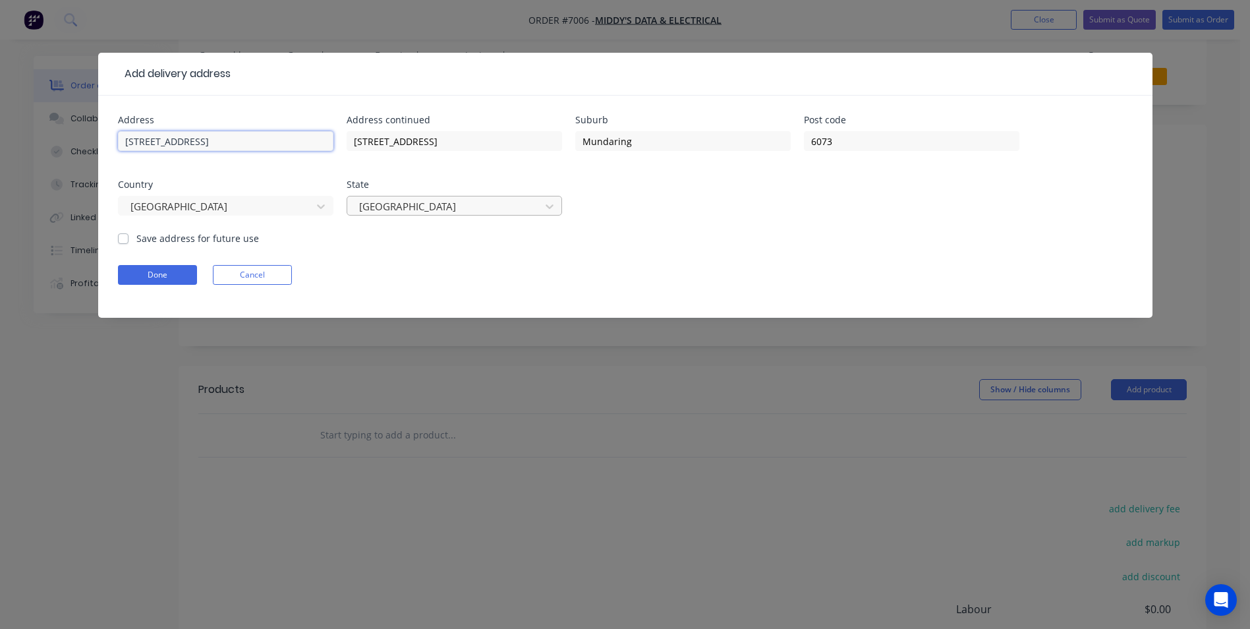
type input "11 Wandeara Crescent"
click at [136, 240] on label "Save address for future use" at bounding box center [197, 238] width 123 height 14
click at [125, 240] on input "Save address for future use" at bounding box center [123, 237] width 11 height 13
checkbox input "true"
click at [152, 276] on button "Done" at bounding box center [157, 275] width 79 height 20
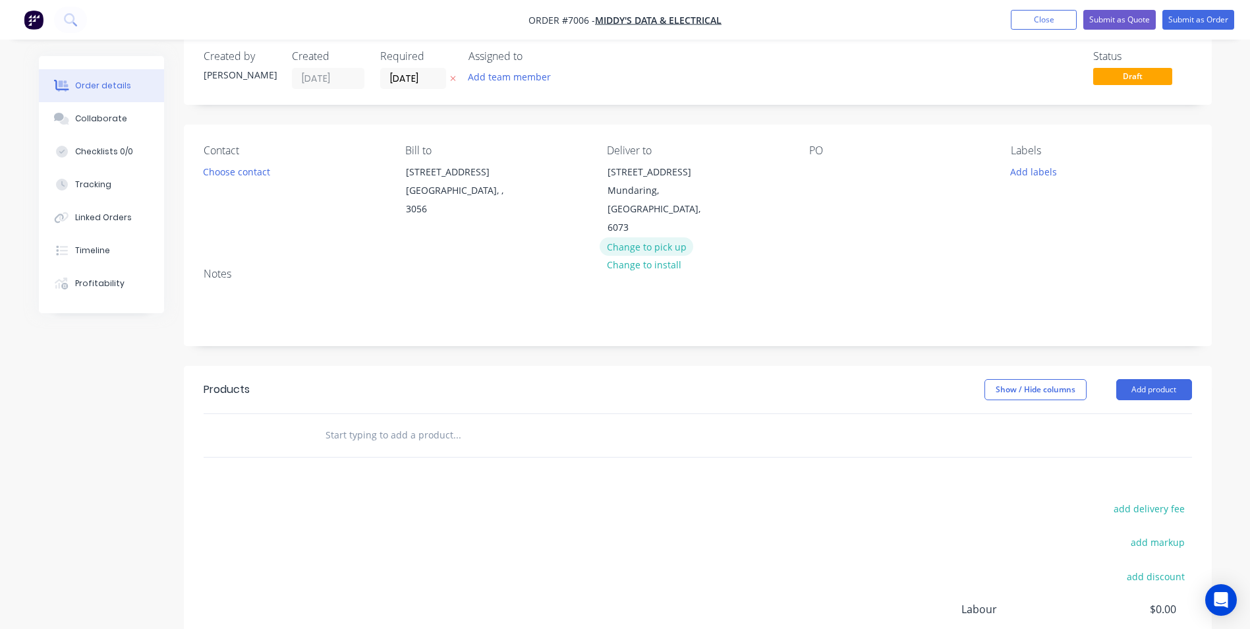
click at [643, 237] on button "Change to pick up" at bounding box center [647, 246] width 94 height 18
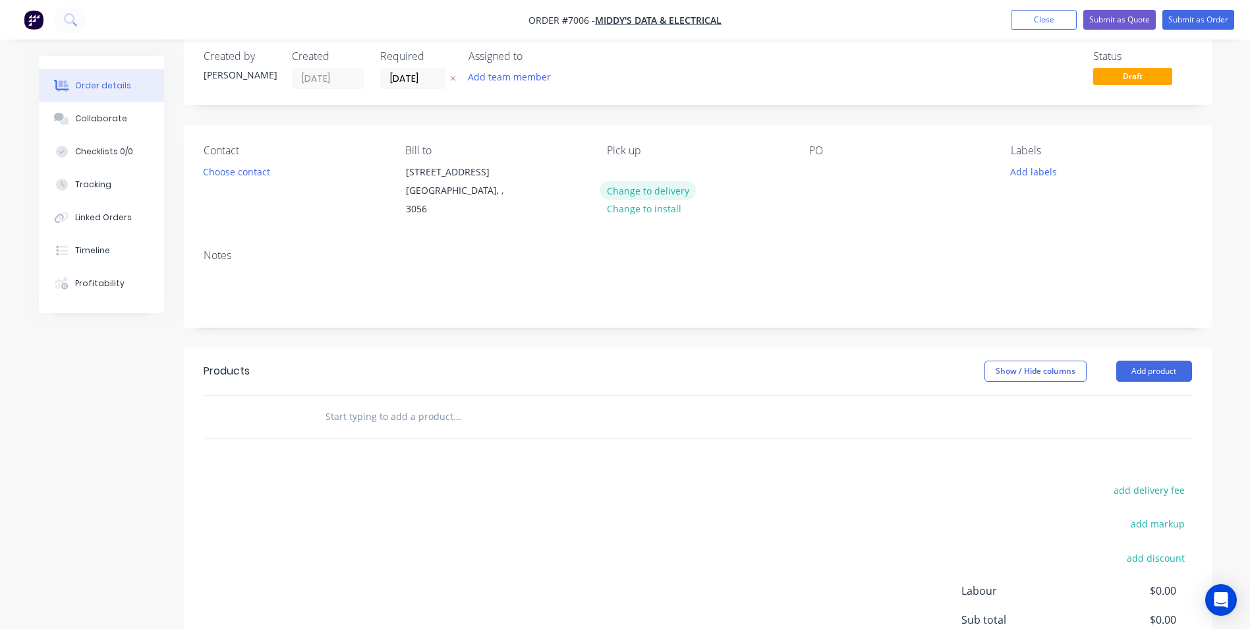
click at [670, 191] on button "Change to delivery" at bounding box center [648, 190] width 96 height 18
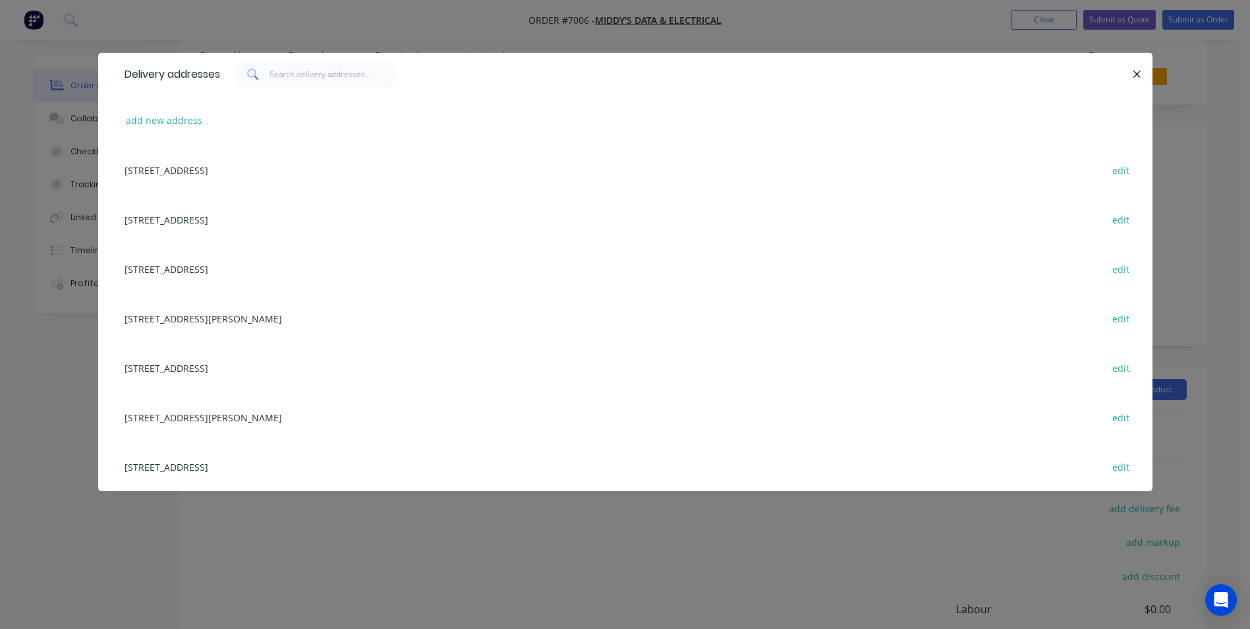
click at [879, 26] on div "Delivery addresses add new address 372 Victoria Street, Brunswick, undefined, 3…" at bounding box center [625, 314] width 1250 height 629
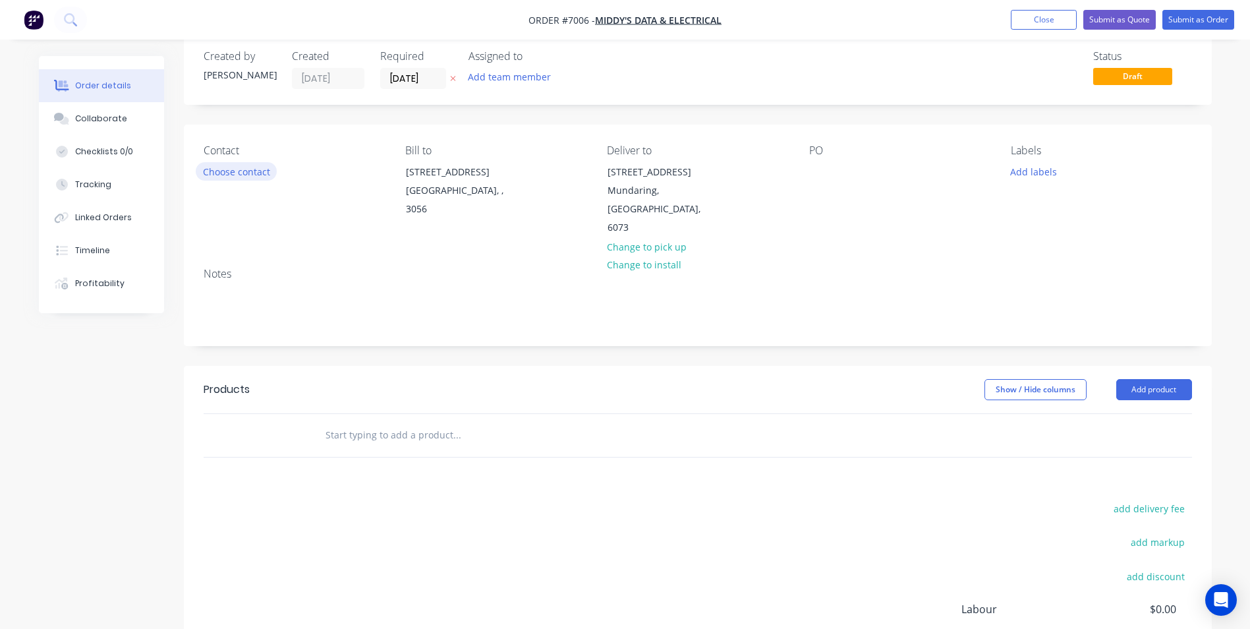
click at [229, 174] on button "Choose contact" at bounding box center [236, 171] width 81 height 18
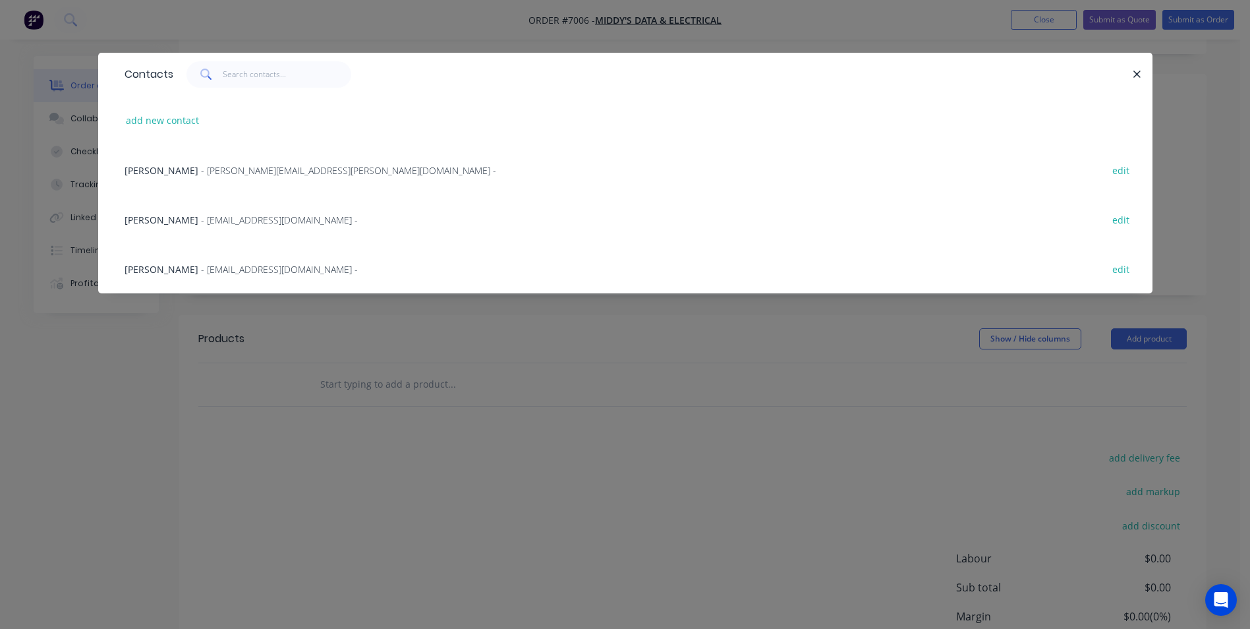
scroll to position [154, 0]
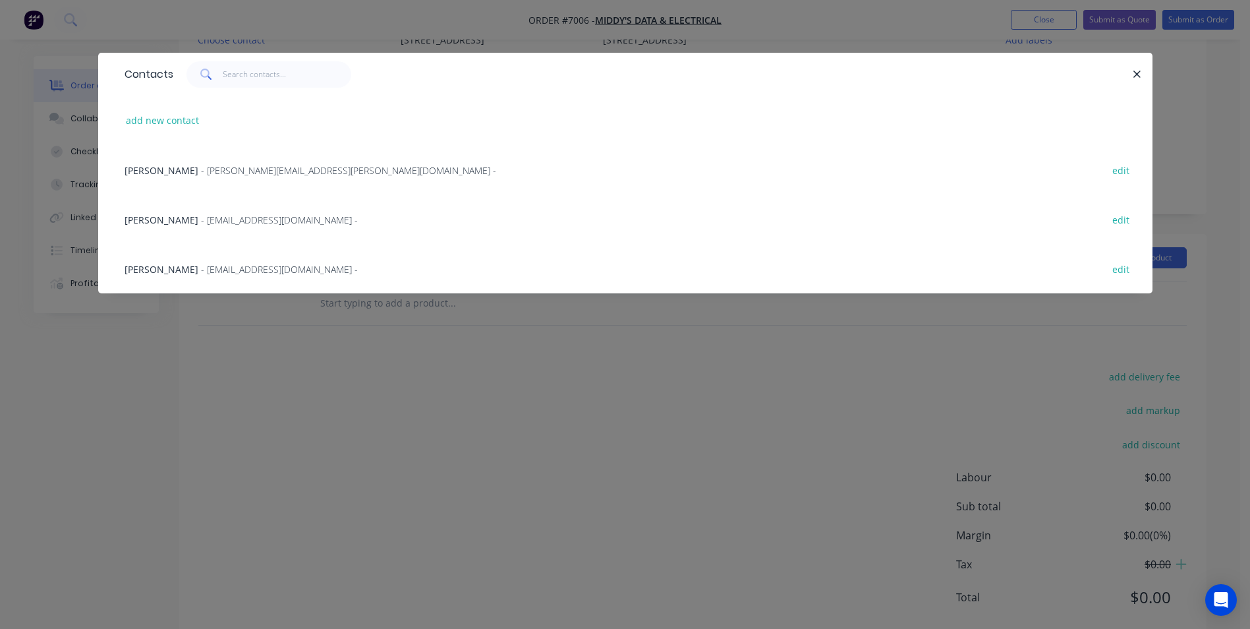
click at [175, 109] on div "add new contact" at bounding box center [625, 120] width 1015 height 49
click at [173, 119] on button "add new contact" at bounding box center [162, 120] width 87 height 18
select select "AU"
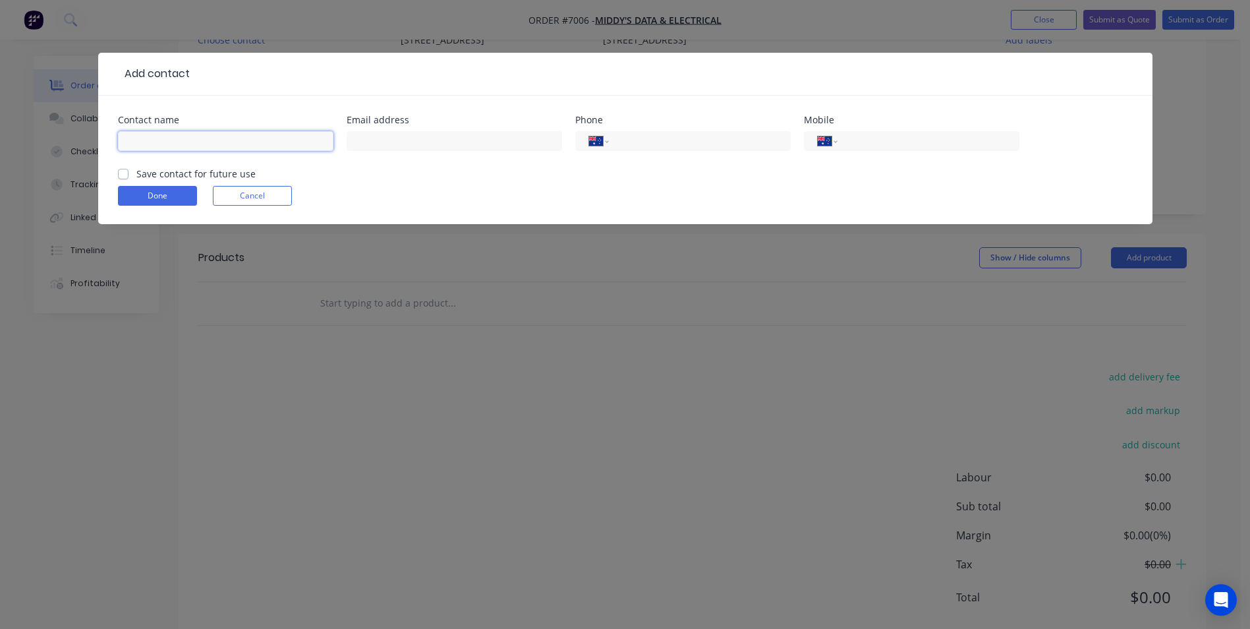
drag, startPoint x: 179, startPoint y: 139, endPoint x: 257, endPoint y: 163, distance: 81.5
click at [181, 140] on input "text" at bounding box center [226, 141] width 216 height 20
type input "Middys Balcatta"
click at [151, 170] on label "Save contact for future use" at bounding box center [195, 174] width 119 height 14
click at [129, 170] on input "Save contact for future use" at bounding box center [123, 173] width 11 height 13
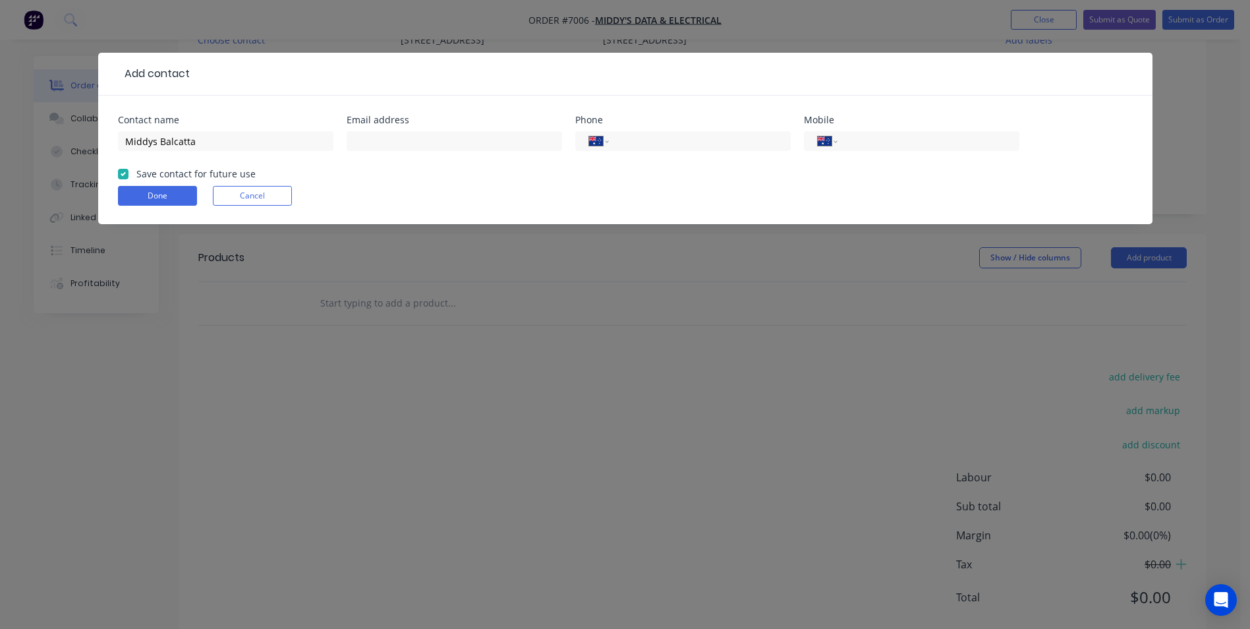
checkbox input "true"
click at [149, 138] on input "Middys Balcatta" at bounding box center [226, 141] width 216 height 20
type input "Middy's Balcatta"
click at [373, 131] on div at bounding box center [455, 147] width 216 height 39
click at [693, 150] on div "International Afghanistan Åland Islands Albania Algeria American Samoa Andorra …" at bounding box center [683, 141] width 216 height 20
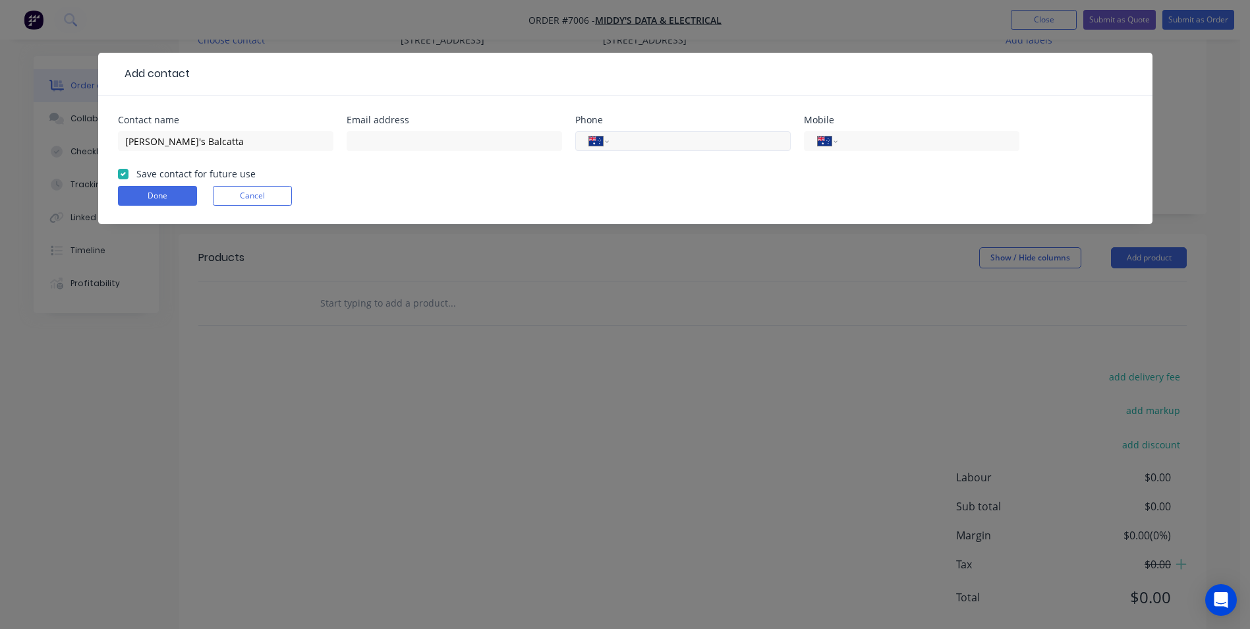
click at [680, 136] on input "tel" at bounding box center [697, 141] width 158 height 15
paste input "(08) 9295 1939"
type input "(08) 9295 1939"
drag, startPoint x: 229, startPoint y: 143, endPoint x: 161, endPoint y: 137, distance: 68.8
click at [161, 137] on input "Middy's Balcatta" at bounding box center [226, 141] width 216 height 20
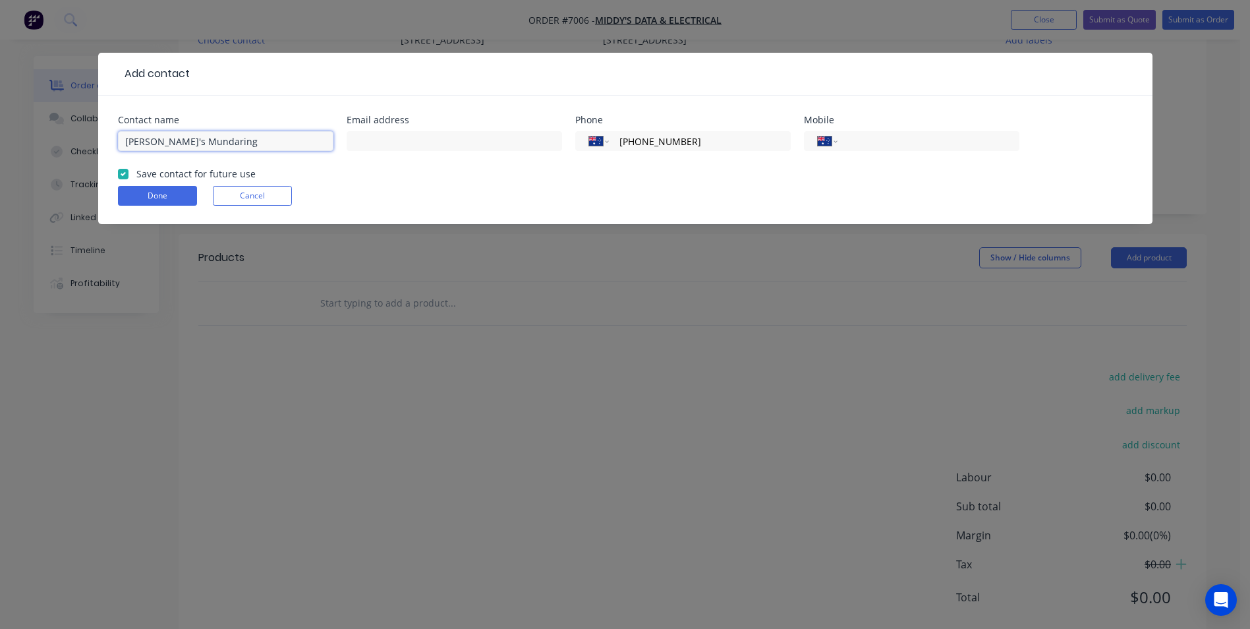
type input "Middy's Mundaring"
click at [140, 194] on button "Done" at bounding box center [157, 196] width 79 height 20
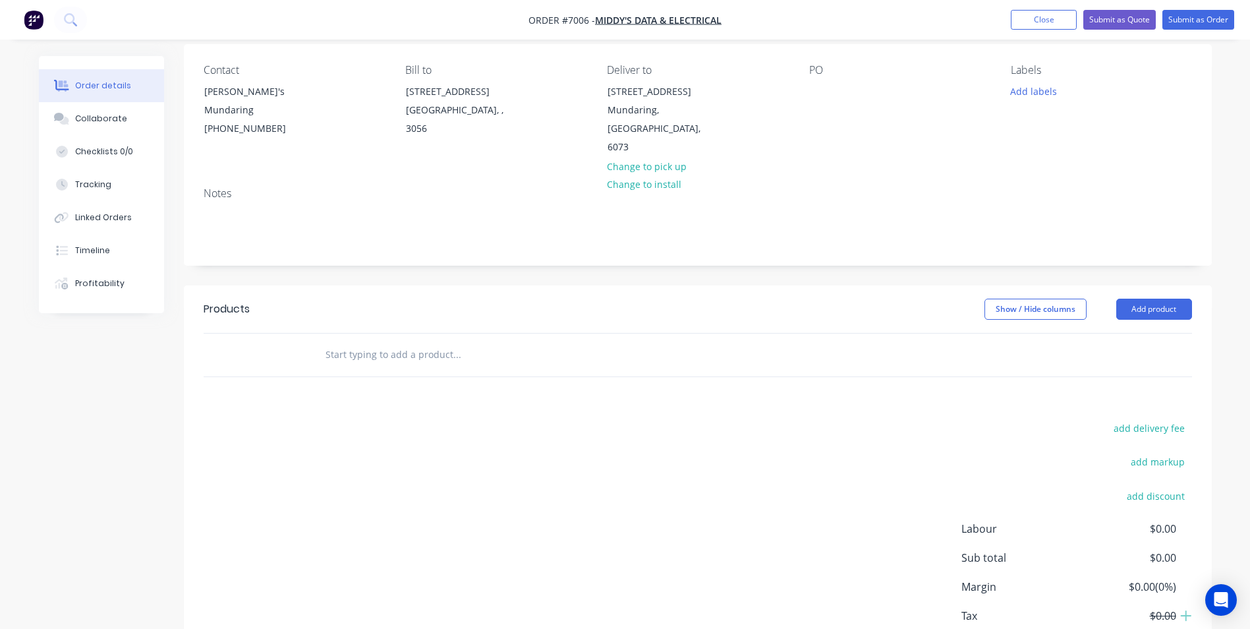
scroll to position [22, 0]
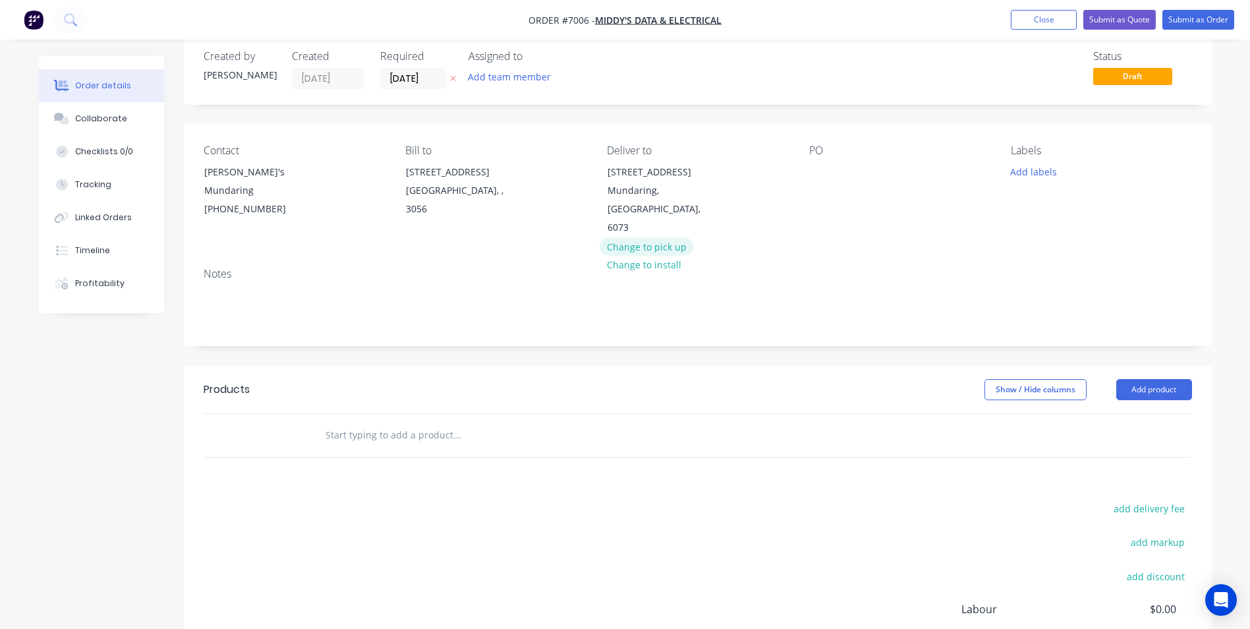
click at [638, 237] on button "Change to pick up" at bounding box center [647, 246] width 94 height 18
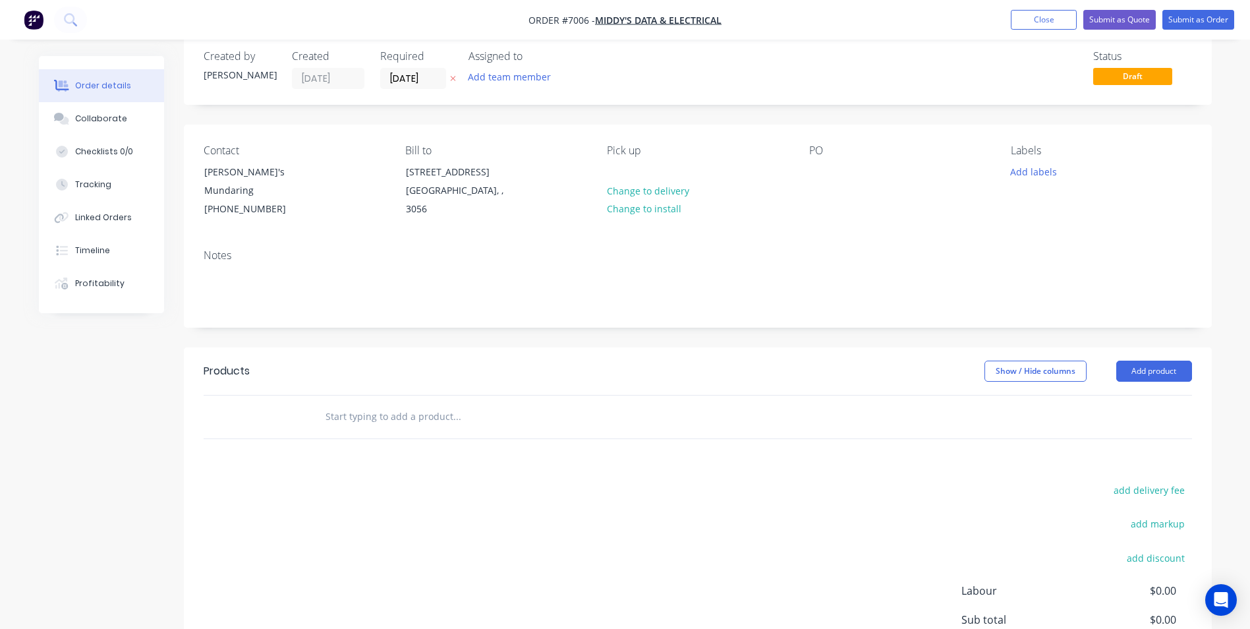
click at [834, 179] on div "PO" at bounding box center [899, 181] width 181 height 74
click at [822, 175] on div at bounding box center [819, 171] width 21 height 19
click at [811, 173] on div at bounding box center [819, 171] width 21 height 19
paste div
click at [365, 403] on input "text" at bounding box center [457, 416] width 264 height 26
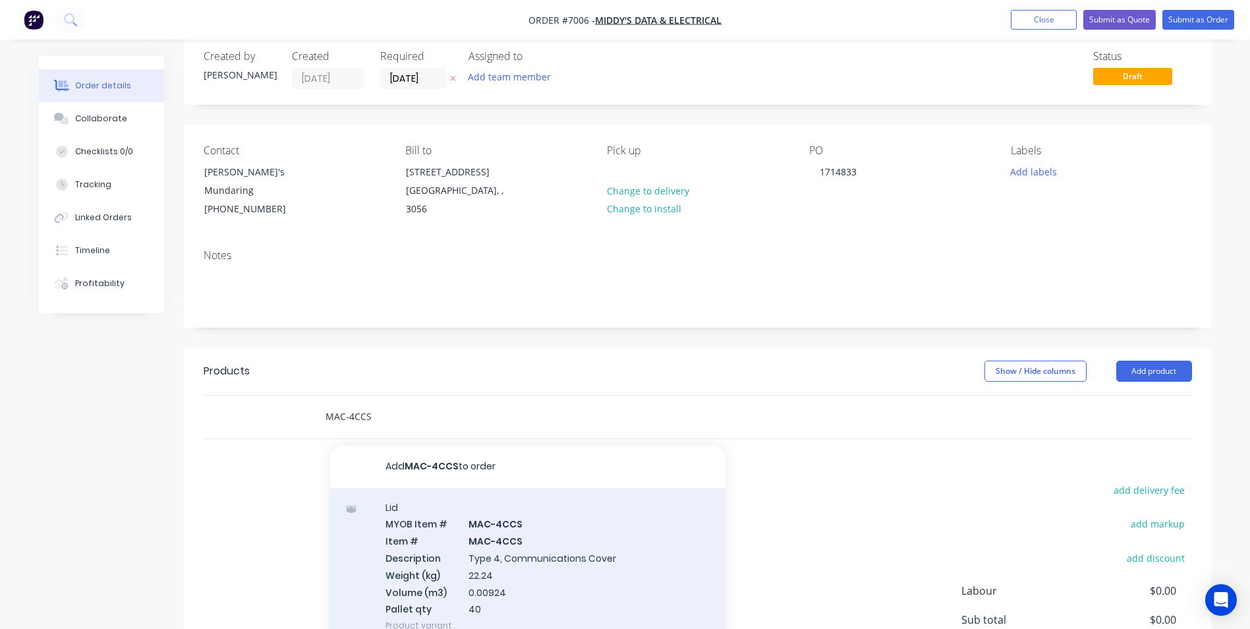
type input "MAC-4CCS"
click at [618, 527] on div "Lid MYOB Item # MAC-4CCS Item # MAC-4CCS Description Type 4, Communications Cov…" at bounding box center [527, 567] width 395 height 158
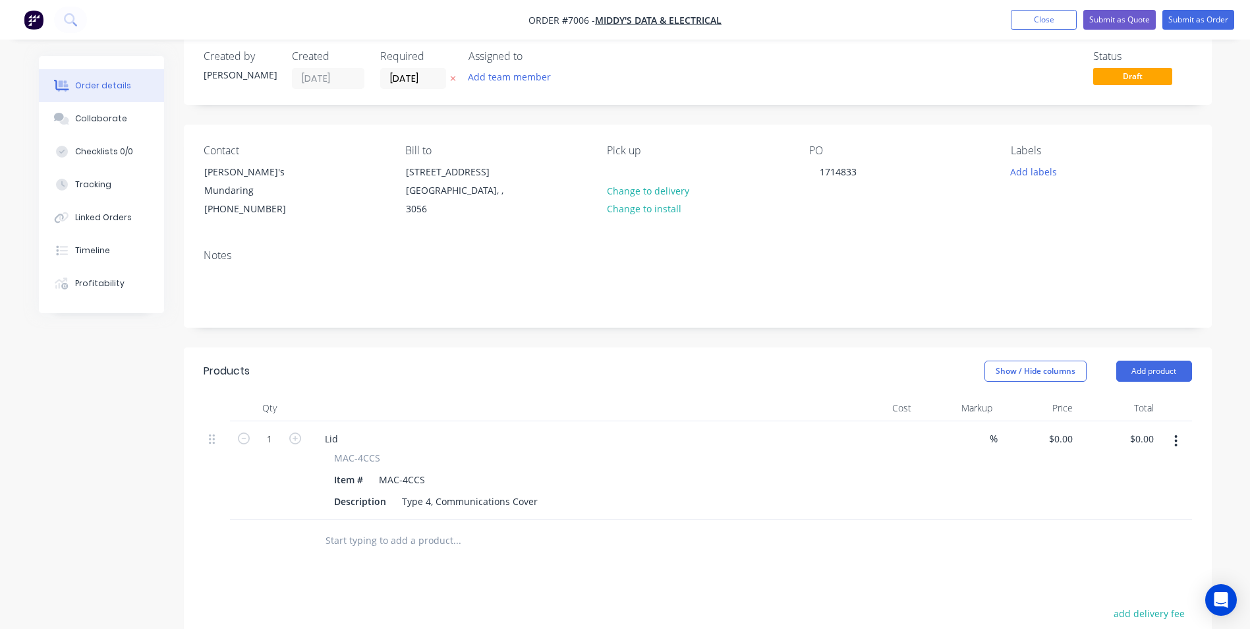
click at [893, 426] on div "$0.00" at bounding box center [876, 470] width 81 height 98
type input "$0.00"
drag, startPoint x: 1091, startPoint y: 436, endPoint x: 1072, endPoint y: 423, distance: 23.1
click at [1090, 436] on div "$0.00 $0.00" at bounding box center [1118, 470] width 81 height 98
click at [1072, 429] on input "0" at bounding box center [1063, 438] width 30 height 19
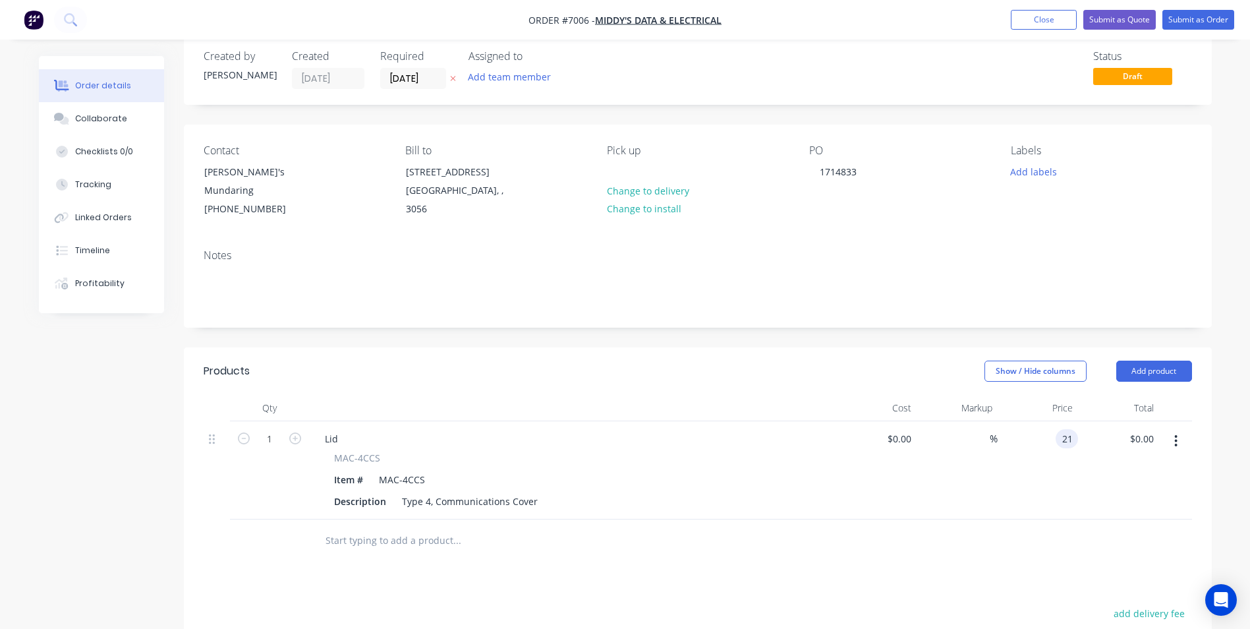
type input "$21.00"
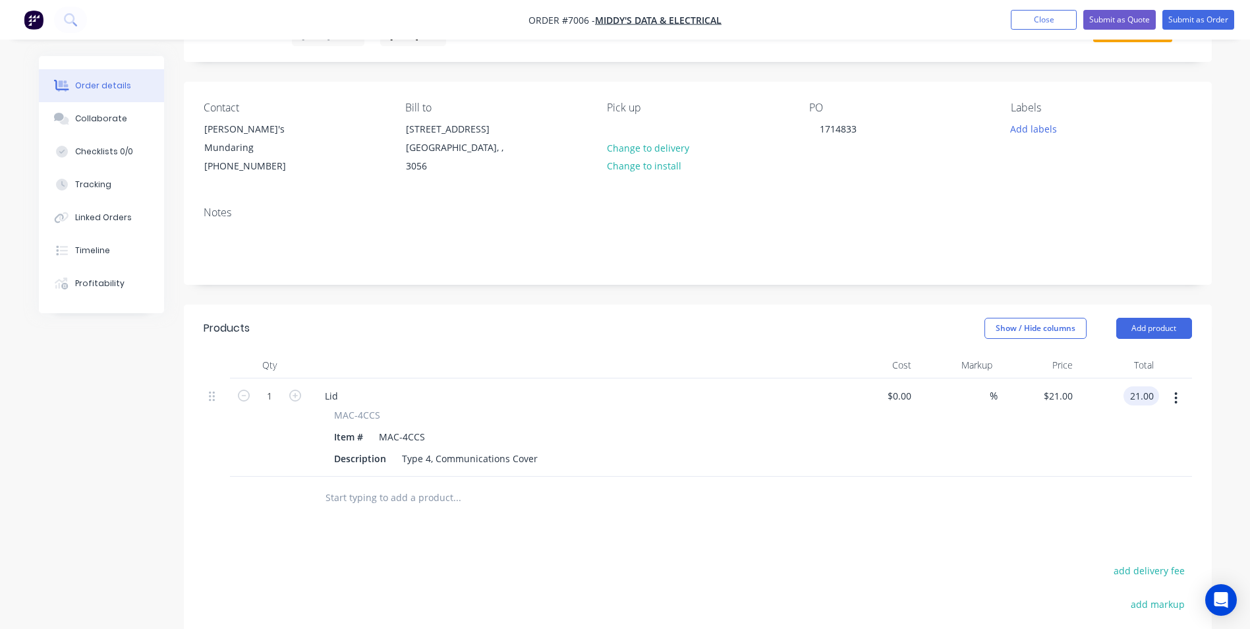
scroll to position [88, 0]
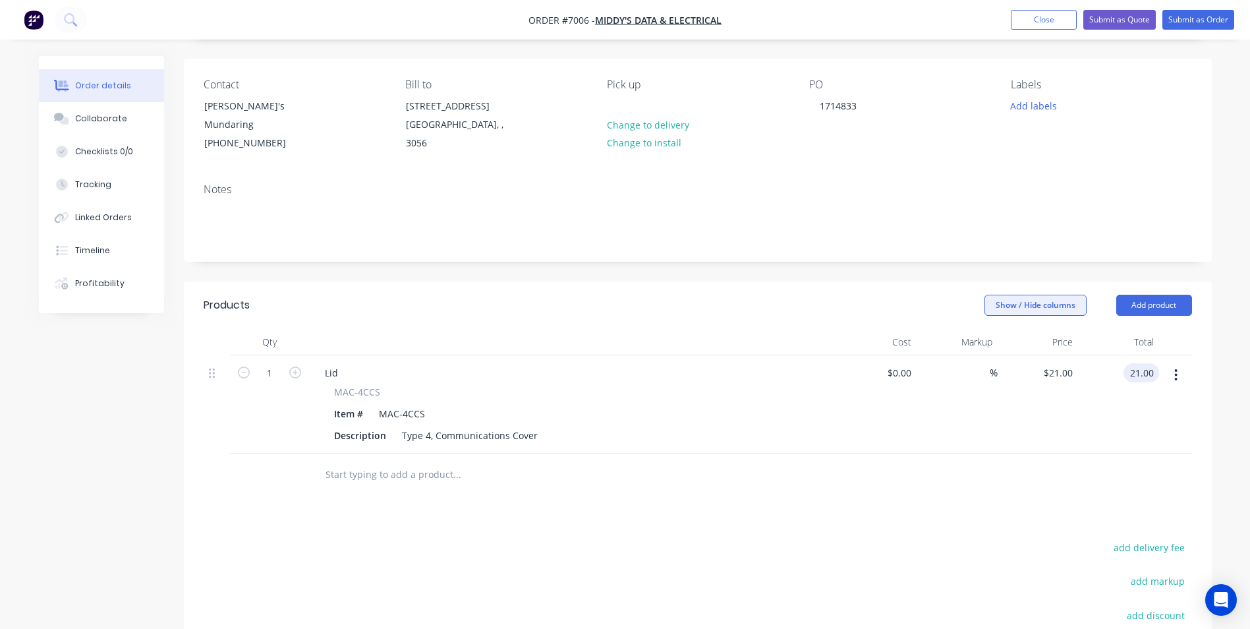
type input "$21.00"
click at [1026, 295] on button "Show / Hide columns" at bounding box center [1036, 305] width 102 height 21
click at [299, 366] on icon "button" at bounding box center [295, 372] width 12 height 12
type input "2"
type input "$42.00"
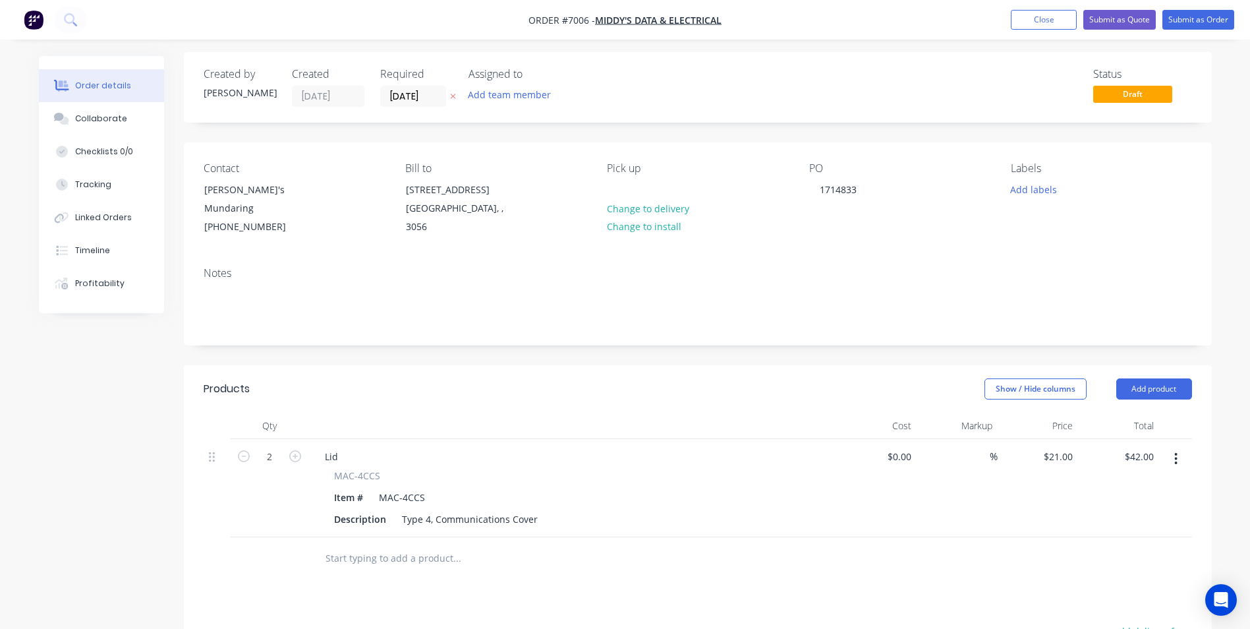
scroll to position [0, 0]
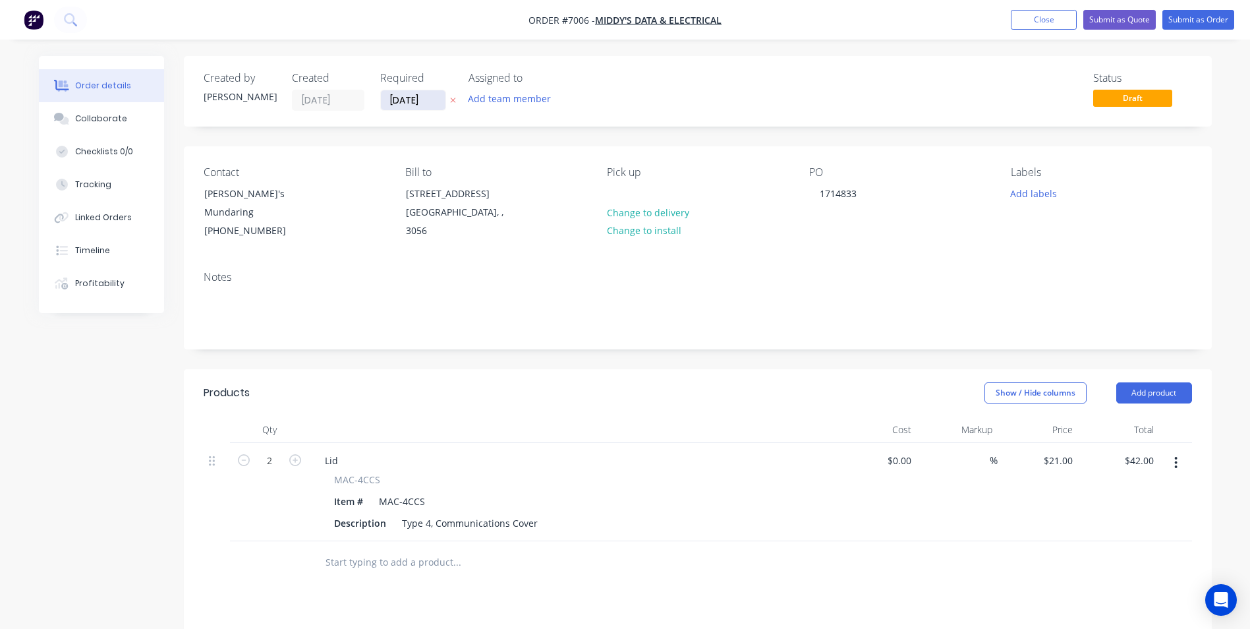
click at [401, 102] on input "09/09/25" at bounding box center [413, 100] width 65 height 20
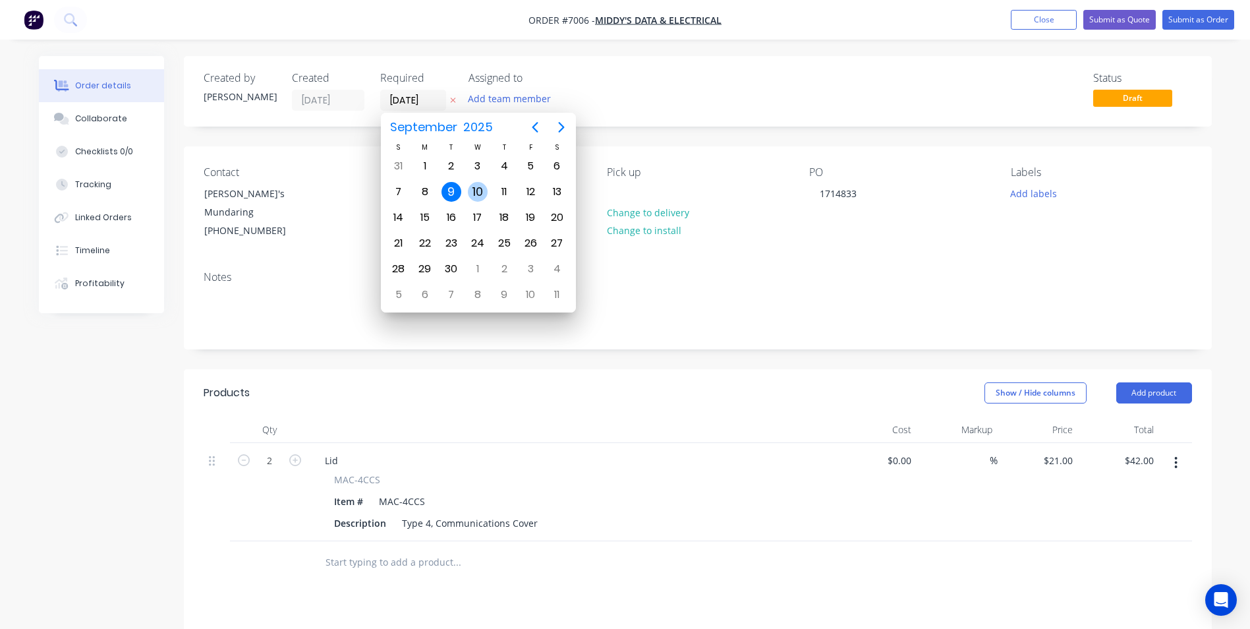
click at [484, 190] on div "10" at bounding box center [478, 192] width 20 height 20
type input "10/09/25"
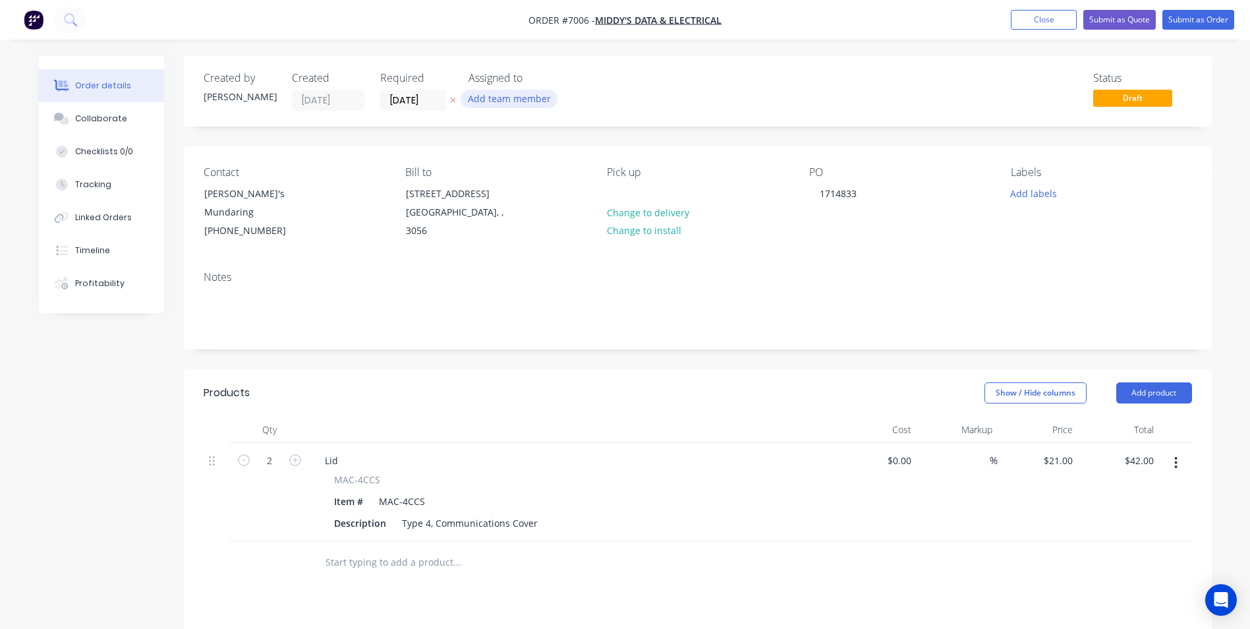
click at [499, 101] on button "Add team member" at bounding box center [509, 99] width 97 height 18
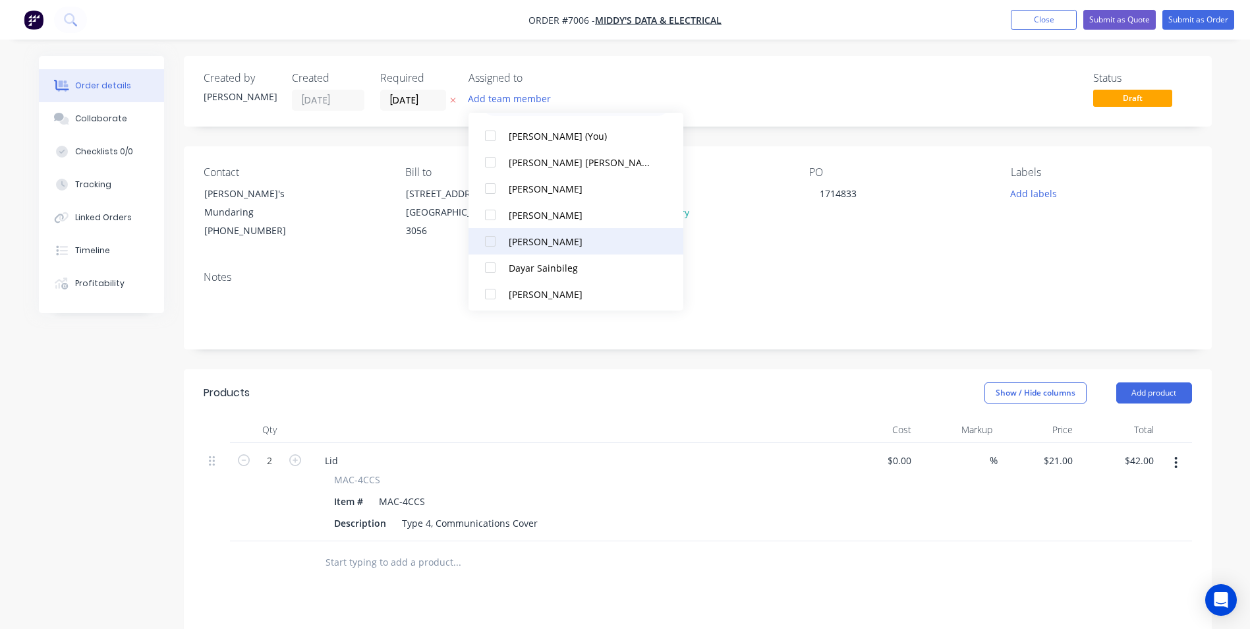
scroll to position [66, 0]
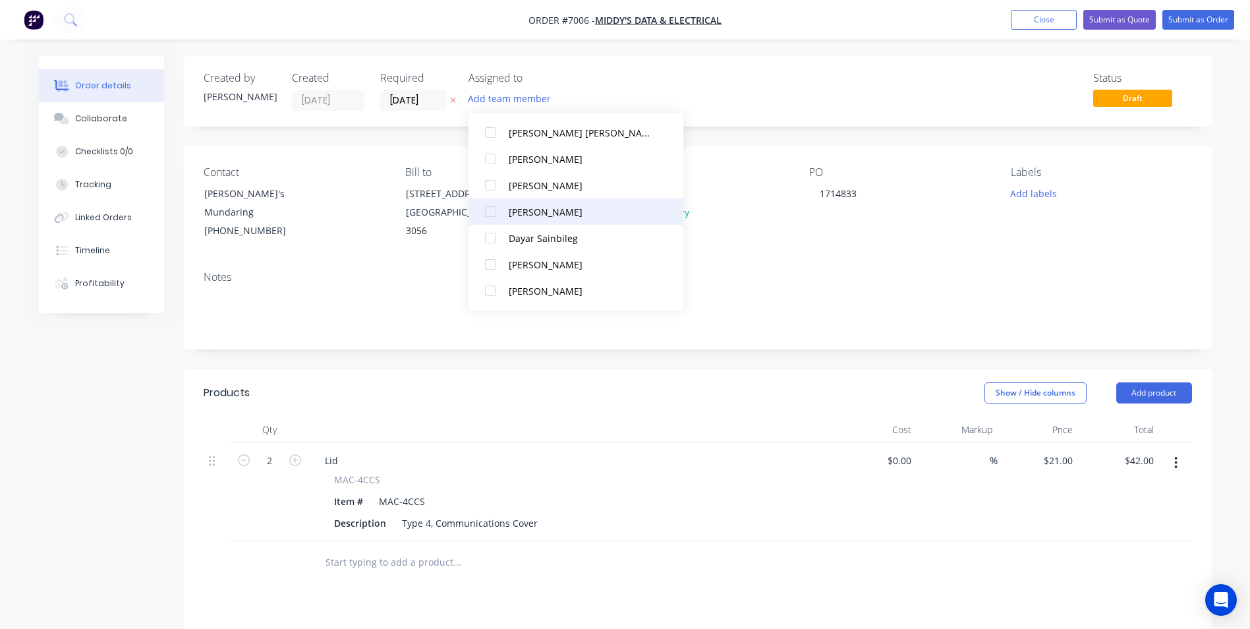
click at [532, 213] on div "Darren Newman" at bounding box center [582, 212] width 146 height 14
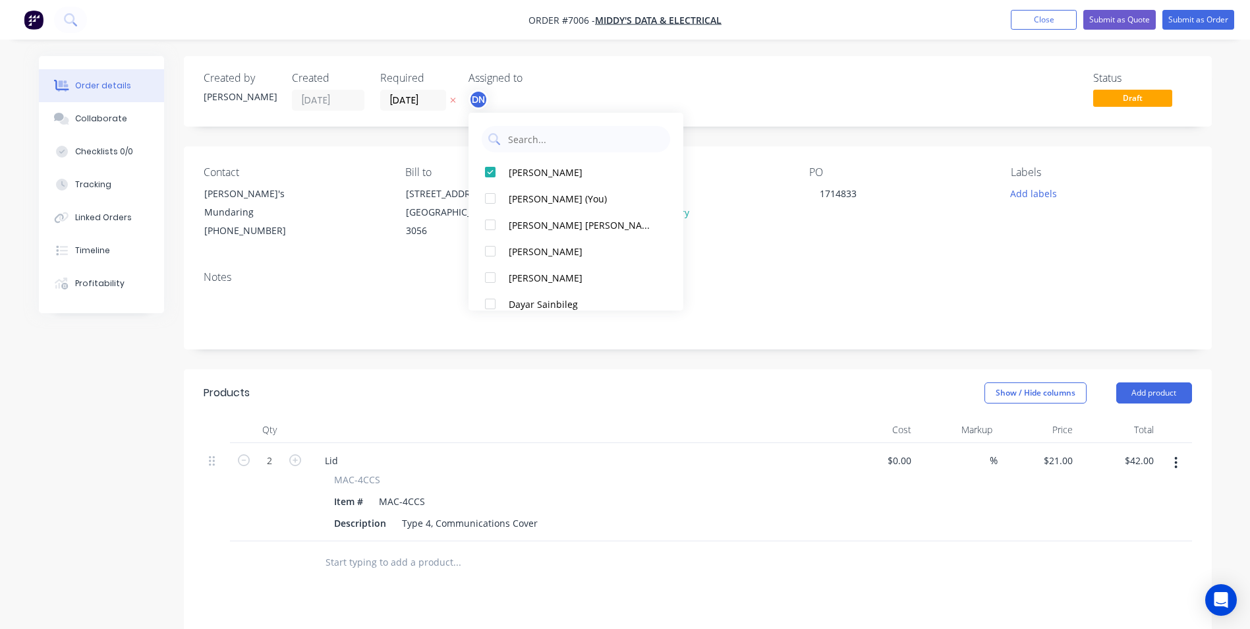
drag, startPoint x: 789, startPoint y: 65, endPoint x: 786, endPoint y: 72, distance: 7.4
click at [790, 66] on div "Created by Charles Created 09/09/25 Required 10/09/25 Assigned to DN Status Dra…" at bounding box center [698, 91] width 1028 height 71
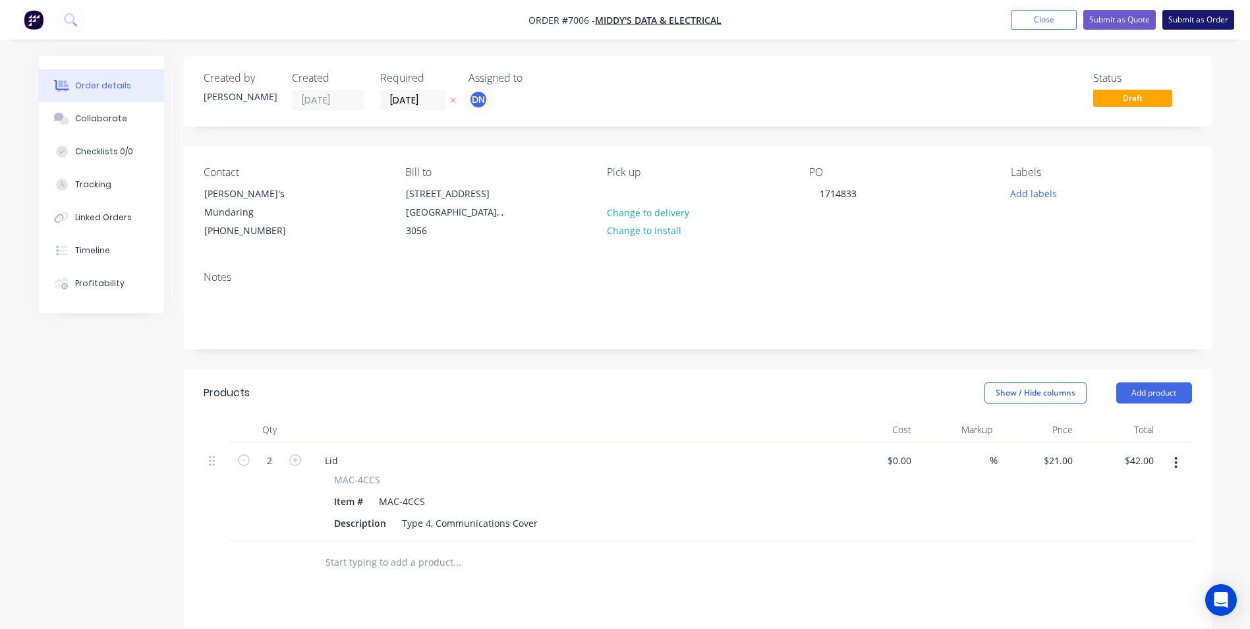
click at [1194, 20] on button "Submit as Order" at bounding box center [1199, 20] width 72 height 20
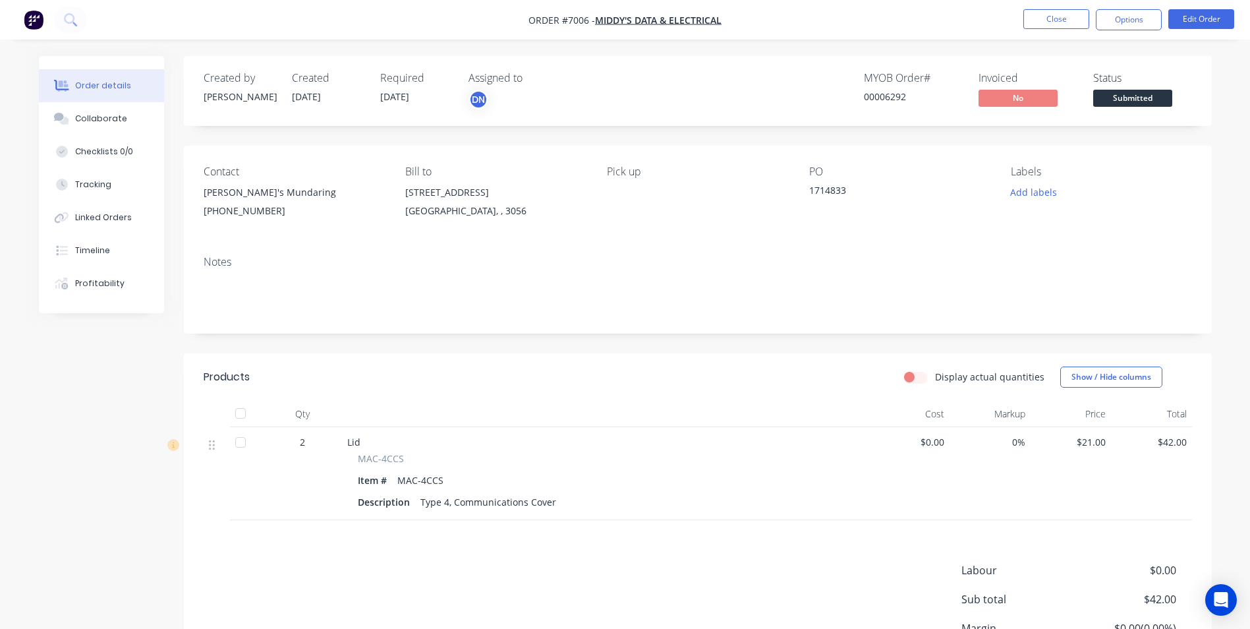
click at [32, 16] on img "button" at bounding box center [34, 20] width 20 height 20
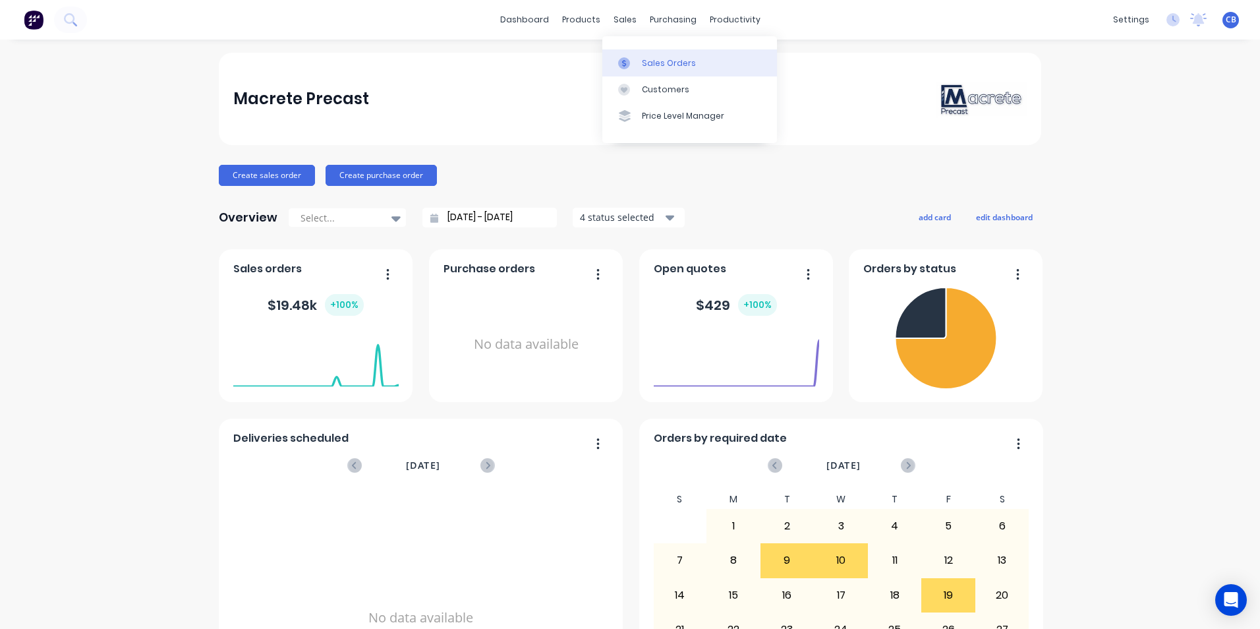
click at [657, 64] on div "Sales Orders" at bounding box center [669, 63] width 54 height 12
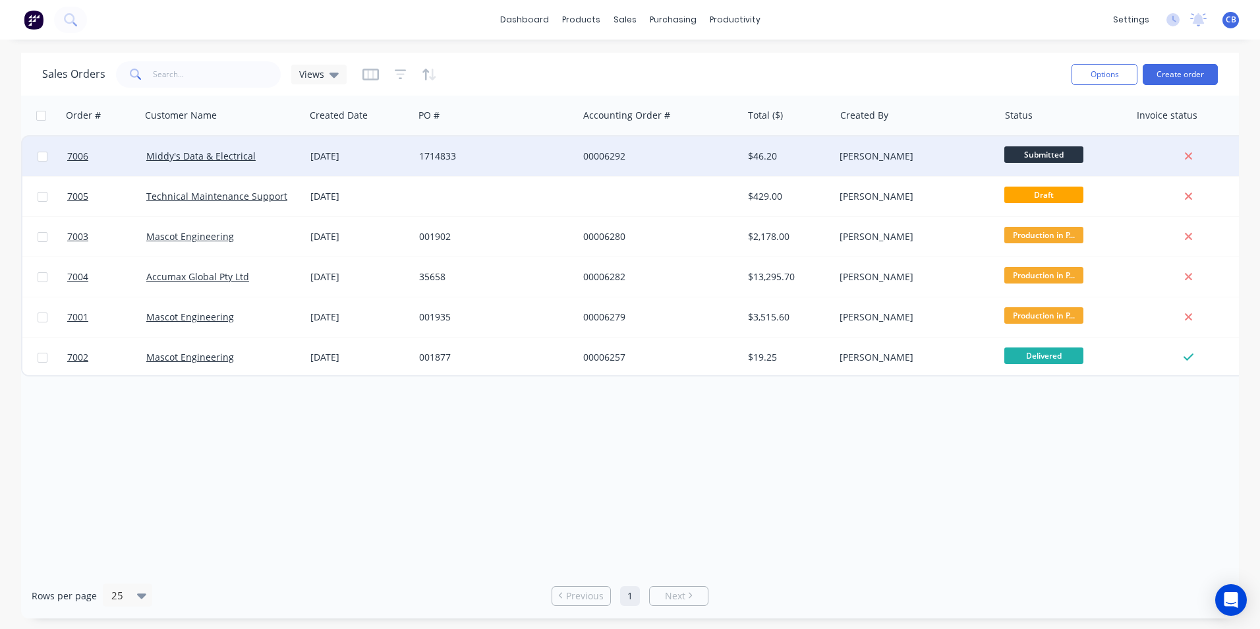
click at [854, 161] on div "Charles Batey" at bounding box center [913, 156] width 146 height 13
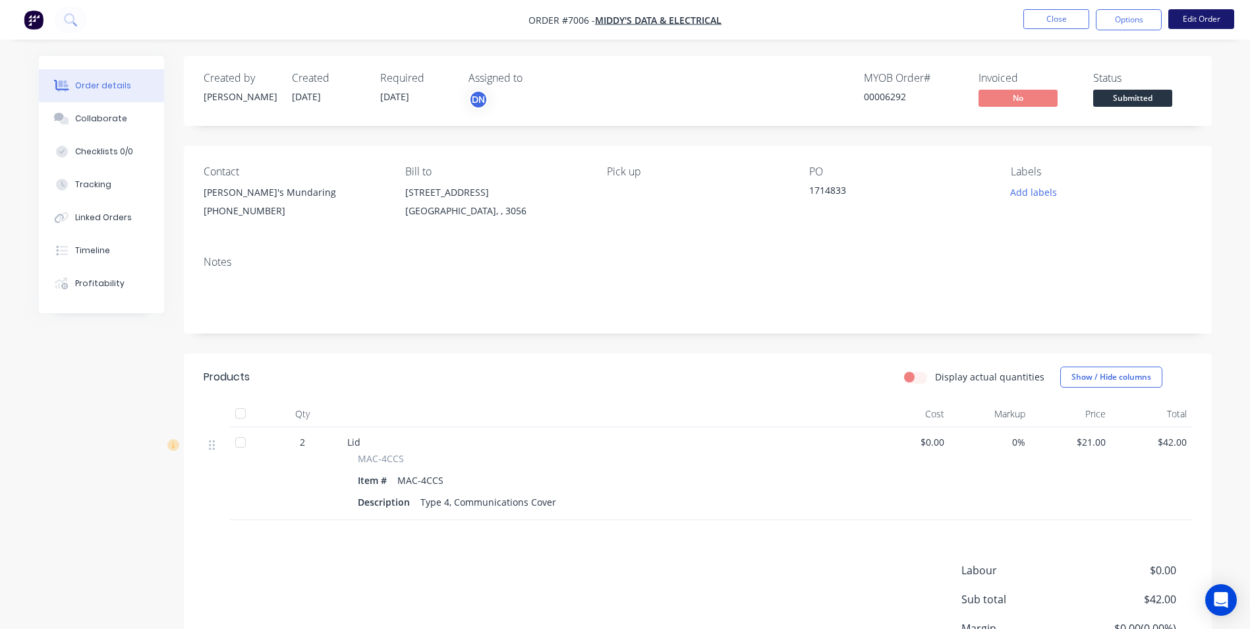
click at [1204, 26] on button "Edit Order" at bounding box center [1202, 19] width 66 height 20
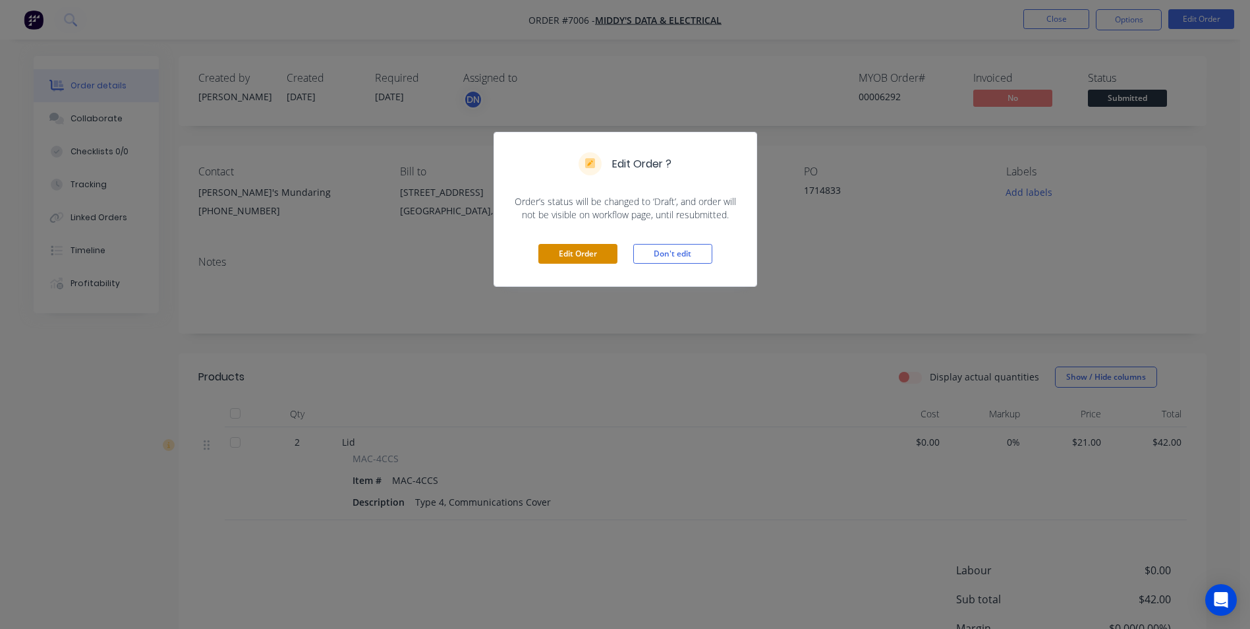
click at [589, 255] on button "Edit Order" at bounding box center [578, 254] width 79 height 20
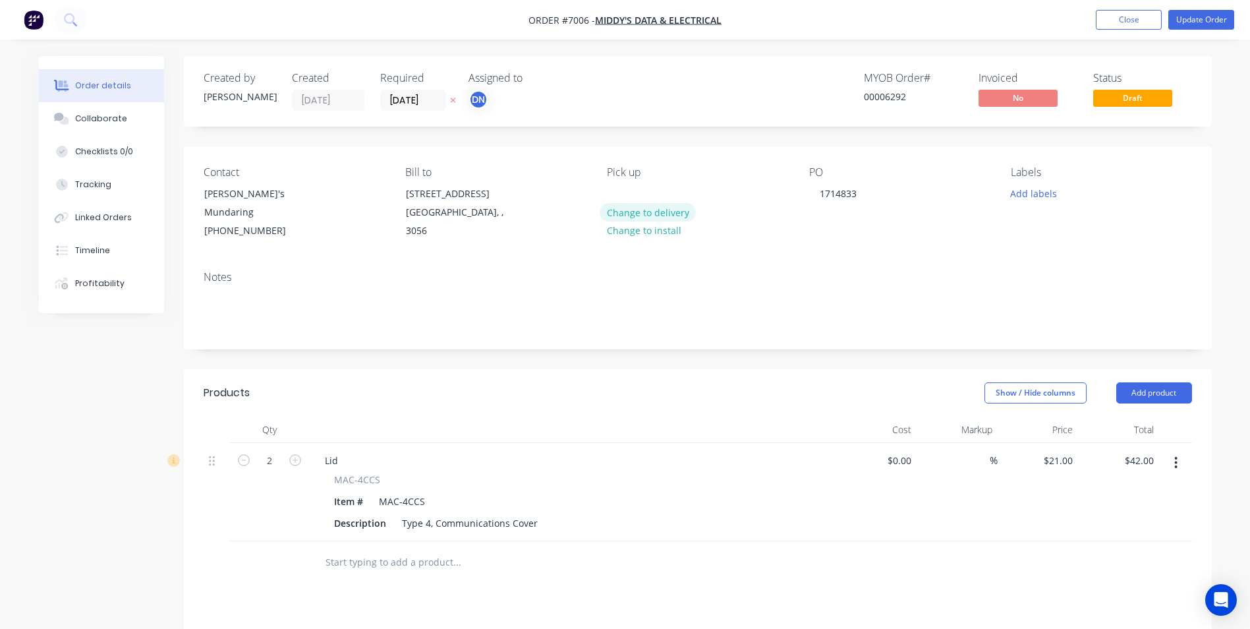
click at [645, 214] on button "Change to delivery" at bounding box center [648, 212] width 96 height 18
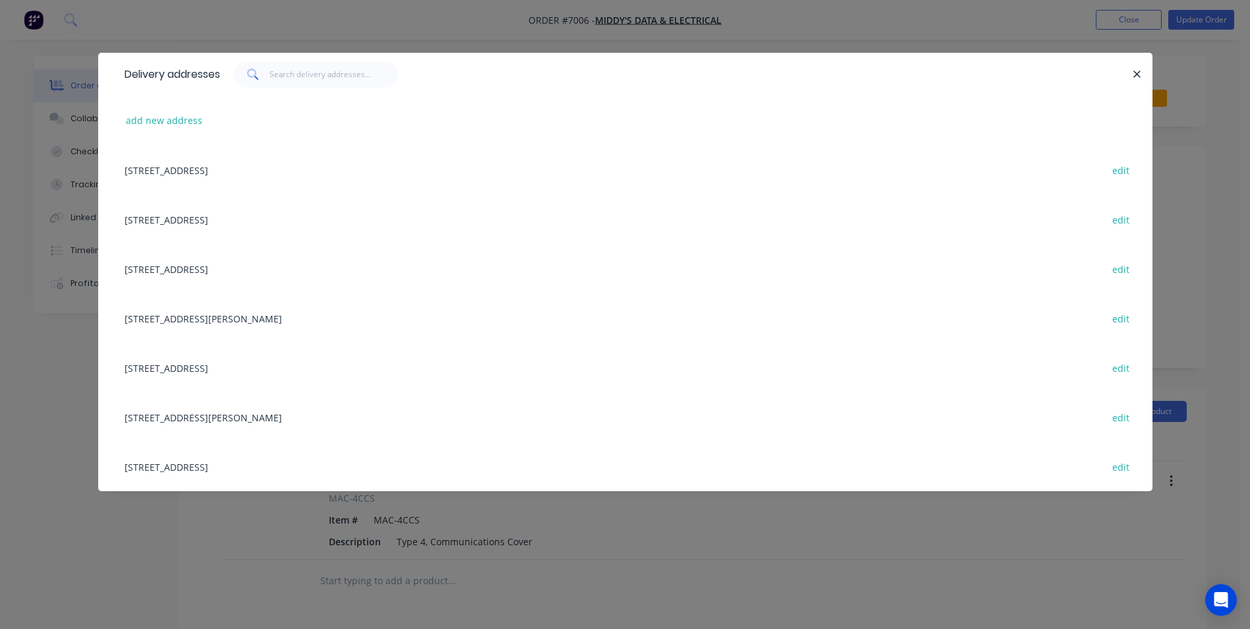
click at [351, 364] on div "11 Wandeara Crescent, Mundaring, Western Australia, Australia, 6073 edit" at bounding box center [625, 367] width 1015 height 49
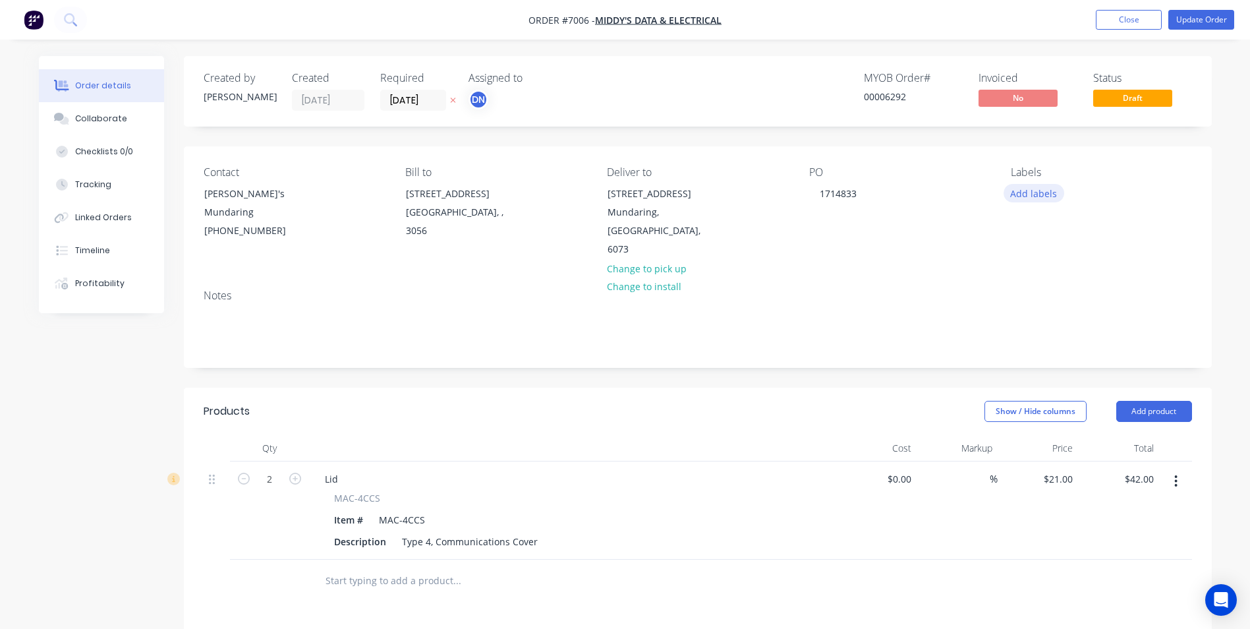
click at [1015, 191] on button "Add labels" at bounding box center [1034, 193] width 61 height 18
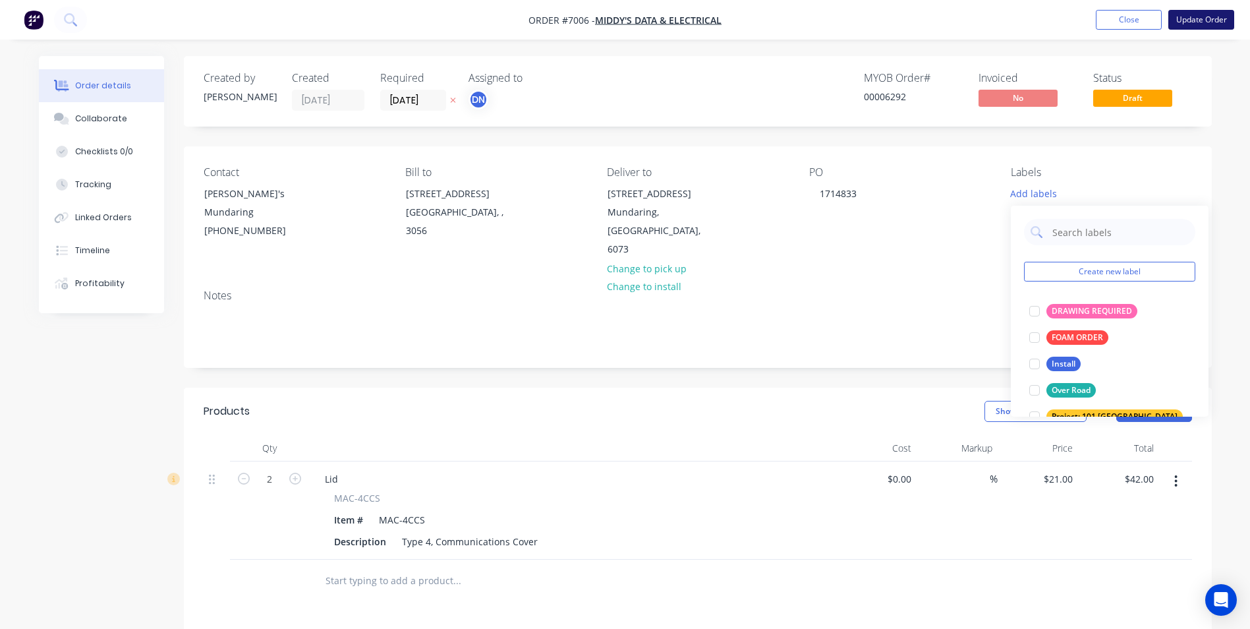
click at [1198, 24] on button "Update Order" at bounding box center [1202, 20] width 66 height 20
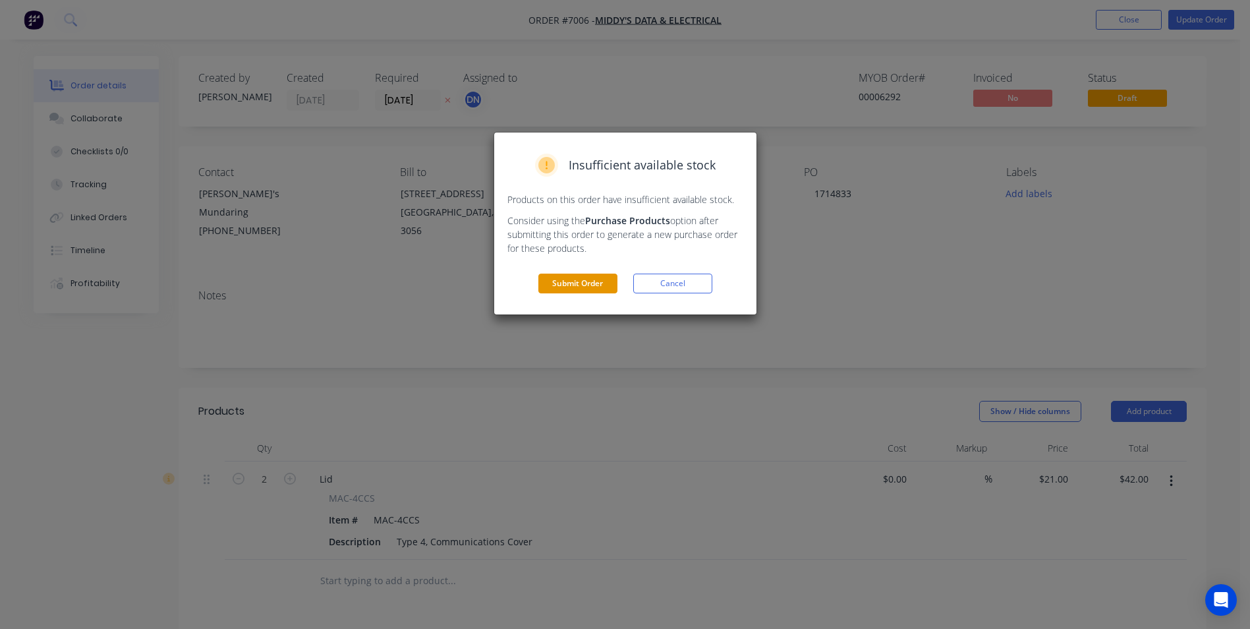
click at [560, 283] on button "Submit Order" at bounding box center [578, 284] width 79 height 20
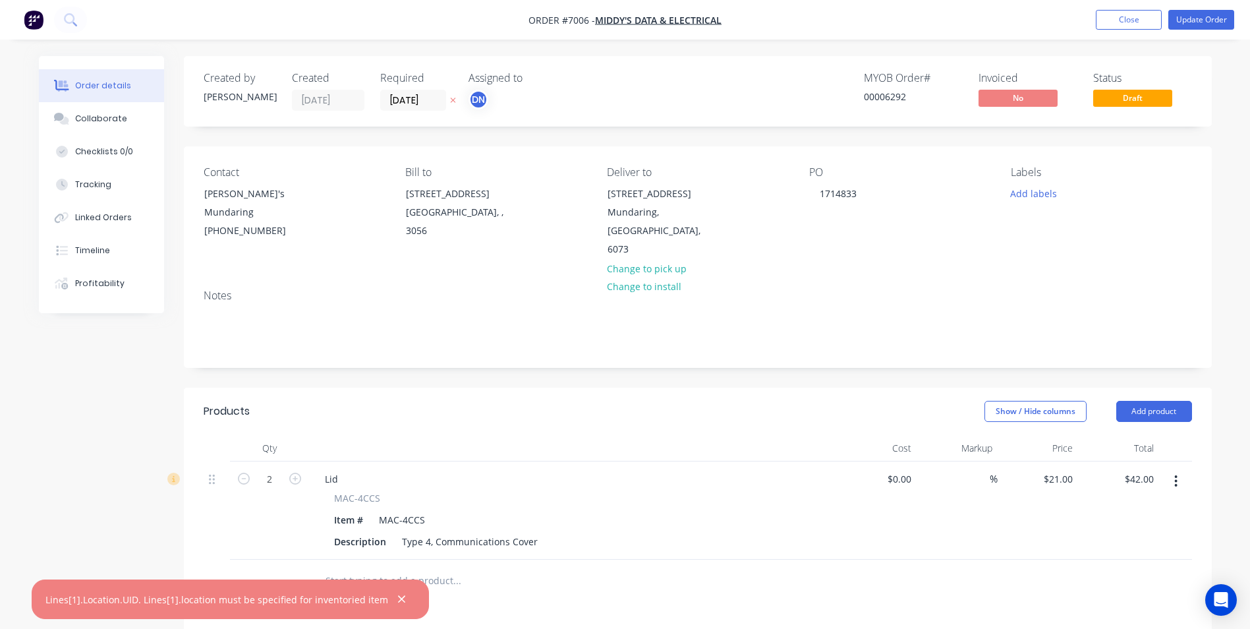
scroll to position [66, 0]
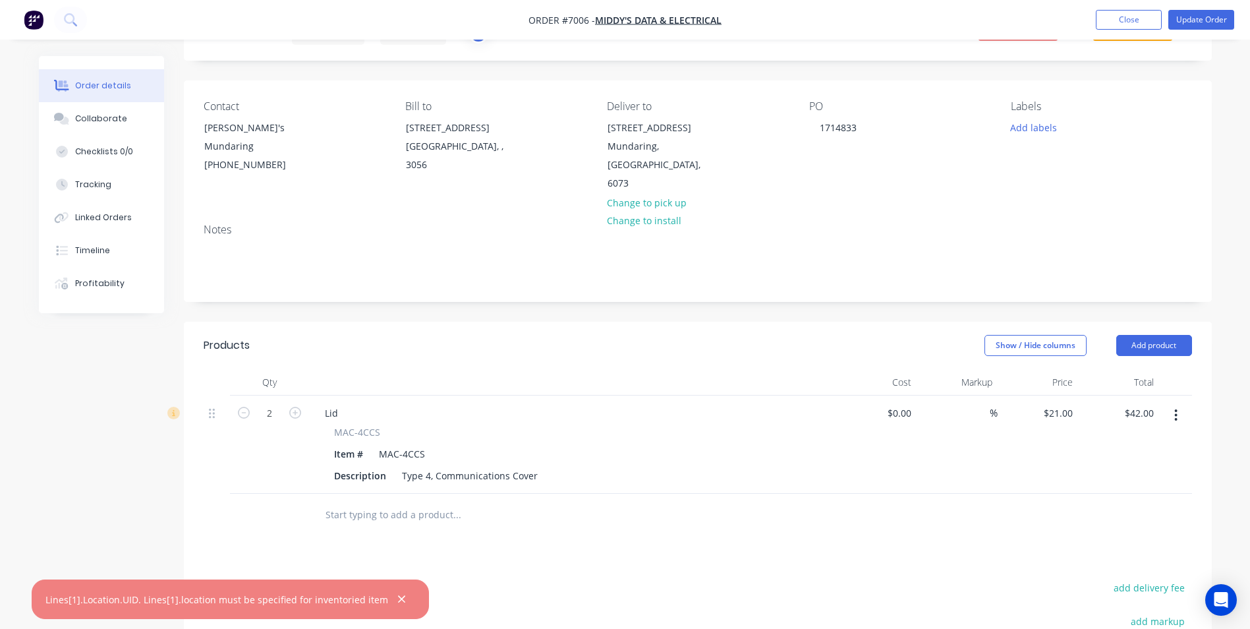
click at [394, 600] on button "button" at bounding box center [402, 599] width 16 height 16
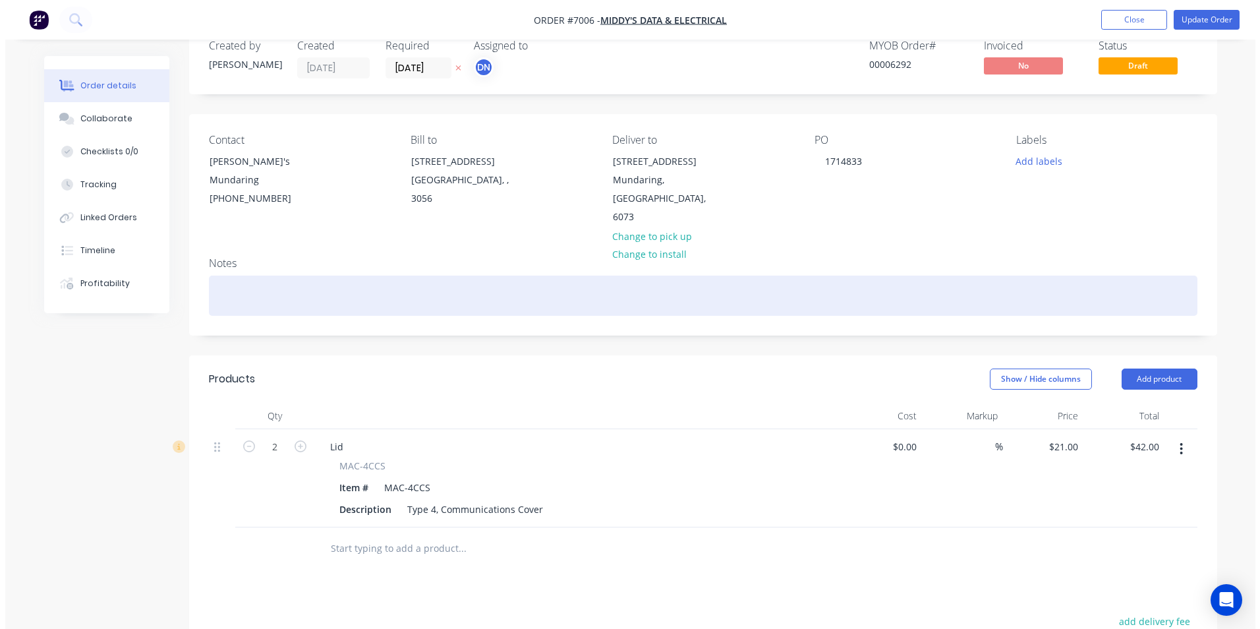
scroll to position [0, 0]
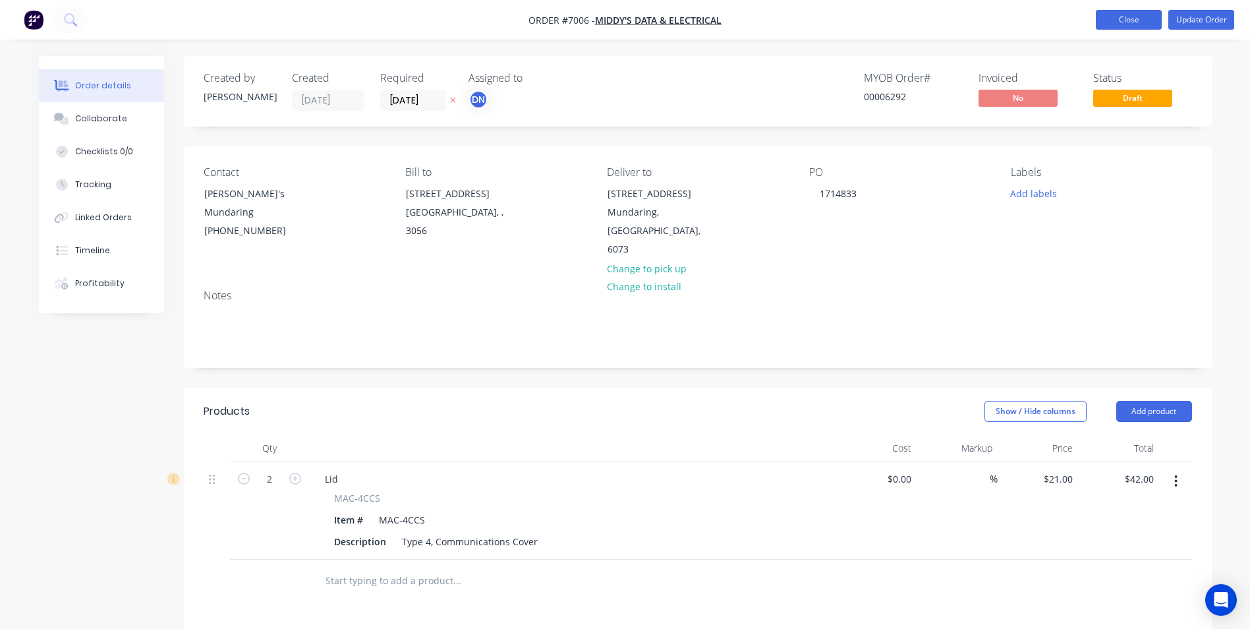
click at [1121, 16] on button "Close" at bounding box center [1129, 20] width 66 height 20
